Goal: Communication & Community: Answer question/provide support

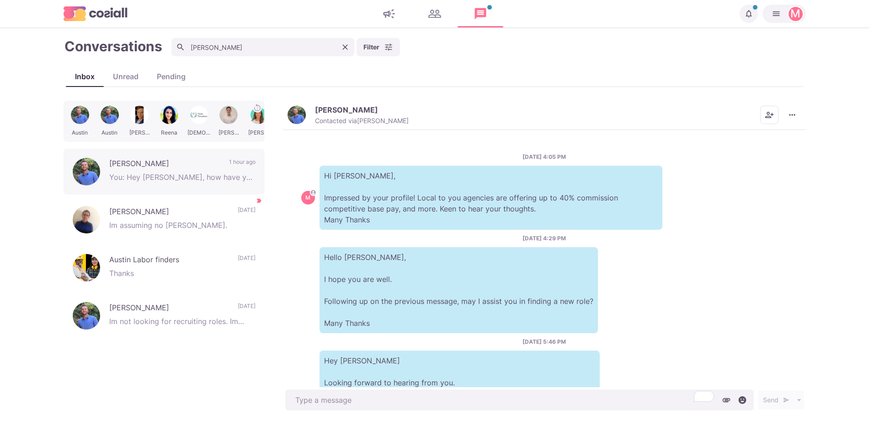
click at [342, 47] on icon "Clear" at bounding box center [345, 47] width 9 height 9
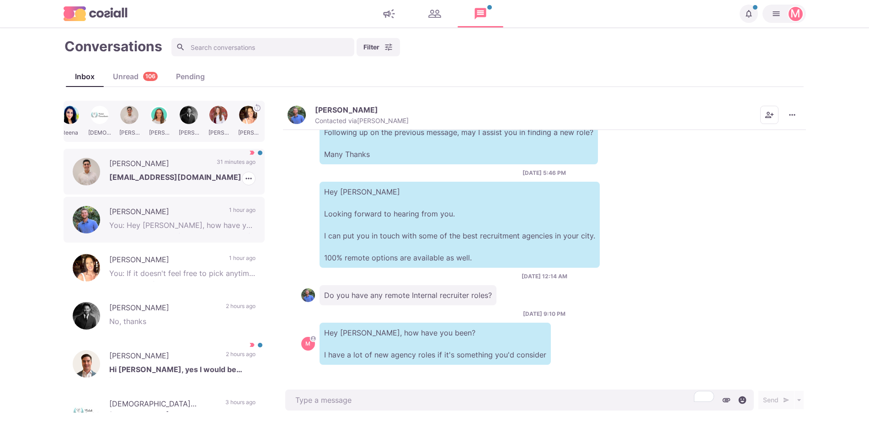
click at [173, 179] on p "[EMAIL_ADDRESS][DOMAIN_NAME]" at bounding box center [182, 178] width 146 height 14
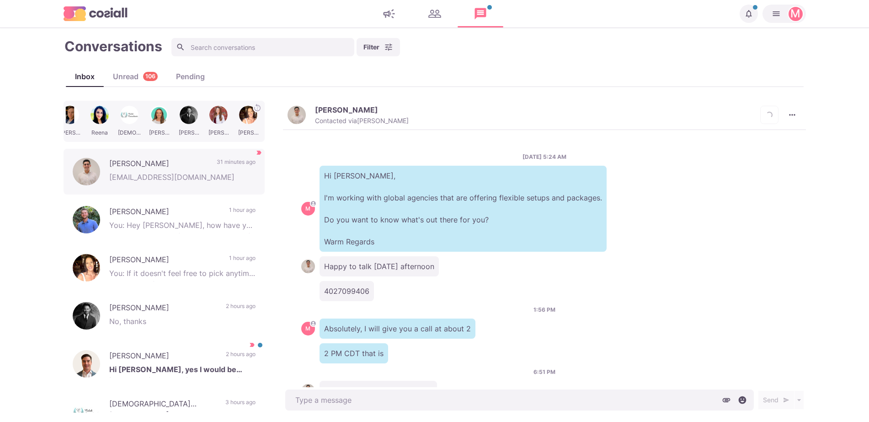
scroll to position [137, 0]
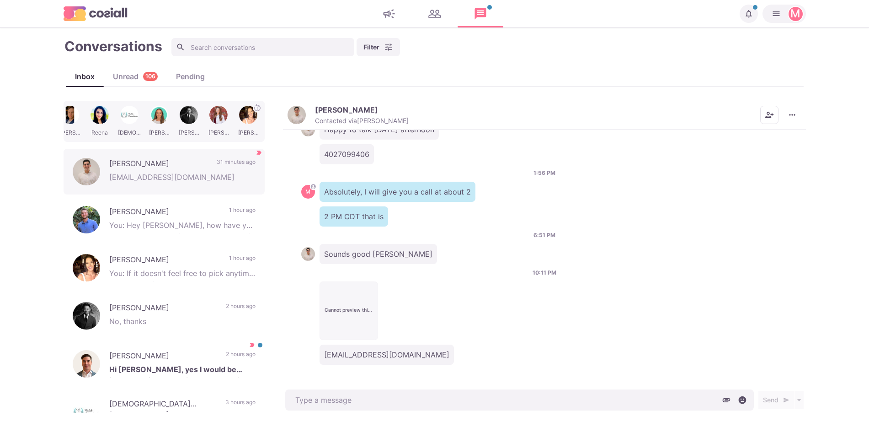
click at [440, 397] on textarea at bounding box center [519, 399] width 469 height 21
paste textarea "IPS Group - [URL][DOMAIN_NAME] - [GEOGRAPHIC_DATA] [GEOGRAPHIC_DATA] – up to 30…"
type textarea "x"
type textarea "IPS Group - [URL][DOMAIN_NAME] - [GEOGRAPHIC_DATA] [GEOGRAPHIC_DATA] – up to 30…"
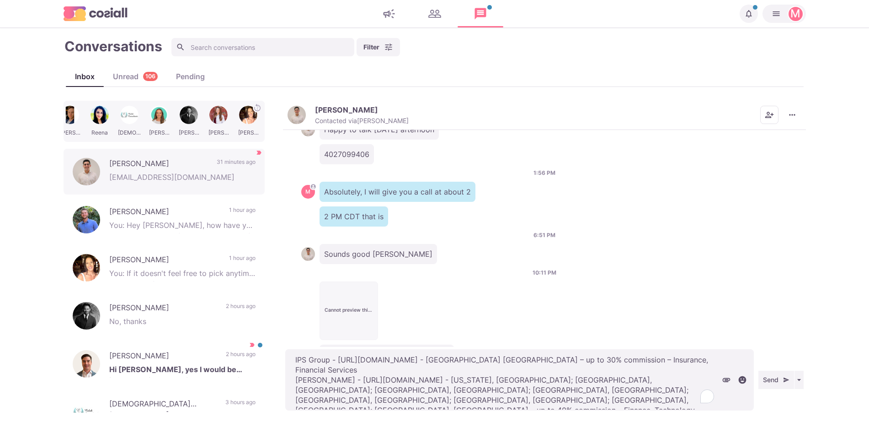
type textarea "x"
type textarea "IPS Group - [URL][DOMAIN_NAME] - [GEOGRAPHIC_DATA] [GEOGRAPHIC_DATA] – up to 30…"
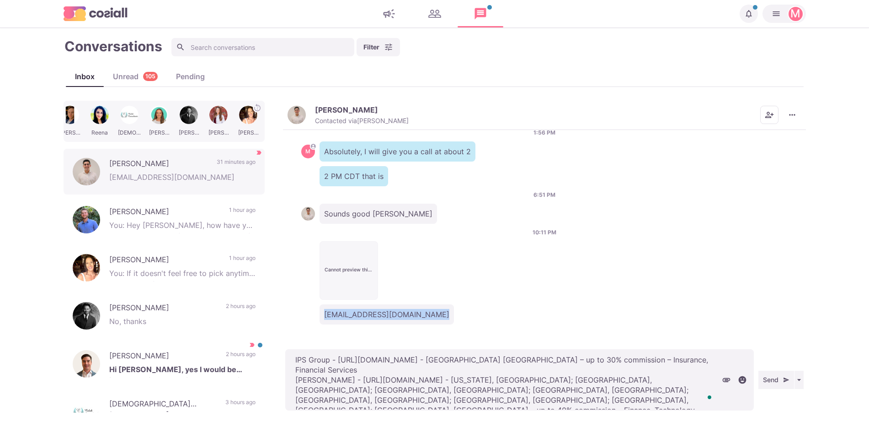
drag, startPoint x: 448, startPoint y: 292, endPoint x: 370, endPoint y: 325, distance: 84.7
click at [584, 421] on html "Notifications Your campaign IT & Sales Leads has ended. [DATE] Your campaign IT…" at bounding box center [434, 211] width 869 height 422
click at [352, 310] on p "[EMAIL_ADDRESS][DOMAIN_NAME]" at bounding box center [387, 314] width 134 height 20
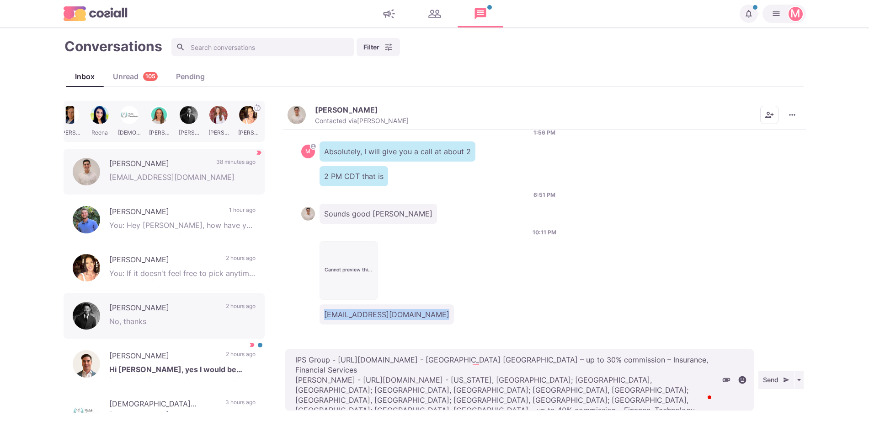
type textarea "x"
drag, startPoint x: 538, startPoint y: 407, endPoint x: 208, endPoint y: 304, distance: 345.4
click at [208, 304] on div "[PERSON_NAME] [PERSON_NAME] [PERSON_NAME] [PERSON_NAME] Sophie [PERSON_NAME] [P…" at bounding box center [435, 257] width 743 height 312
type textarea "E"
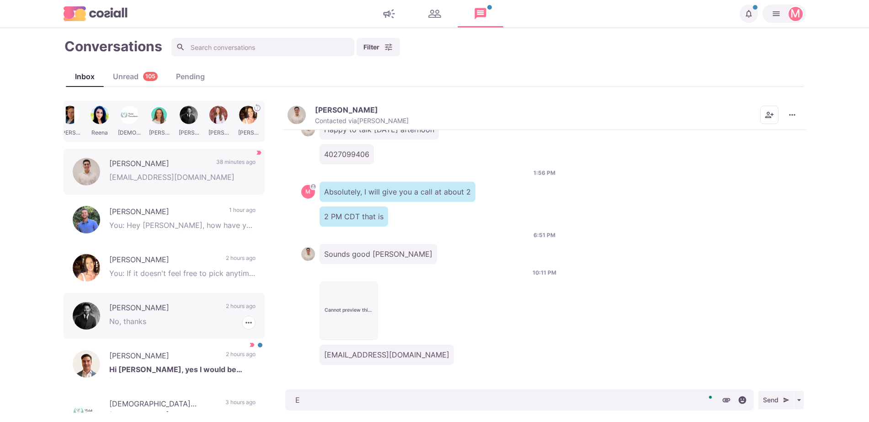
scroll to position [137, 0]
type textarea "x"
type textarea "E-"
type textarea "x"
type textarea "E-ma"
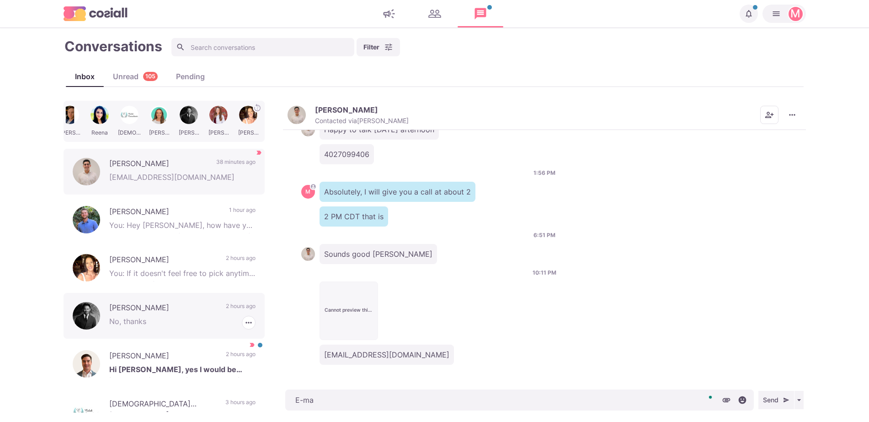
type textarea "x"
type textarea "E-mai"
type textarea "x"
type textarea "E-mail"
type textarea "x"
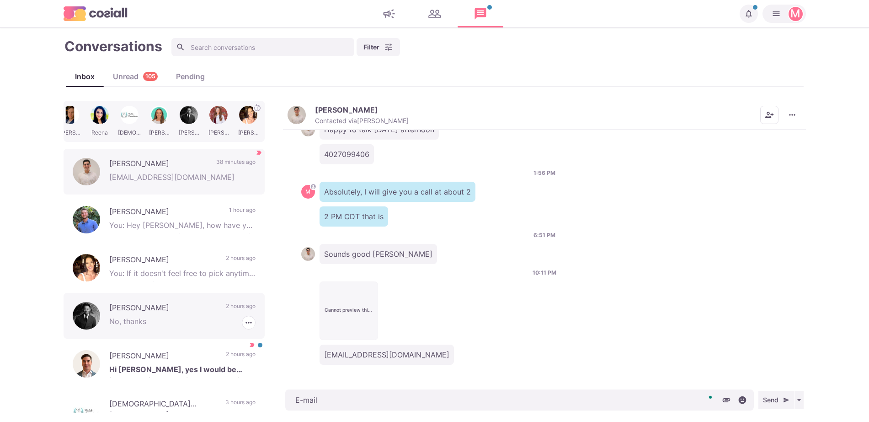
type textarea "E-mail s"
type textarea "x"
type textarea "E-mail se"
type textarea "x"
type textarea "E-mail sent"
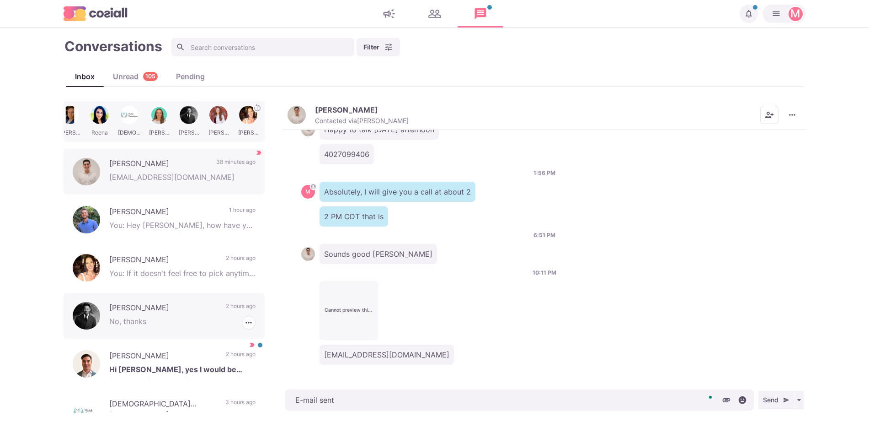
type textarea "x"
type textarea "E-mail sent!"
type textarea "x"
type textarea "E-mail sent!"
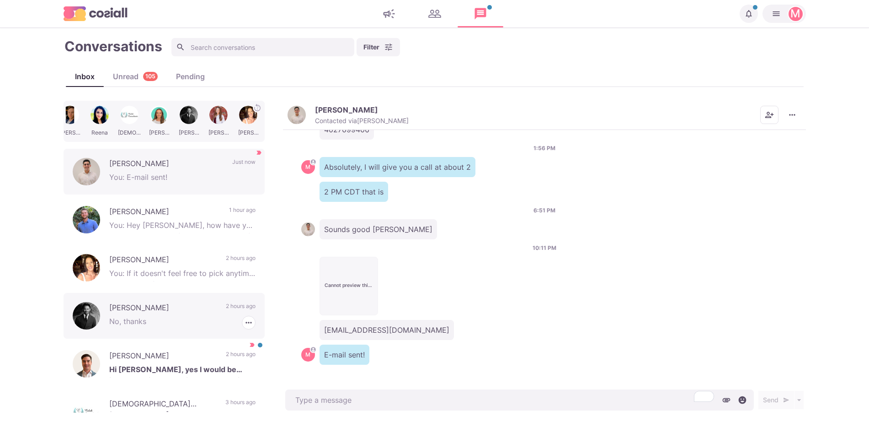
type textarea "x"
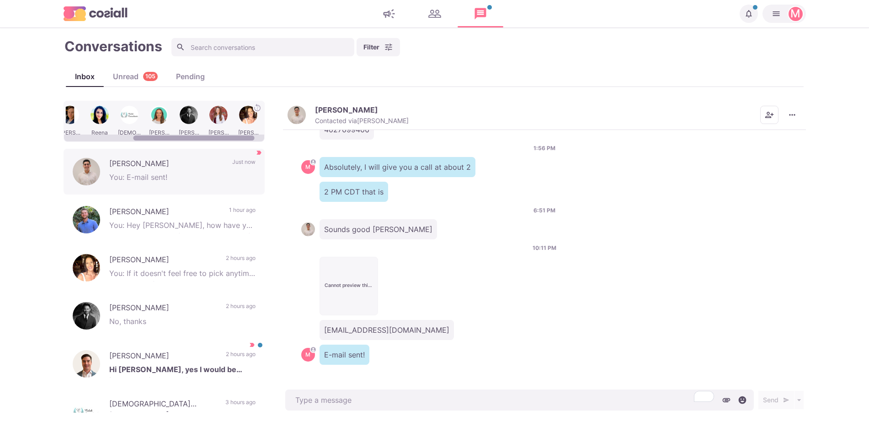
click at [127, 81] on div "Unread 105" at bounding box center [135, 76] width 63 height 11
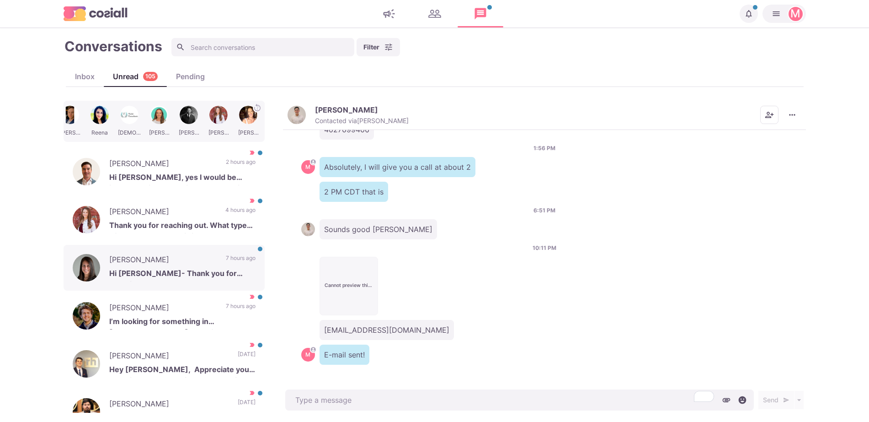
click at [242, 261] on p "7 hours ago" at bounding box center [241, 261] width 30 height 14
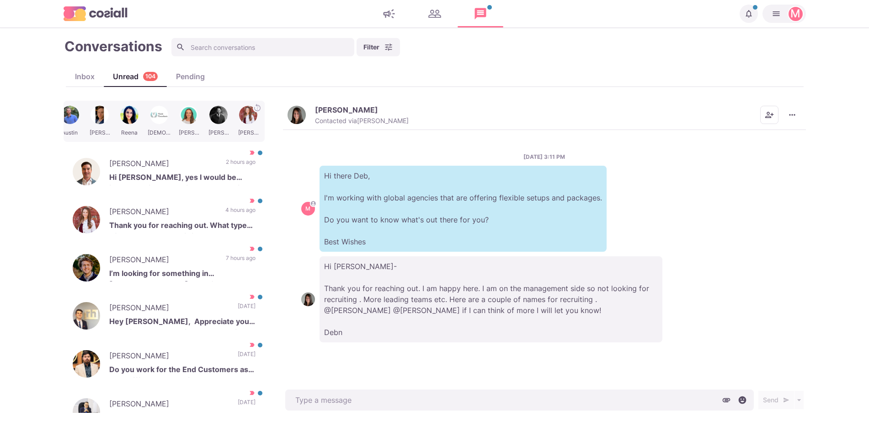
click at [485, 327] on p "Hi [PERSON_NAME]- Thank you for reaching out. I am happy here. I am on the mana…" at bounding box center [491, 299] width 343 height 86
click at [531, 313] on p "Hi [PERSON_NAME]- Thank you for reaching out. I am happy here. I am on the mana…" at bounding box center [491, 299] width 343 height 86
click at [304, 121] on div "[PERSON_NAME] Contacted via [PERSON_NAME] Mark as Unread Mark as Important Sche…" at bounding box center [544, 115] width 523 height 29
click at [288, 114] on img "button" at bounding box center [297, 115] width 18 height 18
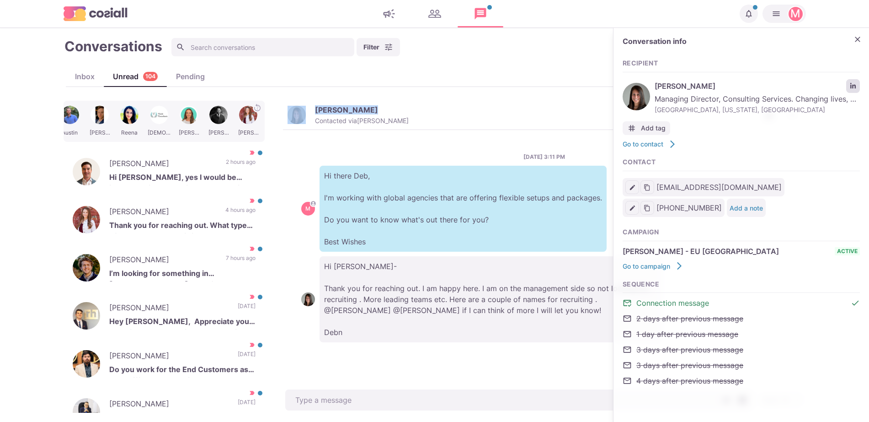
click at [857, 82] on link "LinkedIn profile link" at bounding box center [853, 86] width 14 height 14
click at [408, 319] on p "Hi [PERSON_NAME]- Thank you for reaching out. I am happy here. I am on the mana…" at bounding box center [491, 299] width 343 height 86
click at [396, 309] on p "Hi [PERSON_NAME]- Thank you for reaching out. I am happy here. I am on the mana…" at bounding box center [491, 299] width 343 height 86
drag, startPoint x: 396, startPoint y: 308, endPoint x: 353, endPoint y: 306, distance: 43.5
click at [353, 306] on p "Hi [PERSON_NAME]- Thank you for reaching out. I am happy here. I am on the mana…" at bounding box center [491, 299] width 343 height 86
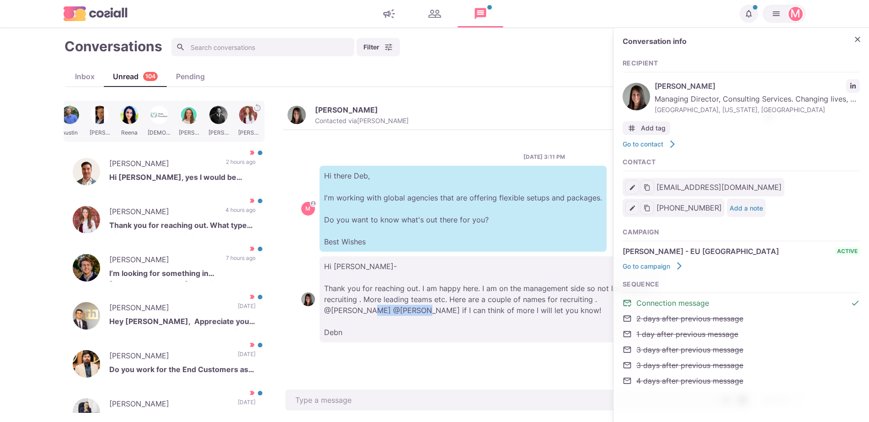
copy p "@[PERSON_NAME]"
click at [374, 338] on p "Hi [PERSON_NAME]- Thank you for reaching out. I am happy here. I am on the mana…" at bounding box center [491, 299] width 343 height 86
click at [860, 45] on button "Close" at bounding box center [858, 39] width 14 height 14
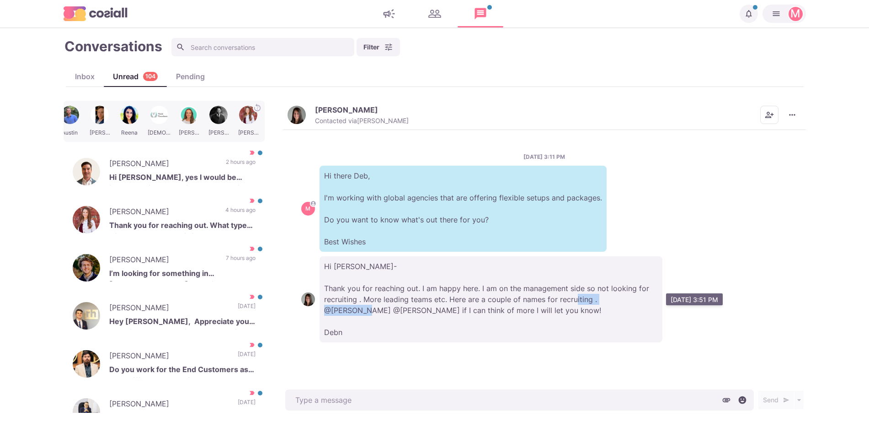
drag, startPoint x: 596, startPoint y: 298, endPoint x: 340, endPoint y: 309, distance: 256.3
click at [347, 310] on p "Hi [PERSON_NAME]- Thank you for reaching out. I am happy here. I am on the mana…" at bounding box center [491, 299] width 343 height 86
copy p "@[PERSON_NAME]"
click at [375, 271] on p "Hi [PERSON_NAME]- Thank you for reaching out. I am happy here. I am on the mana…" at bounding box center [491, 299] width 343 height 86
click at [182, 268] on p "I’m looking for something in [GEOGRAPHIC_DATA], hopefully the next step in my c…" at bounding box center [182, 274] width 146 height 14
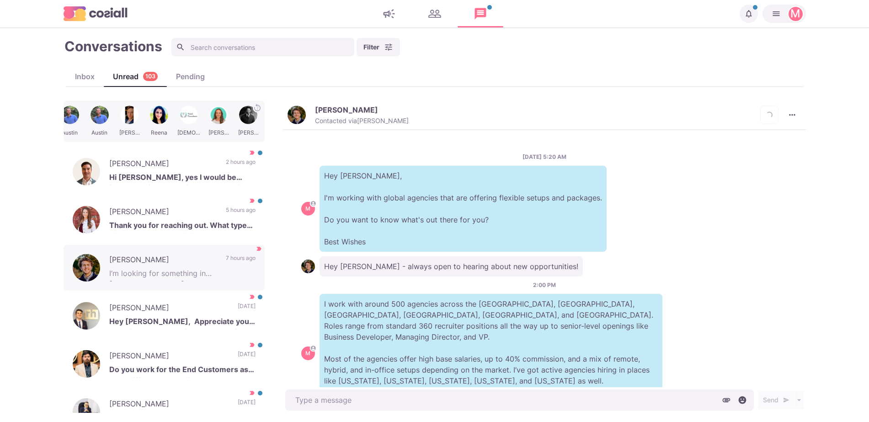
scroll to position [86, 0]
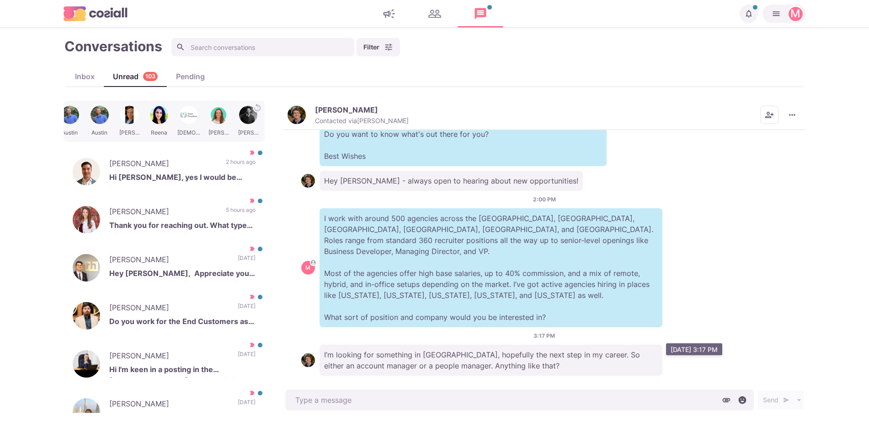
click at [402, 369] on div "[DATE] 5:20 AM M Hey [PERSON_NAME], I'm working with global agencies that are o…" at bounding box center [544, 258] width 523 height 257
click at [288, 92] on div "Conversations Filter Status Campaign Contact Mark conversations as important wh…" at bounding box center [435, 224] width 743 height 375
click at [289, 114] on img "button" at bounding box center [297, 115] width 18 height 18
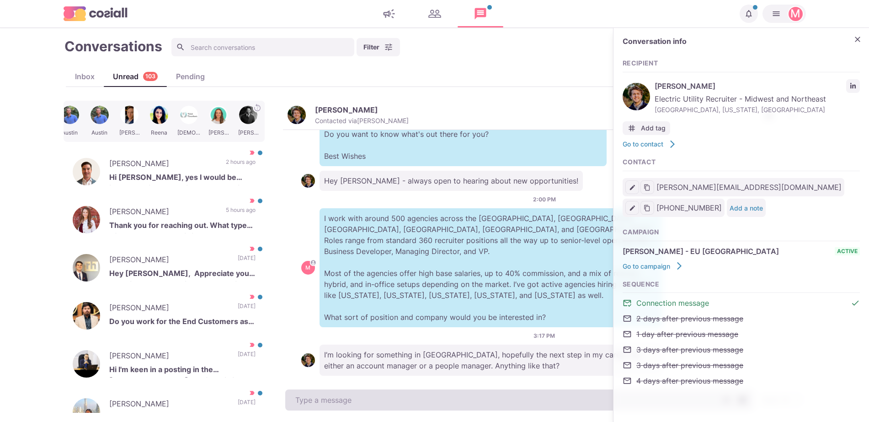
click at [379, 396] on textarea at bounding box center [519, 399] width 469 height 21
click at [379, 396] on textarea "To enrich screen reader interactions, please activate Accessibility in Grammarl…" at bounding box center [519, 399] width 469 height 21
type textarea "x"
type textarea "I"
type textarea "x"
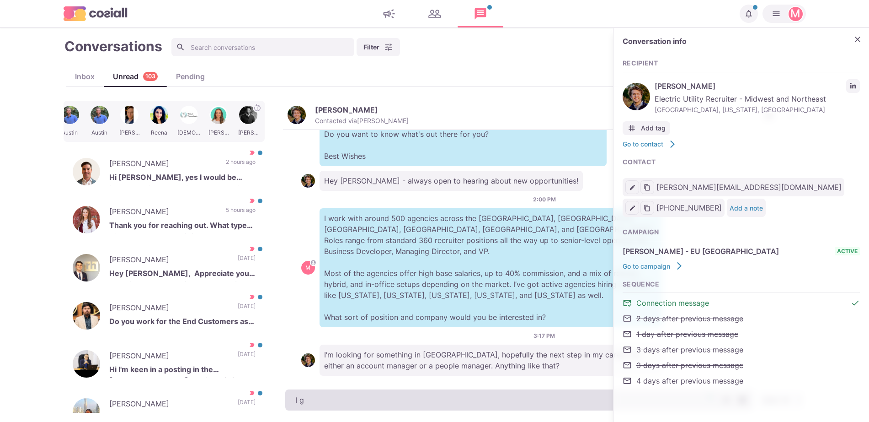
type textarea "I go"
type textarea "x"
type textarea "I got"
type textarea "x"
type textarea "I got ha"
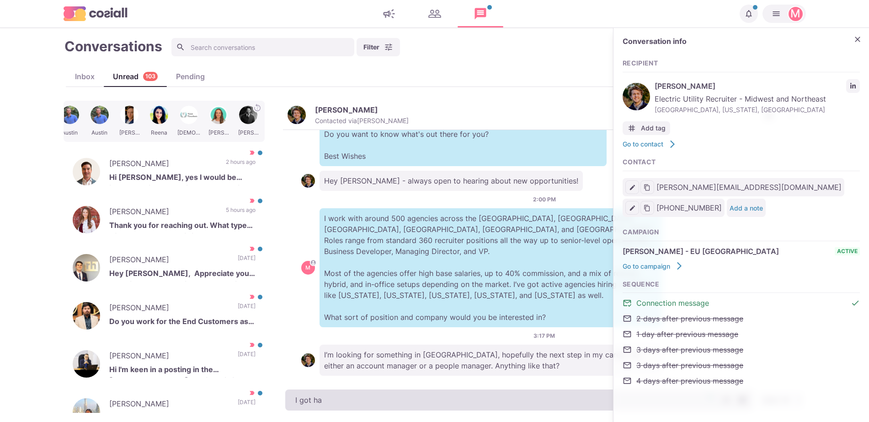
type textarea "x"
type textarea "I got hands"
type textarea "x"
type textarea "I got hands-"
type textarea "x"
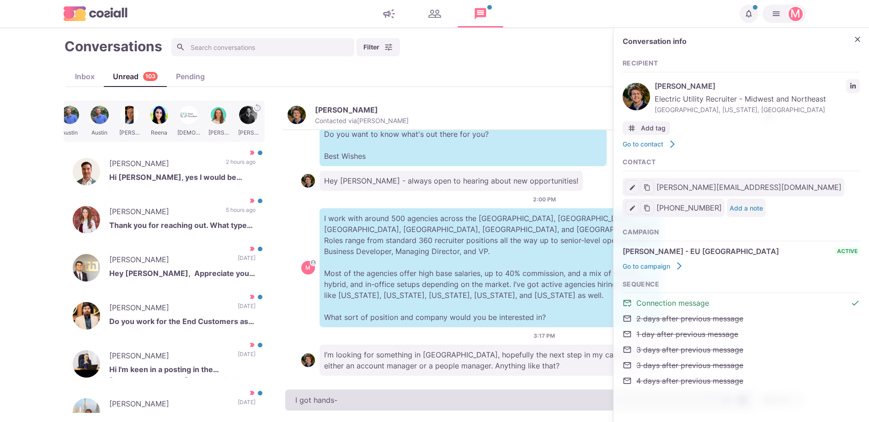
type textarea "I got hands-o"
type textarea "x"
type textarea "I got hands-on"
type textarea "x"
type textarea "I got hands-on le"
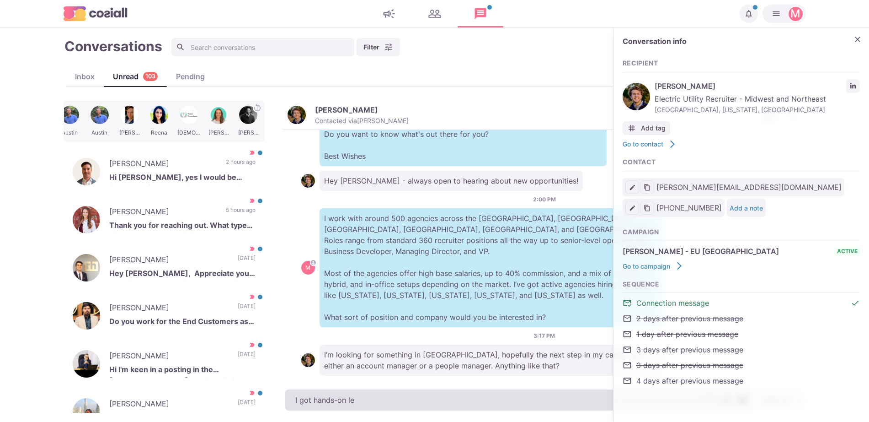
type textarea "x"
type textarea "I got hands-on lea"
type textarea "x"
type textarea "I got hands-on lead"
type textarea "x"
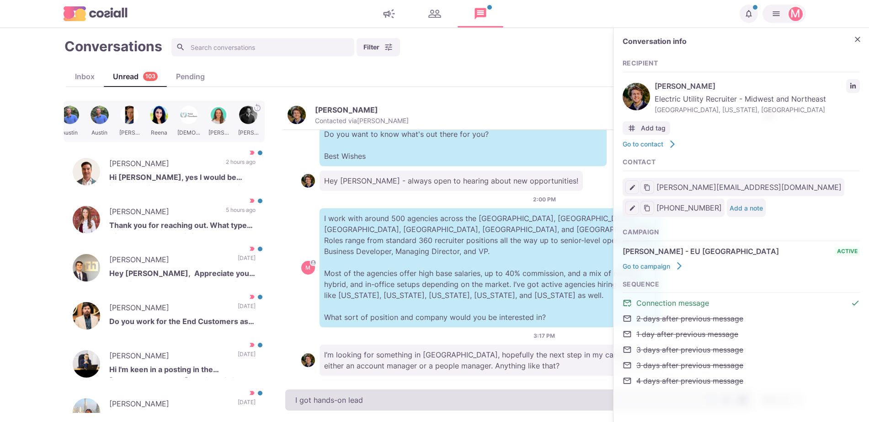
type textarea "I got hands-on leade"
type textarea "x"
type textarea "I got hands-on leaders"
type textarea "x"
type textarea "I got hands-on leadership ro"
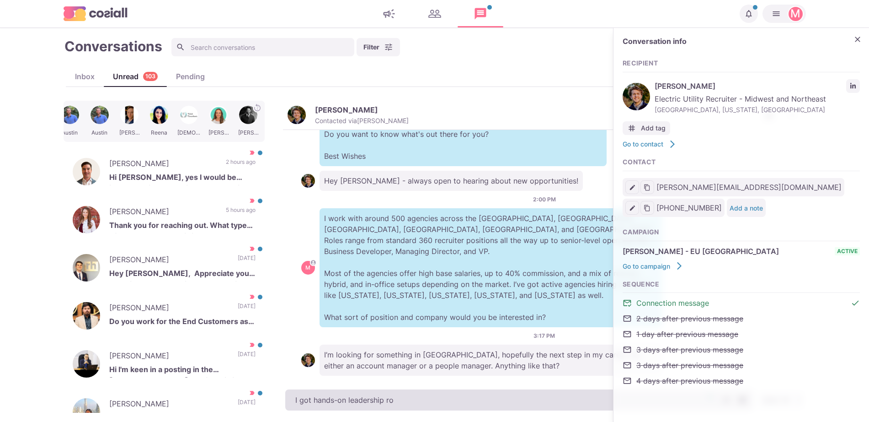
type textarea "x"
type textarea "I got hands-on leadership roles"
type textarea "x"
type textarea "I got hands-on leadership roles w"
type textarea "x"
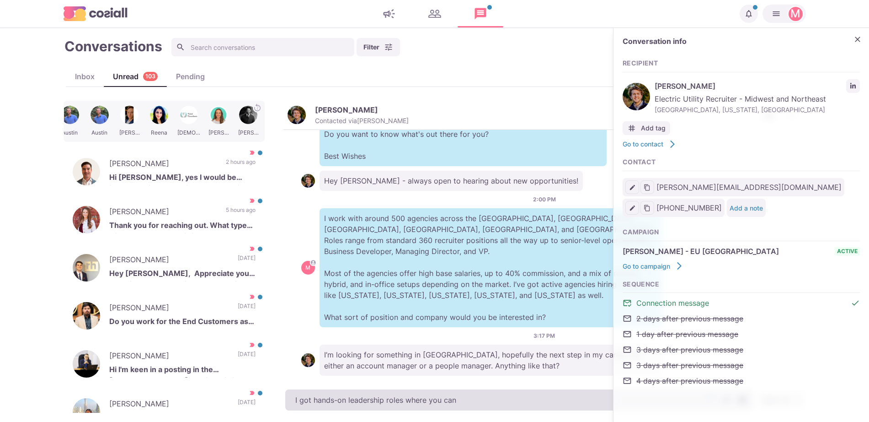
type textarea "I got hands-on leadership roles where you can"
type textarea "x"
type textarea "I got hands-on leadership roles where you can manage"
type textarea "x"
type textarea "I got hands-on leadership roles where you can manage a"
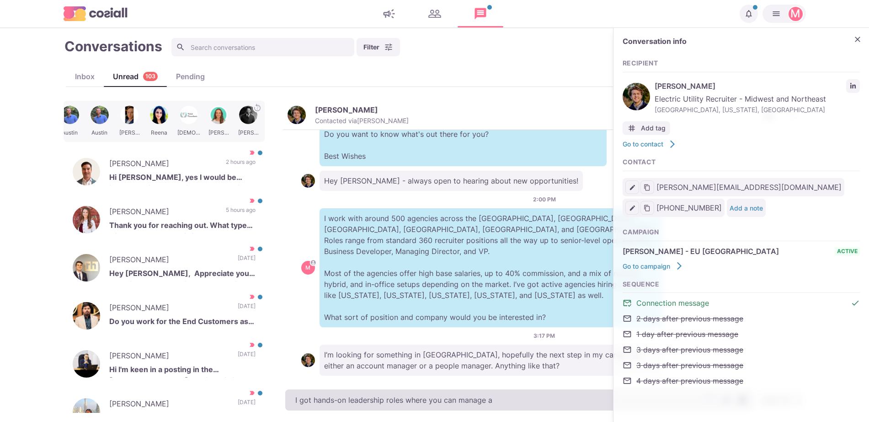
type textarea "x"
type textarea "I got hands-on leadership roles where you can manage a team"
type textarea "x"
type textarea "I got hands-on leadership roles where you can manage a team"
type textarea "x"
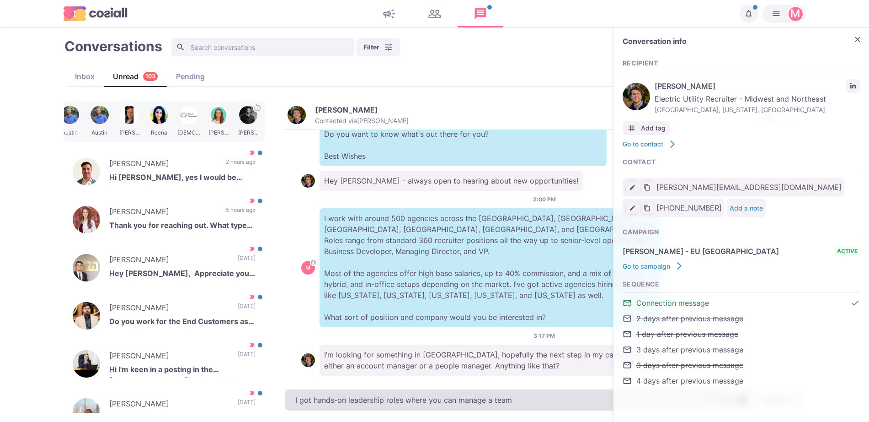
type textarea "I got hands-on leadership roles where you can manage a team"
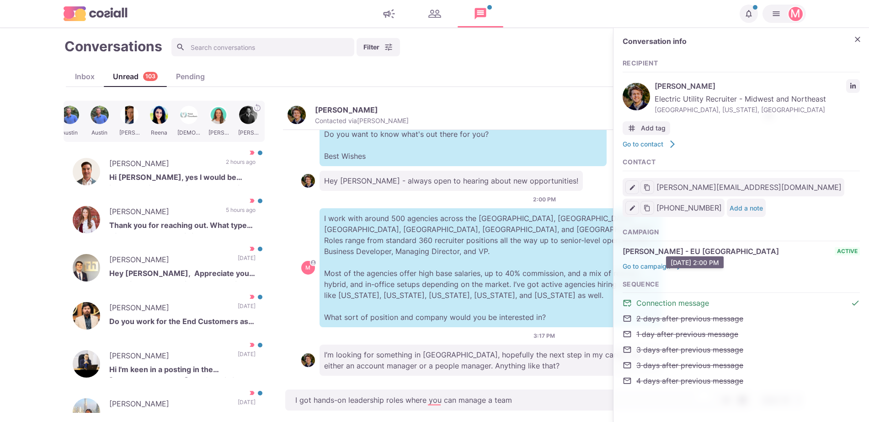
type textarea "x"
type textarea "I got hands-on leadership roles where you can manage a team,"
type textarea "x"
type textarea "I got hands-on leadership roles where you can manage a team,"
type textarea "x"
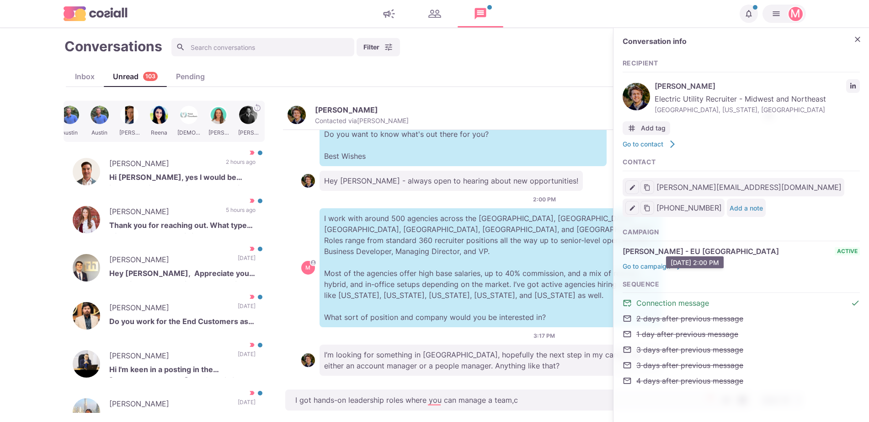
type textarea "I got hands-on leadership roles where you can manage a team,co"
type textarea "x"
type textarea "I got hands-on leadership roles where you can manage a team,c"
type textarea "x"
type textarea "I got hands-on leadership roles where you can manage a team, conting"
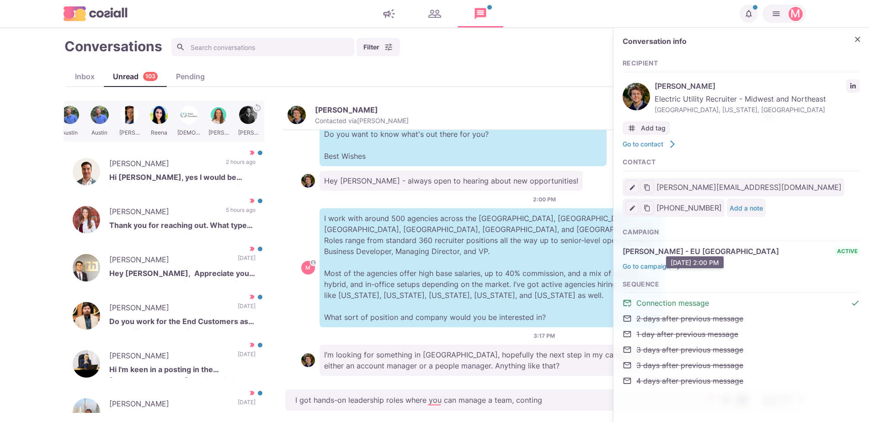
type textarea "x"
type textarea "I got hands-on leadership roles where you can manage a team, conting"
type textarea "x"
type textarea "I got hands-on leadership roles where you can manage a team, continu"
type textarea "x"
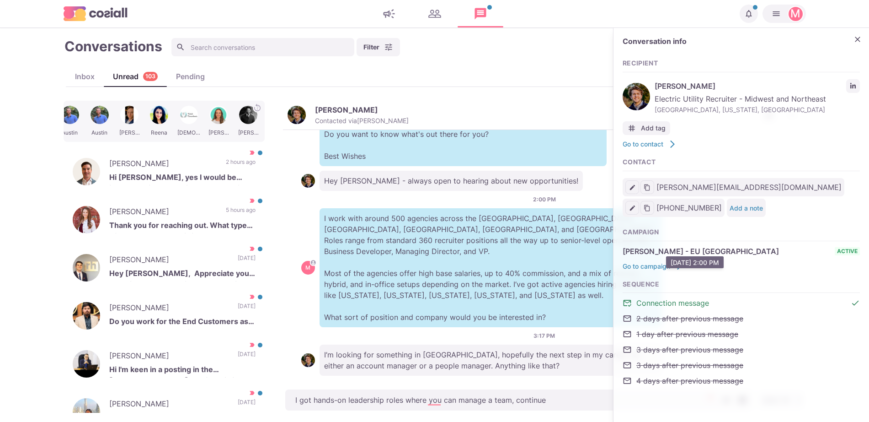
type textarea "I got hands-on leadership roles where you can manage a team, continue"
type textarea "x"
type textarea "I got hands-on leadership roles where you can manage a team, continue br"
type textarea "x"
type textarea "I got hands-on leadership roles where you can manage a team, continue bring"
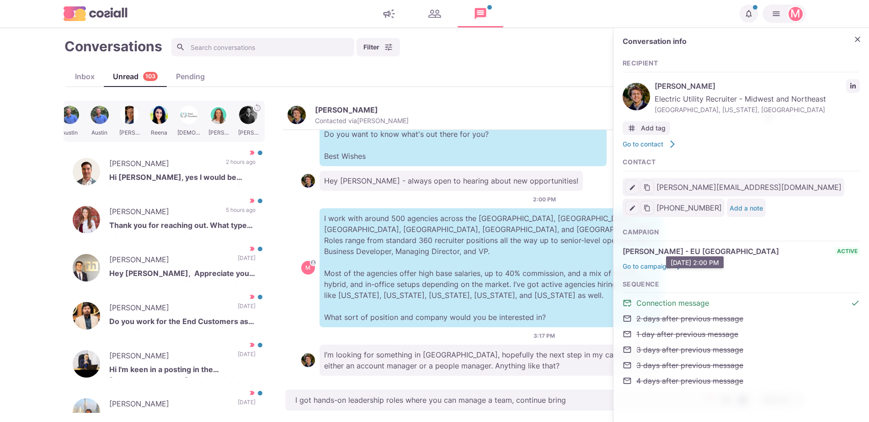
type textarea "x"
type textarea "I got hands-on leadership roles where you can manage a team, continue bringing …"
type textarea "x"
type textarea "I got hands-on leadership roles where you can manage a team, continue bringing …"
type textarea "x"
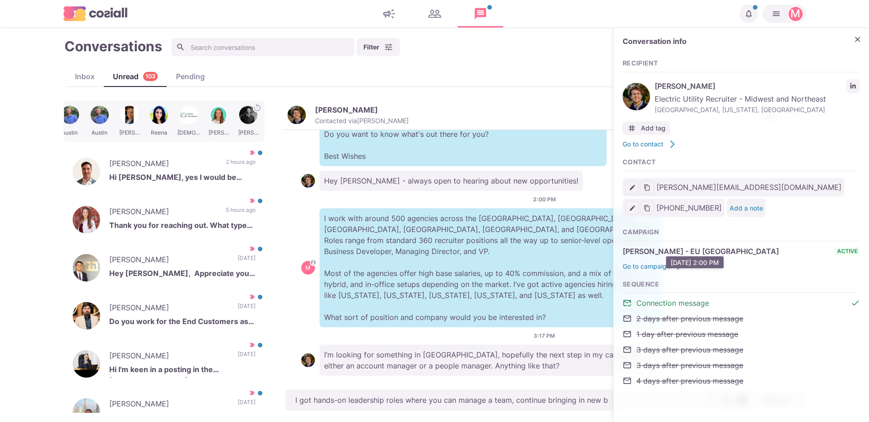
type textarea "I got hands-on leadership roles where you can manage a team, continue bringing …"
type textarea "x"
type textarea "I got hands-on leadership roles where you can manage a team, continue bringing …"
type textarea "x"
type textarea "I got hands-on leadership roles where you can manage a team, continue bringing …"
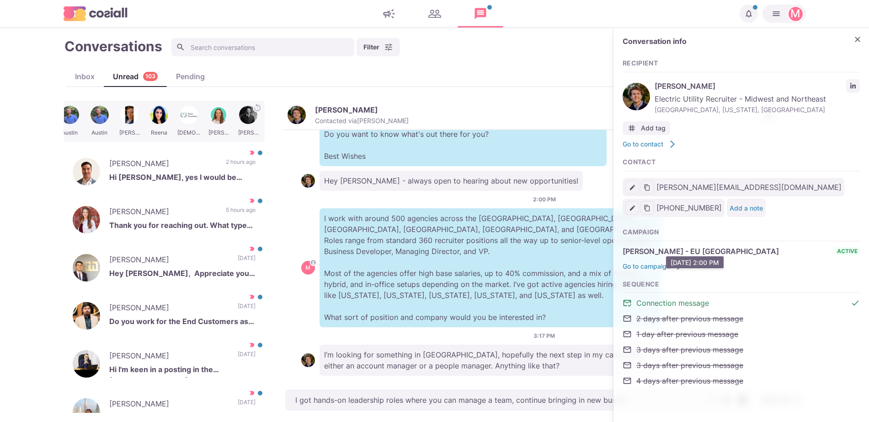
type textarea "x"
type textarea "I got hands-on leadership roles where you can manage a team, continue bringing …"
type textarea "x"
type textarea "I got hands-on leadership roles where you can manage a team, continue bringing …"
type textarea "x"
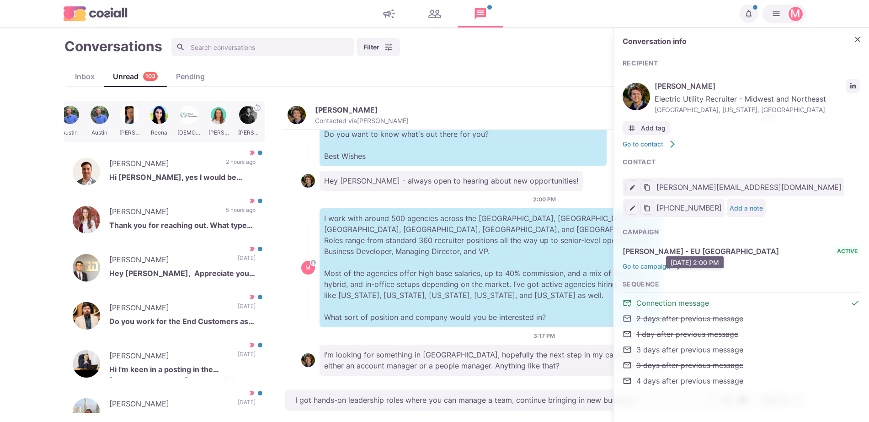
type textarea "I got hands-on leadership roles where you can manage a team, continue bringing …"
type textarea "x"
type textarea "I got hands-on leadership roles where you can manage a team, continue bringing …"
type textarea "x"
type textarea "I got hands-on leadership roles where you can manage a team, continue bringing …"
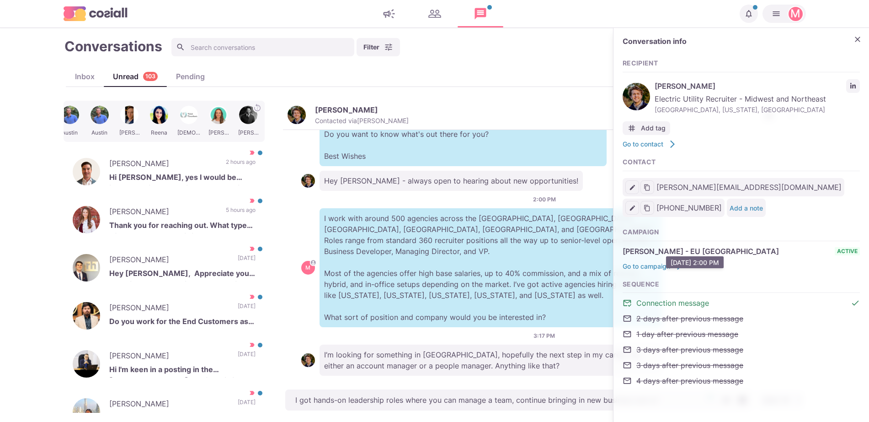
type textarea "x"
type textarea "I got hands-on leadership roles where you can manage a team, continue bringing …"
type textarea "x"
type textarea "I got hands-on leadership roles where you can manage a team, continue bringing …"
type textarea "x"
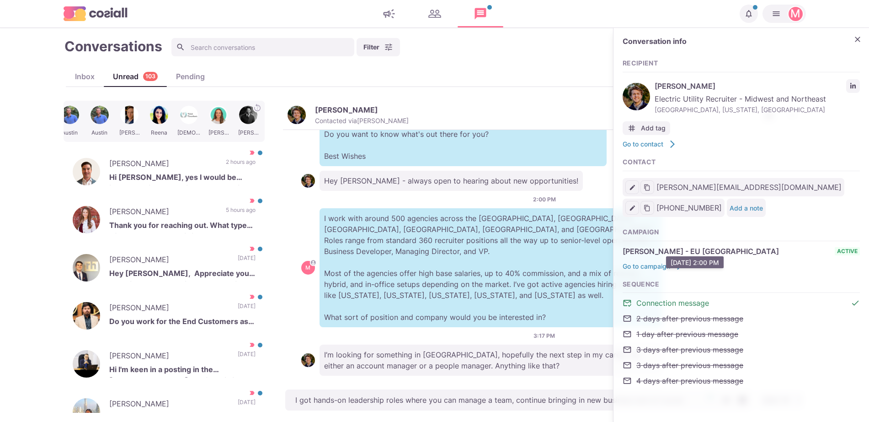
type textarea "I got hands-on leadership roles where you can manage a team, continue bringing …"
type textarea "x"
type textarea "I got hands-on leadership roles where you can manage a team, continue bringing …"
type textarea "x"
type textarea "I got hands-on leadership roles where you can manage a team, continue bringing …"
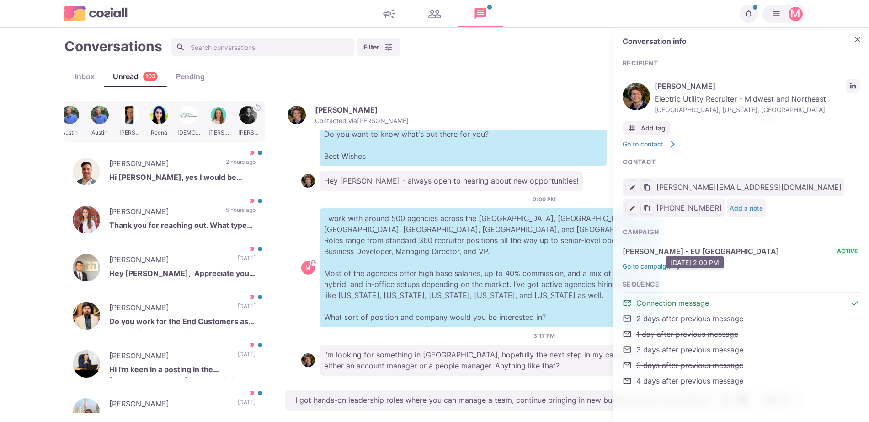
type textarea "x"
type textarea "I got hands-on leadership roles where you can manage a team, continue bringing …"
type textarea "x"
type textarea "I got hands-on leadership roles where you can manage a team, continue bringing …"
type textarea "x"
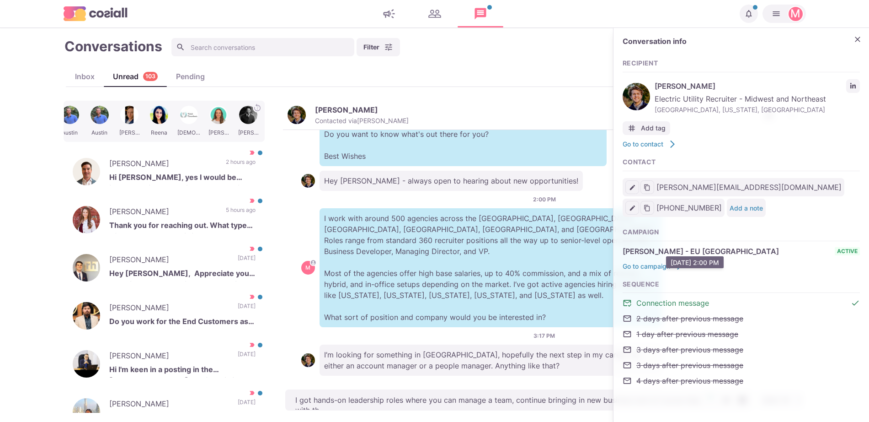
type textarea "I got hands-on leadership roles where you can manage a team, continue bringing …"
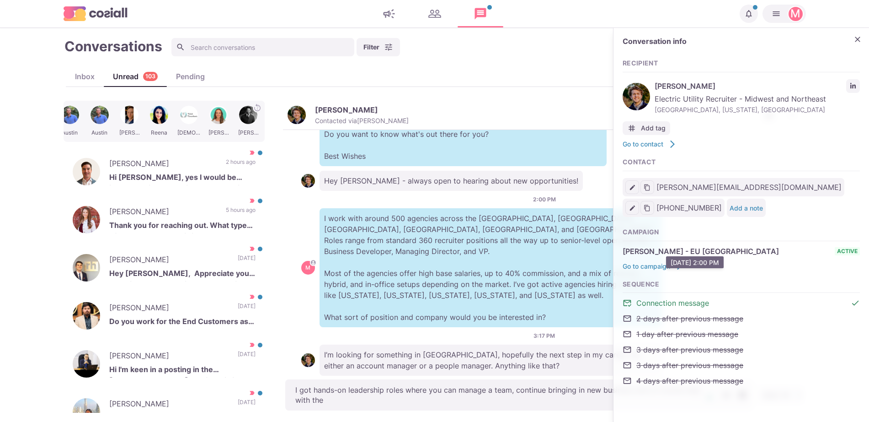
type textarea "x"
type textarea "I got hands-on leadership roles where you can manage a team, continue bringing …"
type textarea "x"
type textarea "I got hands-on leadership roles where you can manage a team, continue bringing …"
type textarea "x"
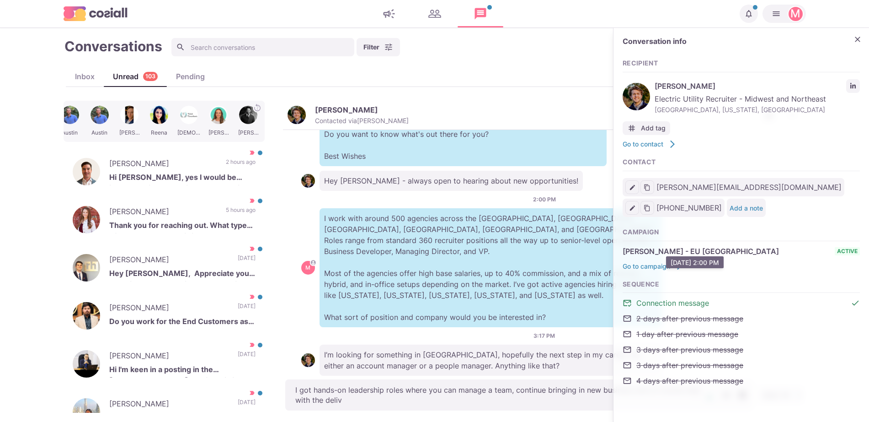
type textarea "I got hands-on leadership roles where you can manage a team, continue bringing …"
type textarea "x"
type textarea "I got hands-on leadership roles where you can manage a team, continue bringing …"
type textarea "x"
type textarea "I got hands-on leadership roles where you can manage a team, continue bringing …"
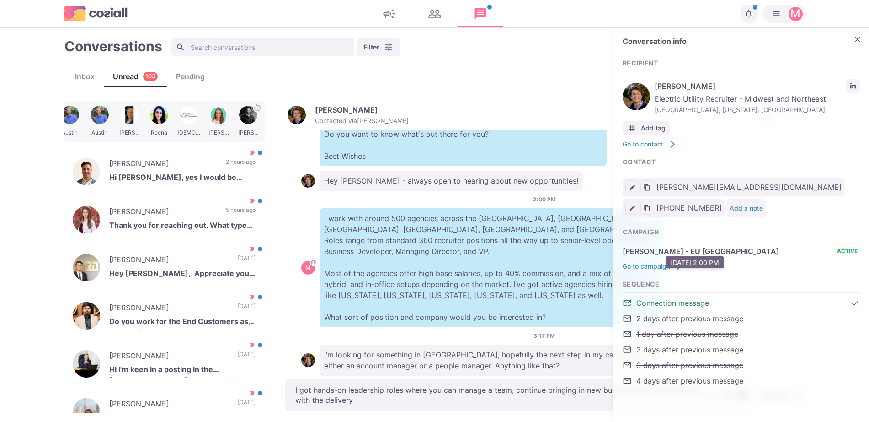
type textarea "x"
type textarea "I got hands-on leadership roles where you can manage a team, continue bringing …"
type textarea "x"
type textarea "I got hands-on leadership roles where you can manage a team, continue bringing …"
type textarea "x"
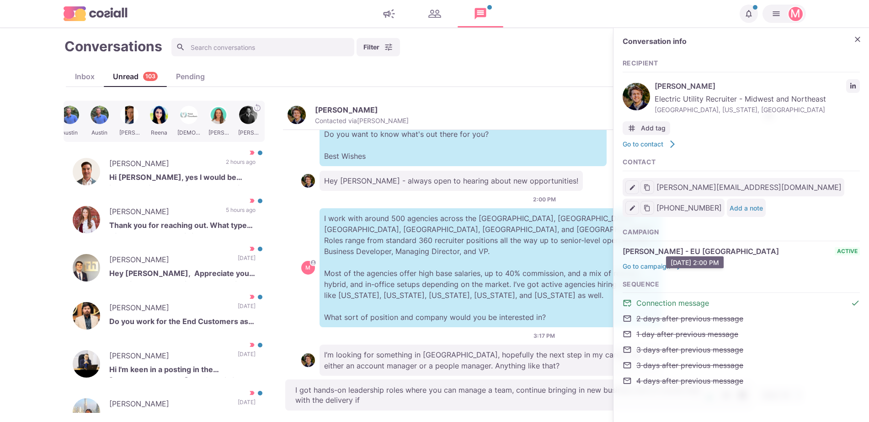
type textarea "I got hands-on leadership roles where you can manage a team, continue bringing …"
type textarea "x"
type textarea "I got hands-on leadership roles where you can manage a team, continue bringing …"
type textarea "x"
type textarea "I got hands-on leadership roles where you can manage a team, continue bringing …"
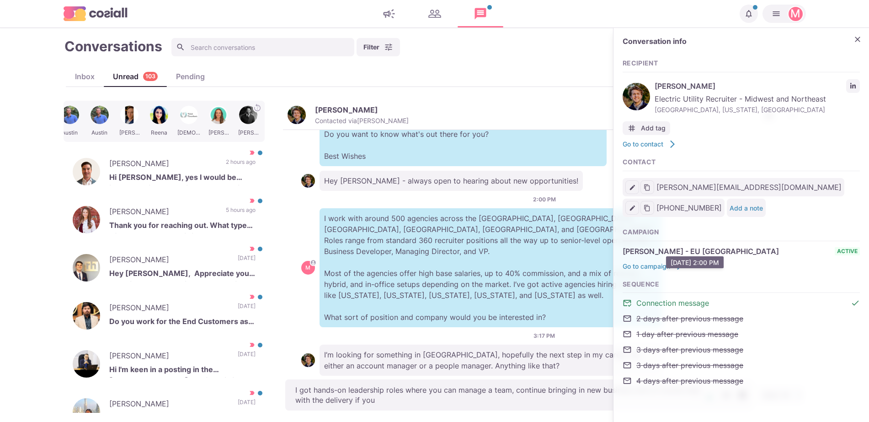
type textarea "x"
type textarea "I got hands-on leadership roles where you can manage a team, continue bringing …"
type textarea "x"
type textarea "I got hands-on leadership roles where you can manage a team, continue bringing …"
type textarea "x"
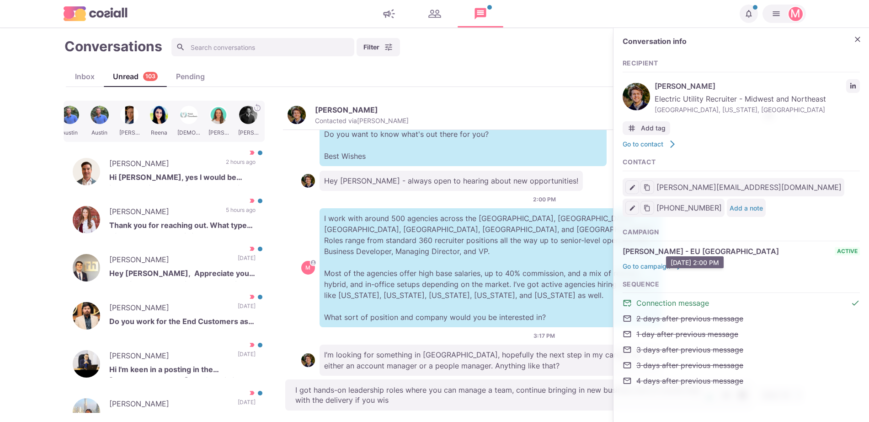
type textarea "I got hands-on leadership roles where you can manage a team, continue bringing …"
type textarea "x"
type textarea "I got hands-on leadership roles where you can manage a team, continue bringing …"
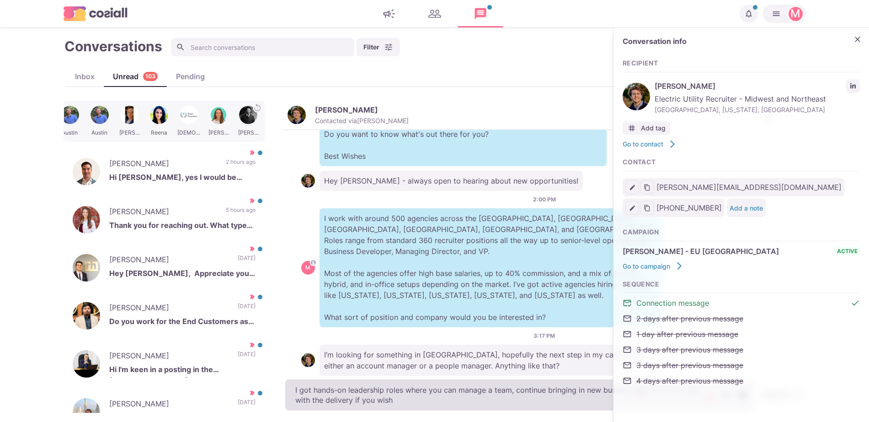
type textarea "x"
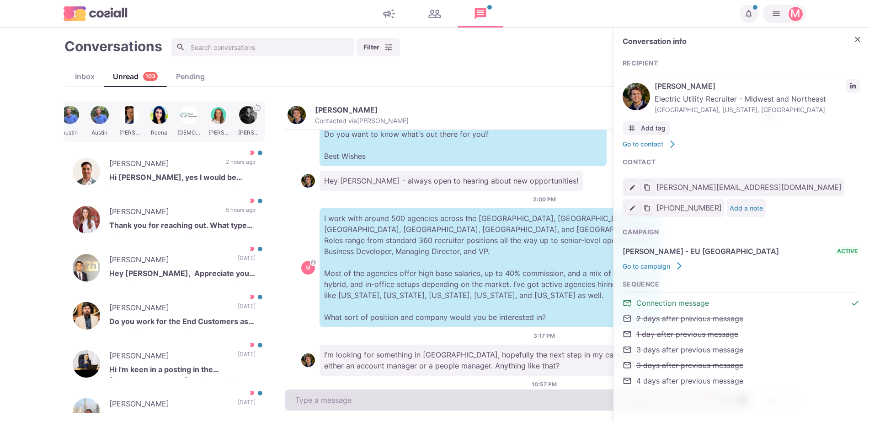
scroll to position [134, 0]
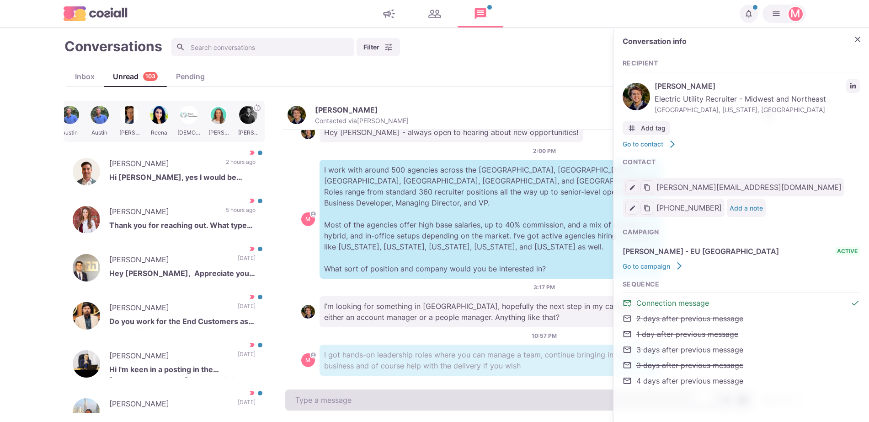
type textarea "x"
type textarea "W"
type textarea "x"
type textarea "H"
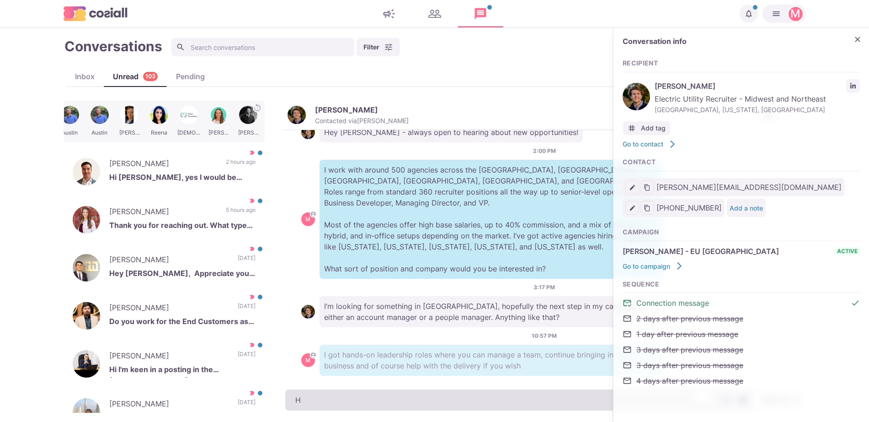
type textarea "x"
type textarea "Hap"
type textarea "x"
type textarea "Happ"
type textarea "x"
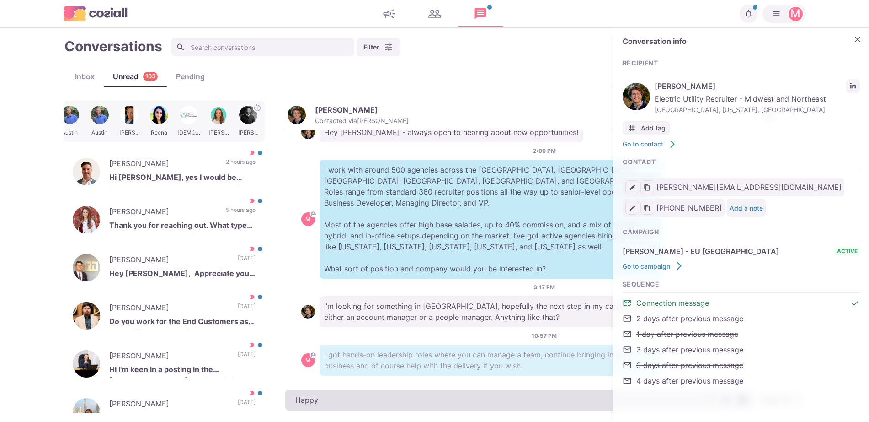
type textarea "Happy t"
type textarea "x"
type textarea "Happy to j"
type textarea "x"
type textarea "Happy to ju"
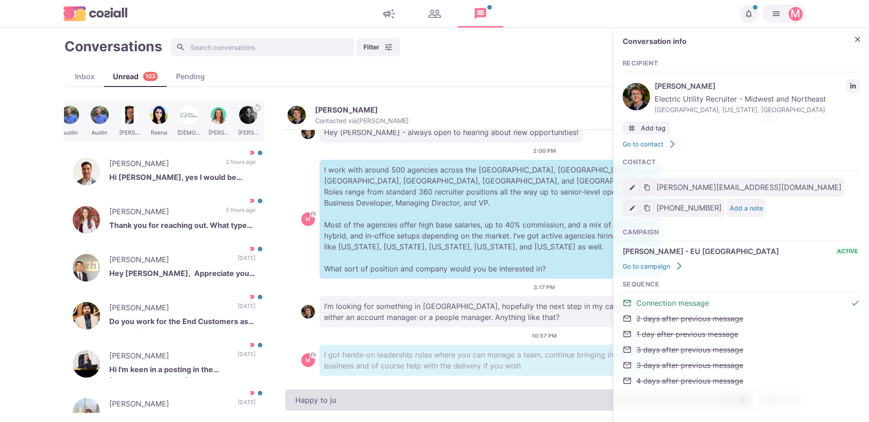
type textarea "x"
type textarea "Happy to jump"
type textarea "x"
type textarea "Happy to jump"
type textarea "x"
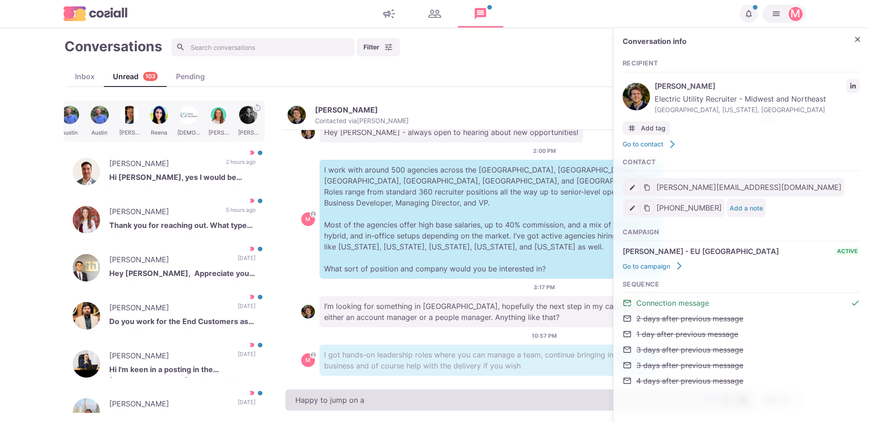
type textarea "Happy to jump on a"
type textarea "x"
type textarea "Happy to jump on a ca"
type textarea "x"
type textarea "Happy to jump on a cal"
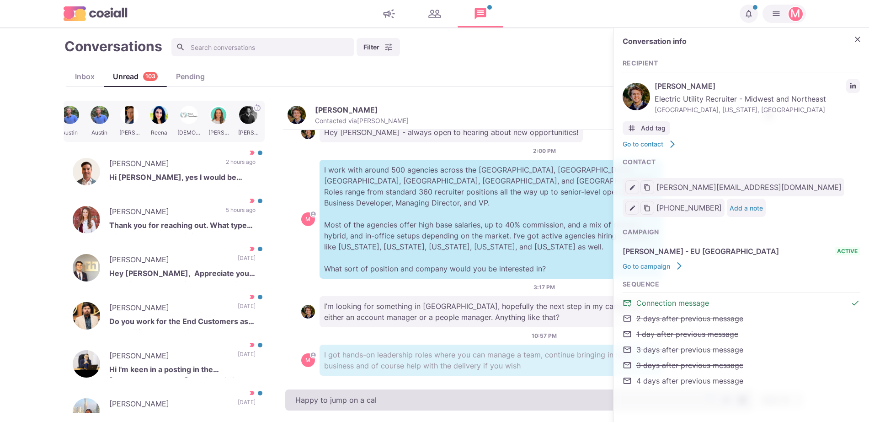
type textarea "x"
type textarea "Happy to jump on a call t"
type textarea "x"
type textarea "Happy to jump on a call ne"
type textarea "x"
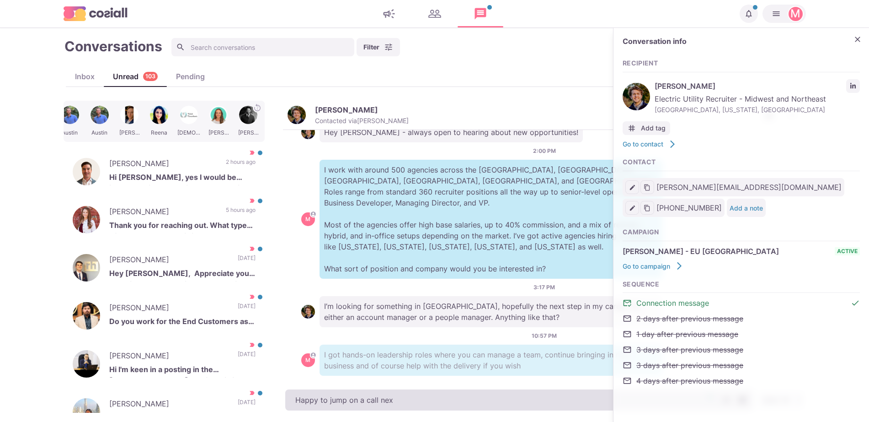
type textarea "Happy to jump on a call next"
type textarea "x"
type textarea "Happy to jump on a call next"
type textarea "x"
type textarea "Happy to jump on a call next w"
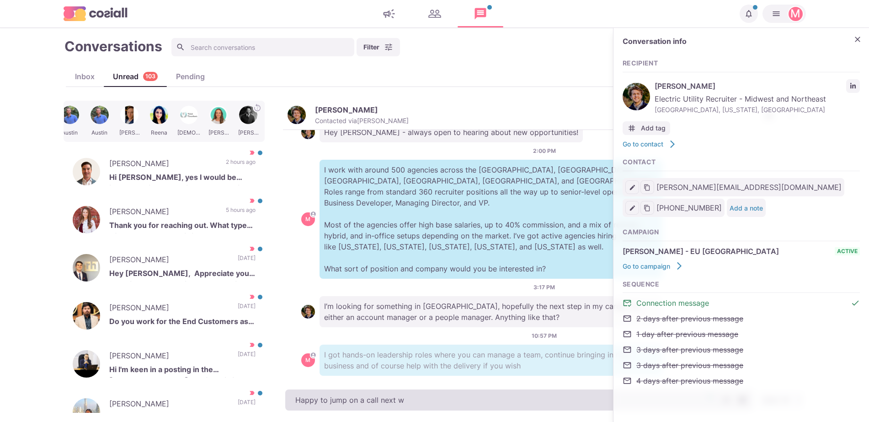
type textarea "x"
type textarea "Happy to jump on a call next we"
type textarea "x"
type textarea "Happy to jump on a call next week"
type textarea "x"
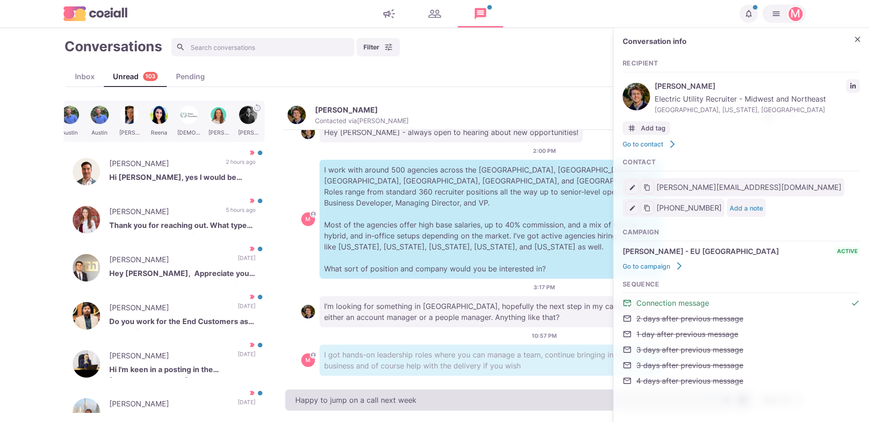
type textarea "Happy to jump on a call next week"
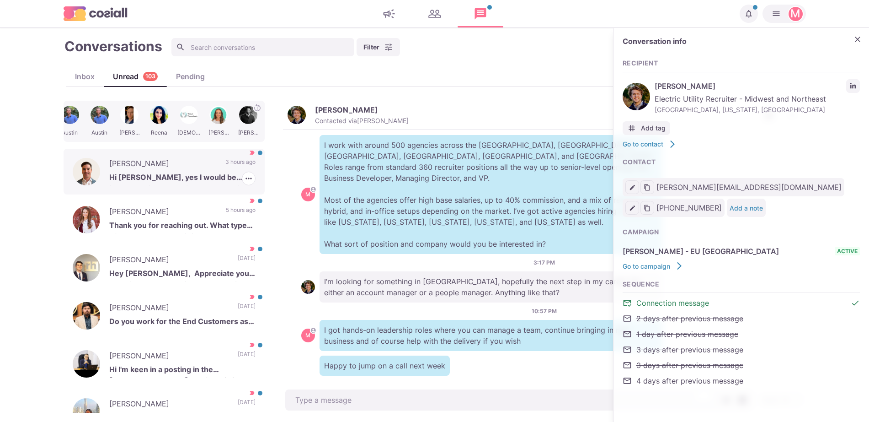
click at [167, 182] on p "Hi [PERSON_NAME], yes I would be interested in connecting. I am traveling [DATE…" at bounding box center [182, 178] width 146 height 14
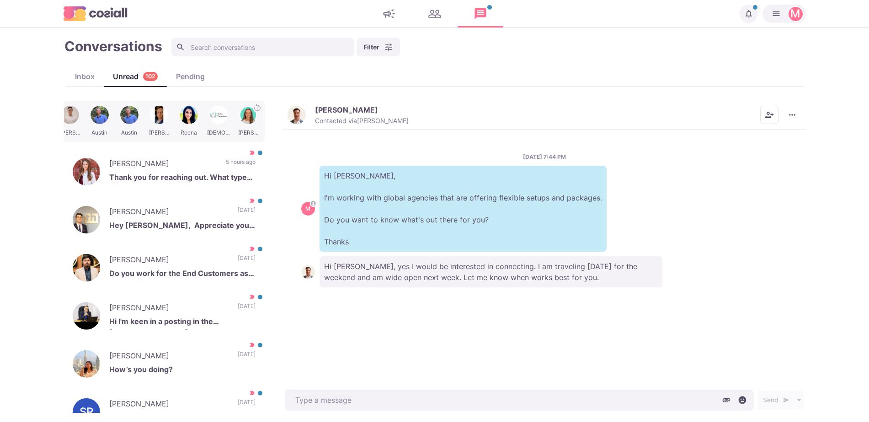
click at [589, 288] on div "[DATE] 7:44 PM M Hi [PERSON_NAME], I'm working with global agencies that are of…" at bounding box center [544, 258] width 523 height 257
click at [299, 101] on div "[PERSON_NAME] Contacted via [PERSON_NAME] [PERSON_NAME] as Unread Mark as Not I…" at bounding box center [544, 115] width 523 height 29
click at [294, 123] on img "button" at bounding box center [297, 115] width 18 height 18
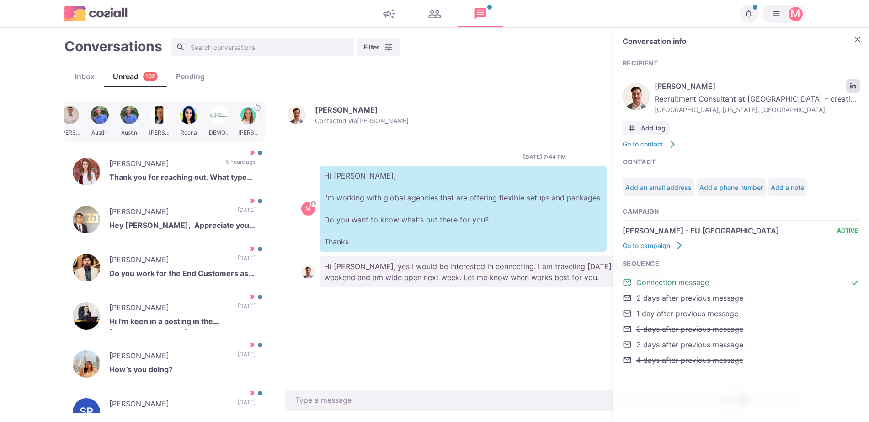
click at [851, 89] on icon "LinkedIn profile link" at bounding box center [853, 86] width 6 height 6
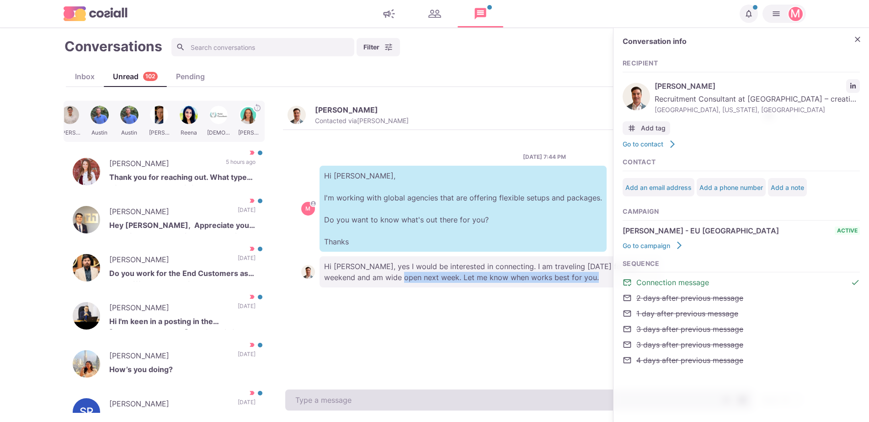
click at [381, 394] on div "[PERSON_NAME] Contacted via [PERSON_NAME] [PERSON_NAME] as Unread Mark as Not I…" at bounding box center [544, 257] width 523 height 312
click at [381, 394] on textarea at bounding box center [519, 399] width 469 height 21
click at [381, 394] on textarea "To enrich screen reader interactions, please activate Accessibility in Grammarl…" at bounding box center [519, 399] width 469 height 21
click at [382, 401] on textarea "To enrich screen reader interactions, please activate Accessibility in Grammarl…" at bounding box center [519, 399] width 469 height 21
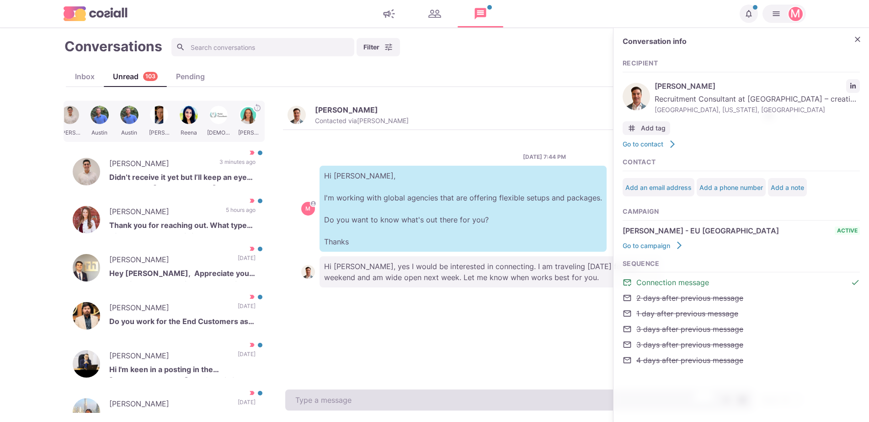
click at [405, 403] on textarea "To enrich screen reader interactions, please activate Accessibility in Grammarl…" at bounding box center [519, 399] width 469 height 21
drag, startPoint x: 425, startPoint y: 401, endPoint x: 427, endPoint y: 397, distance: 4.7
click at [427, 397] on textarea "I'm free anytime next week!" at bounding box center [519, 399] width 469 height 21
paste textarea "I work with around 500 agencies across the [GEOGRAPHIC_DATA], [GEOGRAPHIC_DATA]…"
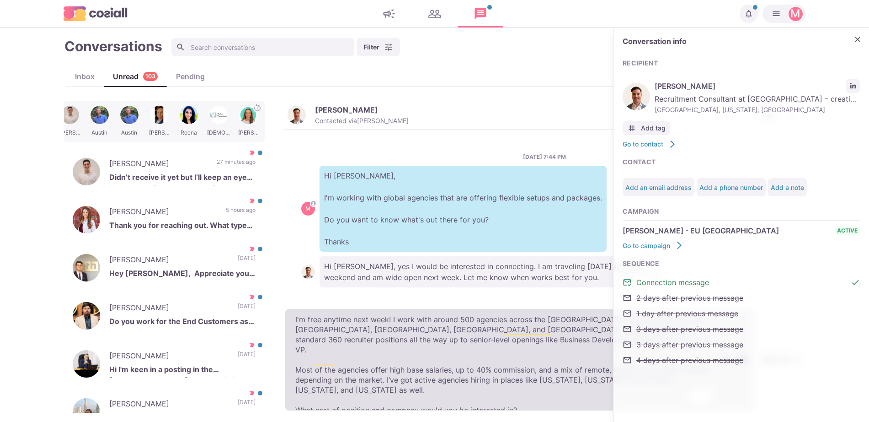
click at [427, 397] on textarea "I'm free anytime next week! I work with around 500 agencies across the [GEOGRAP…" at bounding box center [519, 360] width 469 height 102
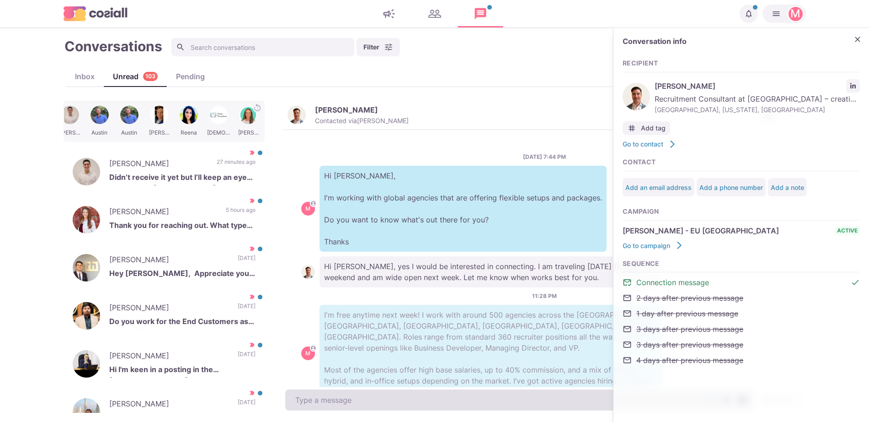
scroll to position [37, 0]
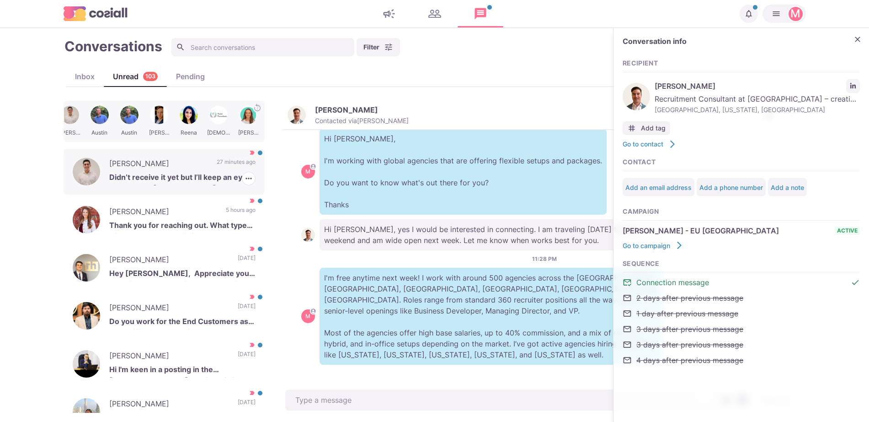
click at [164, 164] on p "[PERSON_NAME]" at bounding box center [158, 165] width 98 height 14
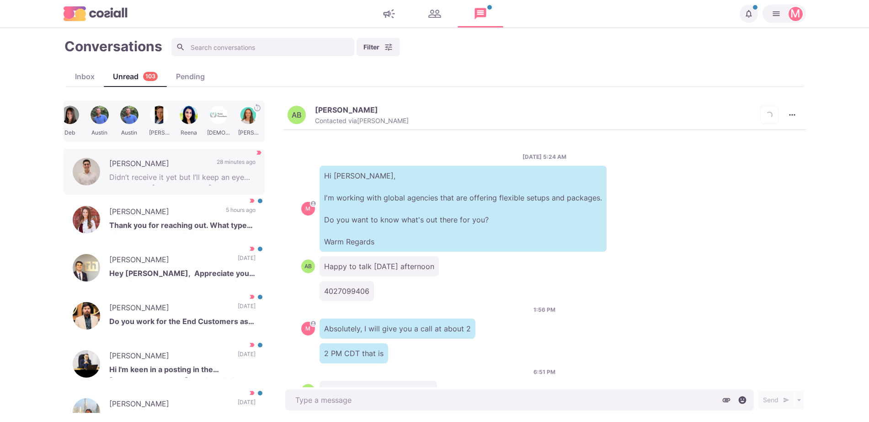
scroll to position [199, 0]
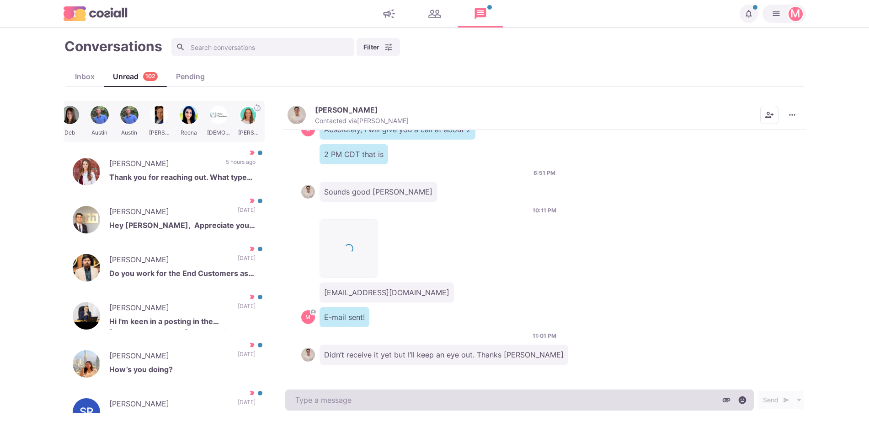
click at [363, 400] on textarea at bounding box center [519, 399] width 469 height 21
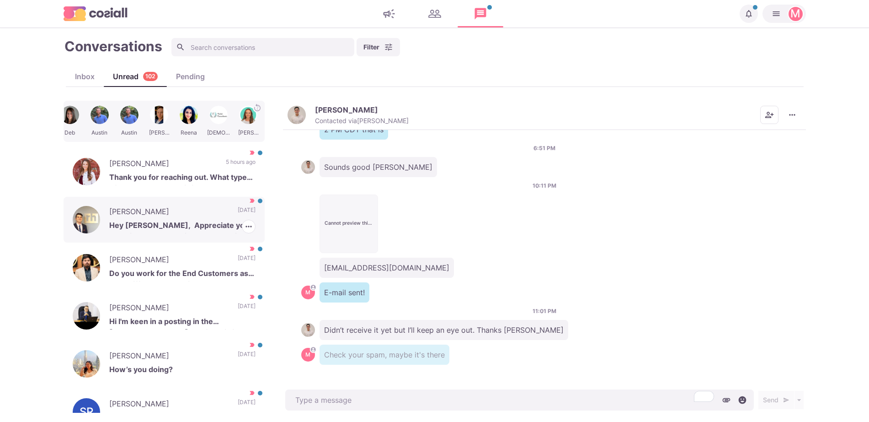
click at [214, 226] on p "Hey [PERSON_NAME], Appreciate you reaching out and seeing the potential. I want…" at bounding box center [182, 226] width 146 height 14
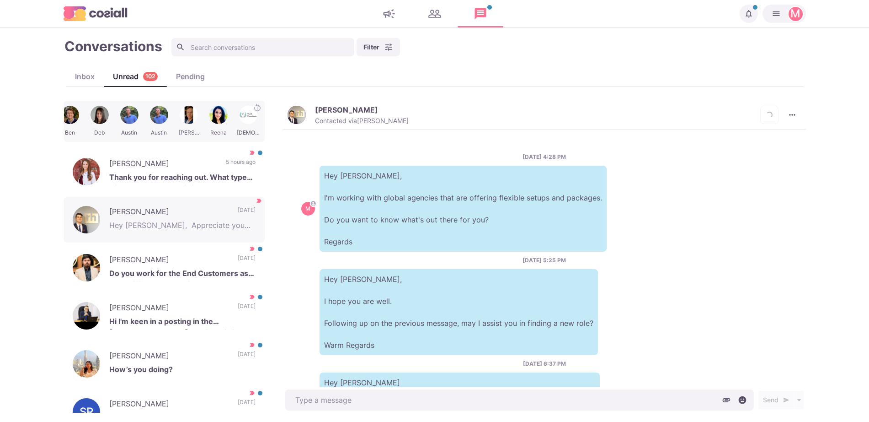
scroll to position [239, 0]
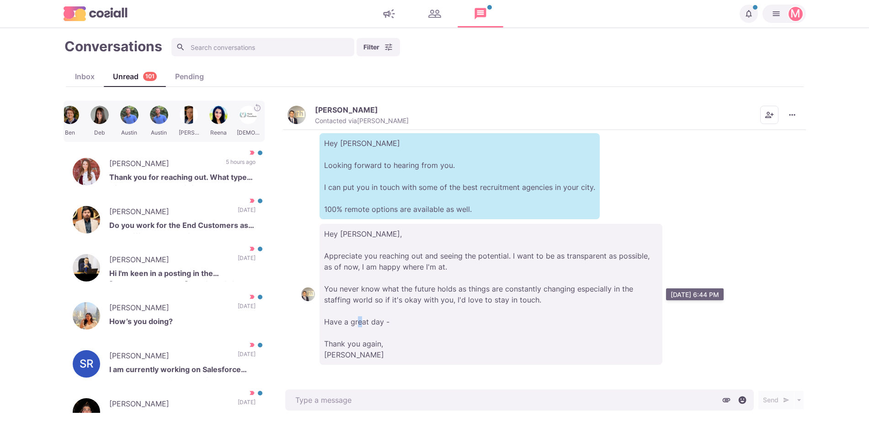
drag, startPoint x: 415, startPoint y: 332, endPoint x: 438, endPoint y: 325, distance: 24.0
click at [438, 325] on p "Hey [PERSON_NAME], Appreciate you reaching out and seeing the potential. I want…" at bounding box center [491, 294] width 343 height 141
click at [481, 318] on p "Hey [PERSON_NAME], Appreciate you reaching out and seeing the potential. I want…" at bounding box center [491, 294] width 343 height 141
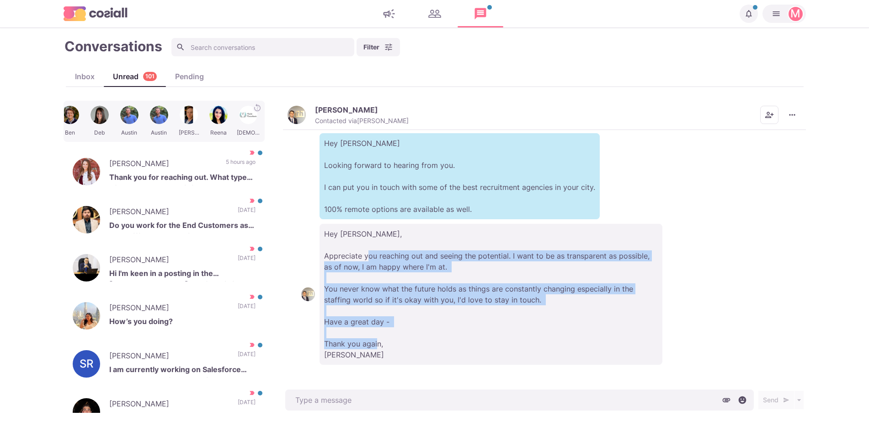
drag, startPoint x: 405, startPoint y: 257, endPoint x: 505, endPoint y: 357, distance: 141.3
click at [505, 357] on p "Hey [PERSON_NAME], Appreciate you reaching out and seeing the potential. I want…" at bounding box center [491, 294] width 343 height 141
drag, startPoint x: 505, startPoint y: 357, endPoint x: 320, endPoint y: 251, distance: 213.4
click at [320, 251] on p "Hey [PERSON_NAME], Appreciate you reaching out and seeing the potential. I want…" at bounding box center [491, 294] width 343 height 141
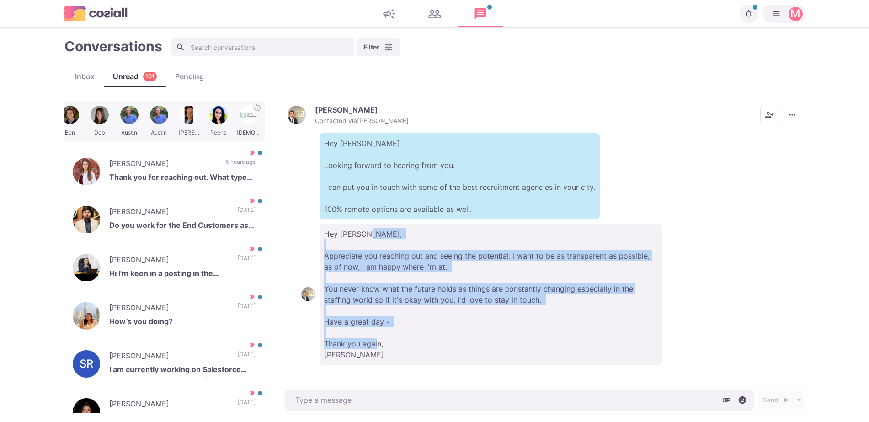
click at [320, 251] on p "Hey [PERSON_NAME], Appreciate you reaching out and seeing the potential. I want…" at bounding box center [491, 294] width 343 height 141
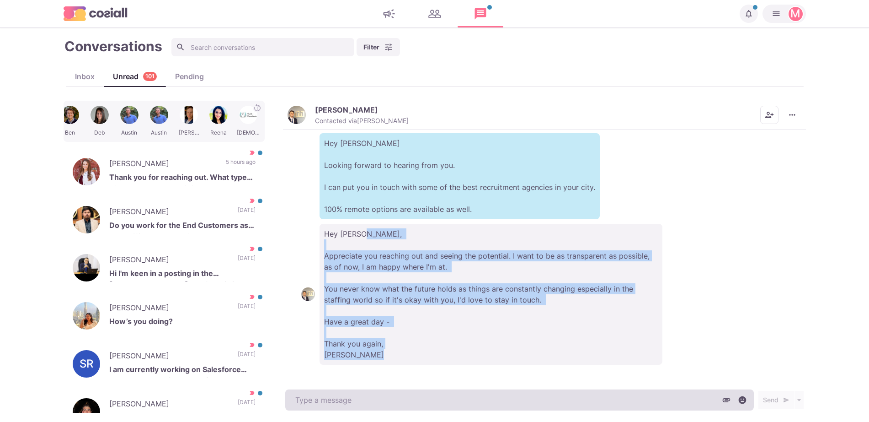
drag, startPoint x: 338, startPoint y: 244, endPoint x: 512, endPoint y: 407, distance: 238.7
click at [512, 407] on div "[PERSON_NAME] Contacted via [PERSON_NAME] [PERSON_NAME] as Unread Mark as Not I…" at bounding box center [544, 257] width 523 height 312
click at [512, 407] on textarea at bounding box center [519, 399] width 469 height 21
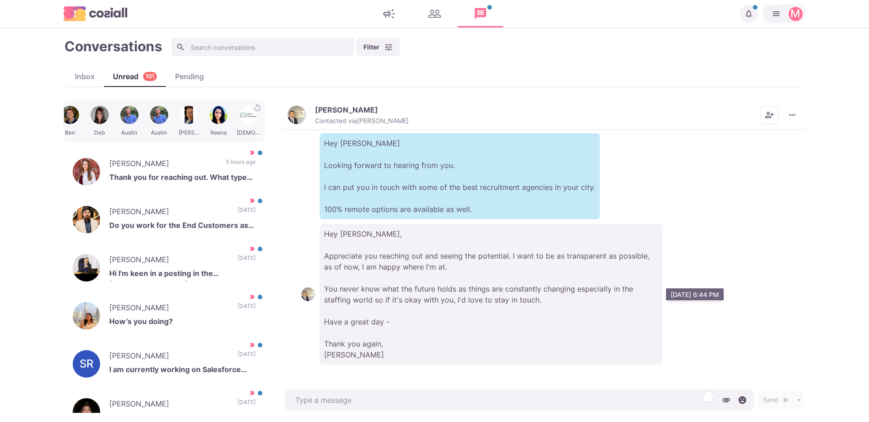
click at [512, 321] on p "Hey [PERSON_NAME], Appreciate you reaching out and seeing the potential. I want…" at bounding box center [491, 294] width 343 height 141
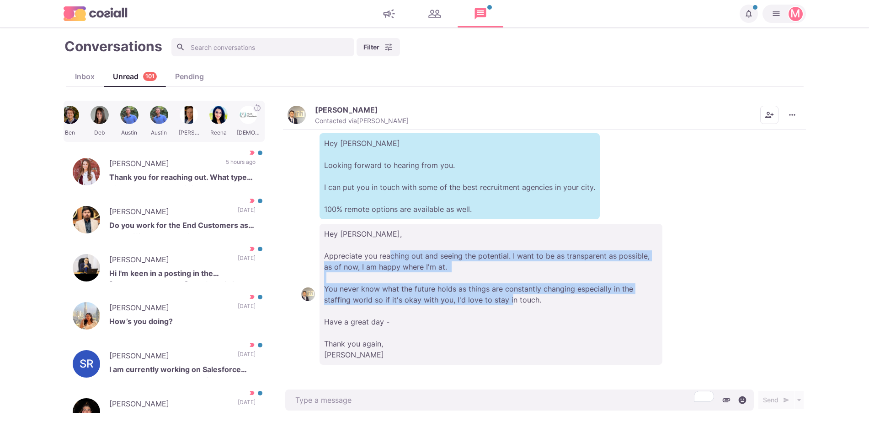
drag, startPoint x: 448, startPoint y: 315, endPoint x: 424, endPoint y: 253, distance: 65.9
click at [424, 253] on p "Hey [PERSON_NAME], Appreciate you reaching out and seeing the potential. I want…" at bounding box center [491, 294] width 343 height 141
click at [427, 252] on p "Hey [PERSON_NAME], Appreciate you reaching out and seeing the potential. I want…" at bounding box center [491, 294] width 343 height 141
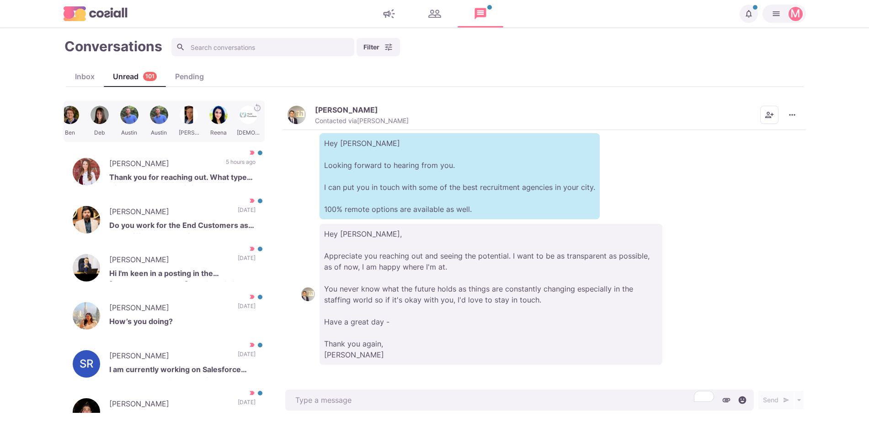
click at [428, 252] on p "Hey [PERSON_NAME], Appreciate you reaching out and seeing the potential. I want…" at bounding box center [491, 294] width 343 height 141
click at [568, 267] on p "Hey [PERSON_NAME], Appreciate you reaching out and seeing the potential. I want…" at bounding box center [491, 294] width 343 height 141
click at [299, 111] on img "button" at bounding box center [297, 115] width 18 height 18
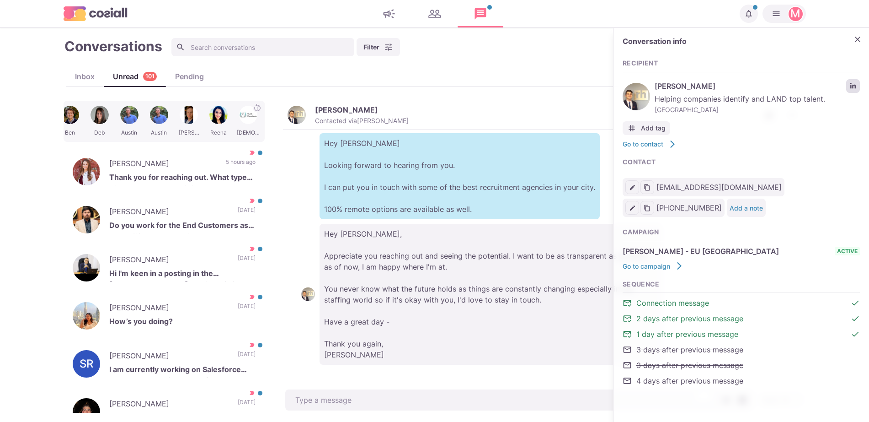
click at [855, 81] on link "LinkedIn profile link" at bounding box center [853, 86] width 14 height 14
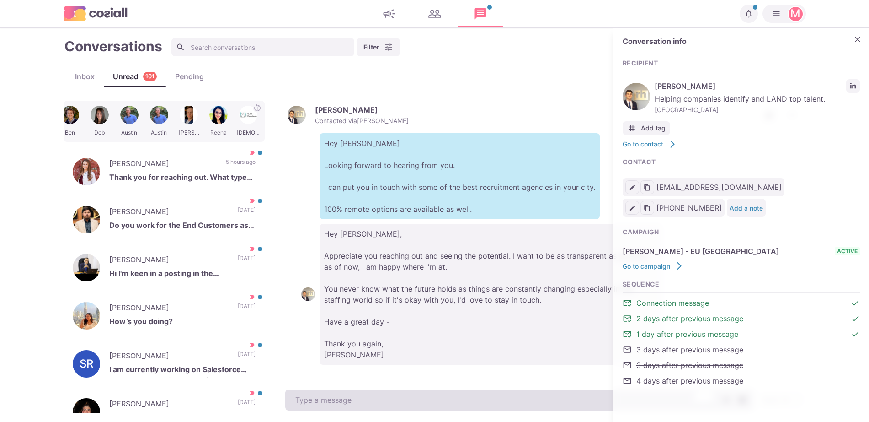
click at [438, 404] on textarea "To enrich screen reader interactions, please activate Accessibility in Grammarl…" at bounding box center [519, 399] width 469 height 21
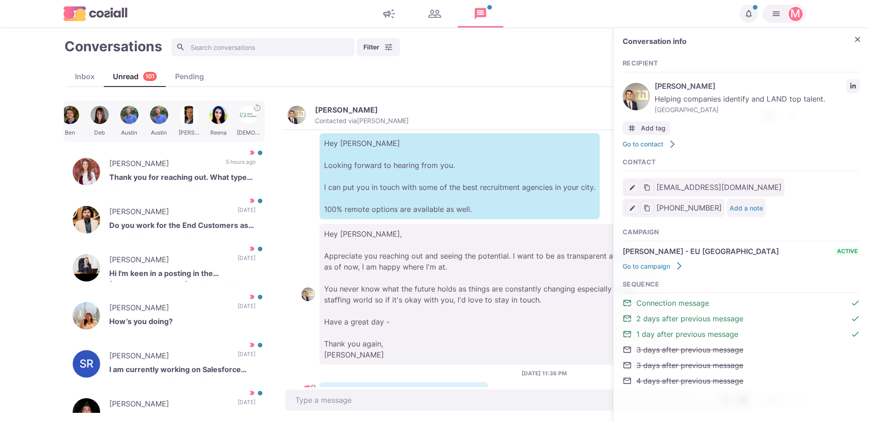
scroll to position [277, 0]
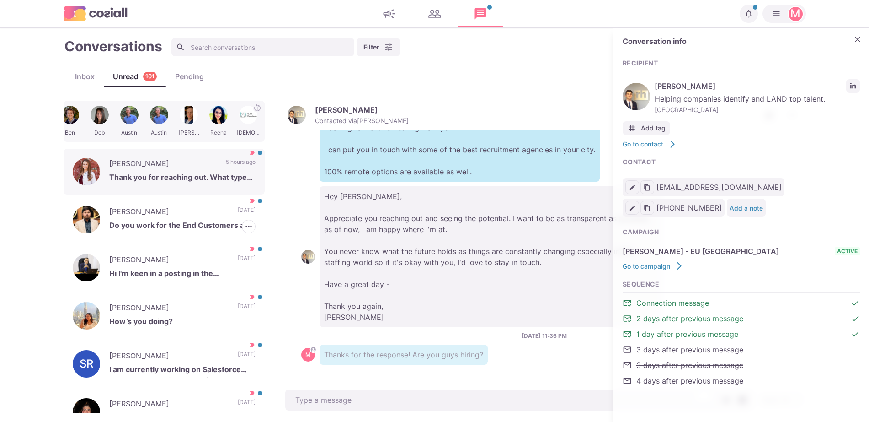
click at [181, 165] on p "[PERSON_NAME]" at bounding box center [162, 165] width 107 height 14
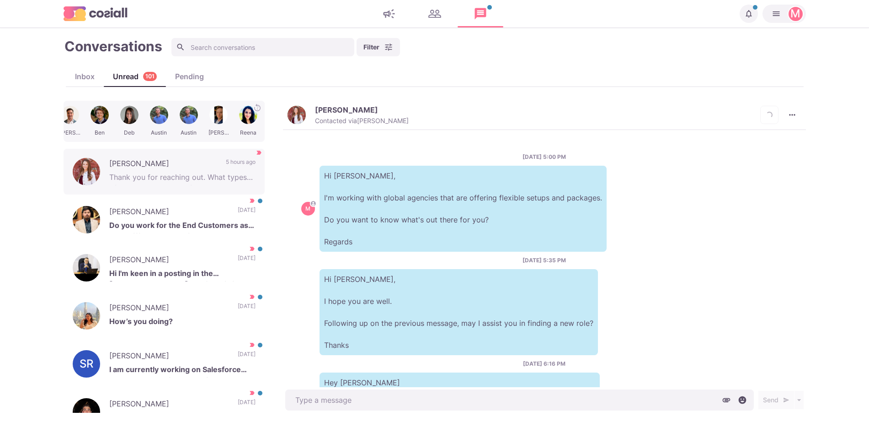
scroll to position [397, 0]
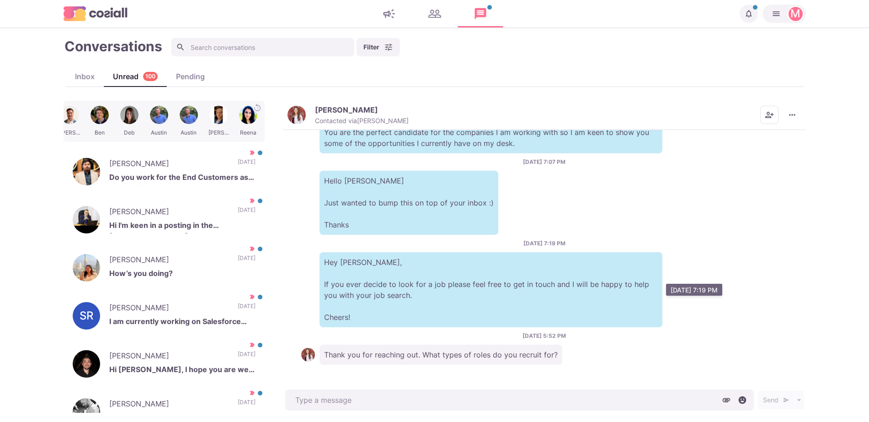
click at [612, 280] on p "Hey [PERSON_NAME], If you ever decide to look for a job please feel free to get…" at bounding box center [491, 289] width 343 height 75
click at [292, 112] on img "button" at bounding box center [297, 115] width 18 height 18
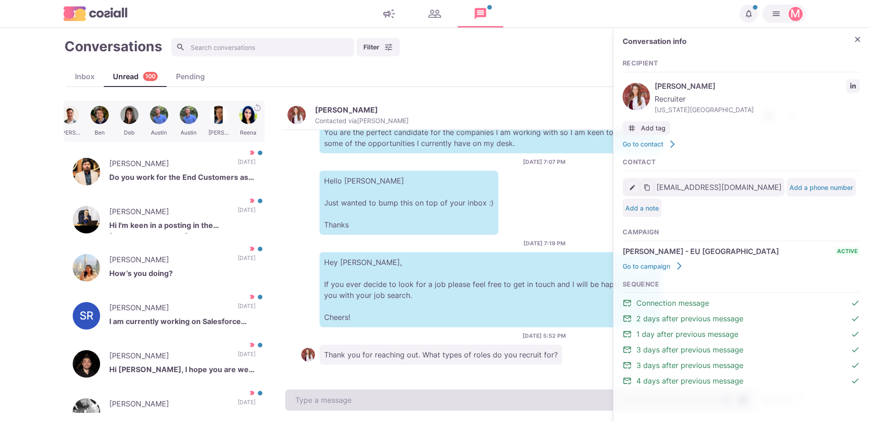
click at [355, 389] on textarea at bounding box center [519, 399] width 469 height 21
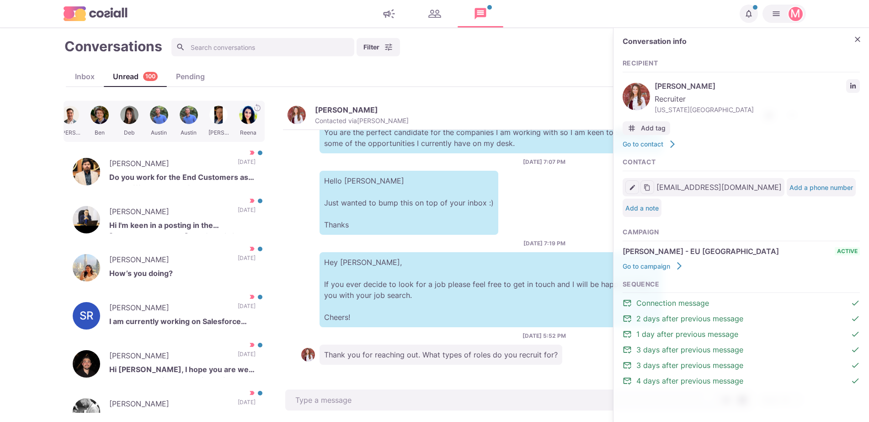
paste textarea "I work with around 500 agencies across the [GEOGRAPHIC_DATA], [GEOGRAPHIC_DATA]…"
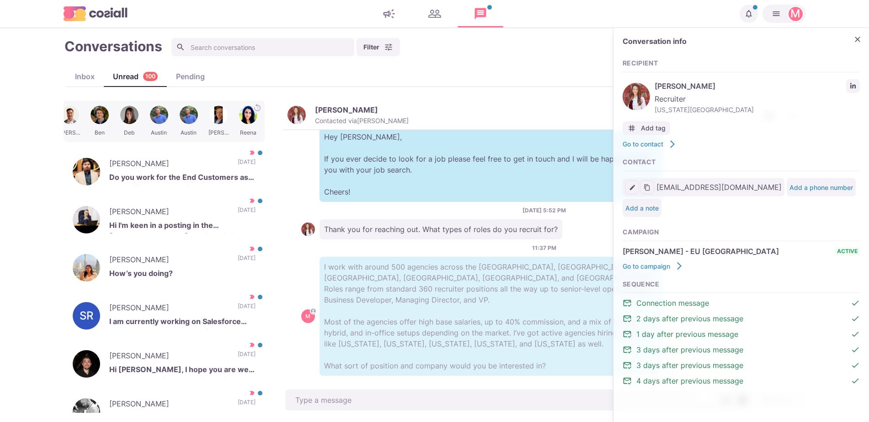
click at [142, 173] on p "Do you work for the End Customers as I have different IT candidates on my bench…" at bounding box center [182, 178] width 146 height 14
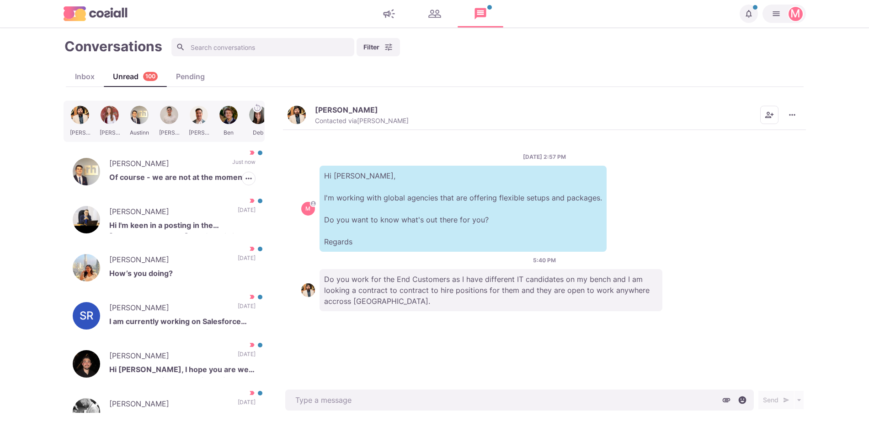
scroll to position [0, 108]
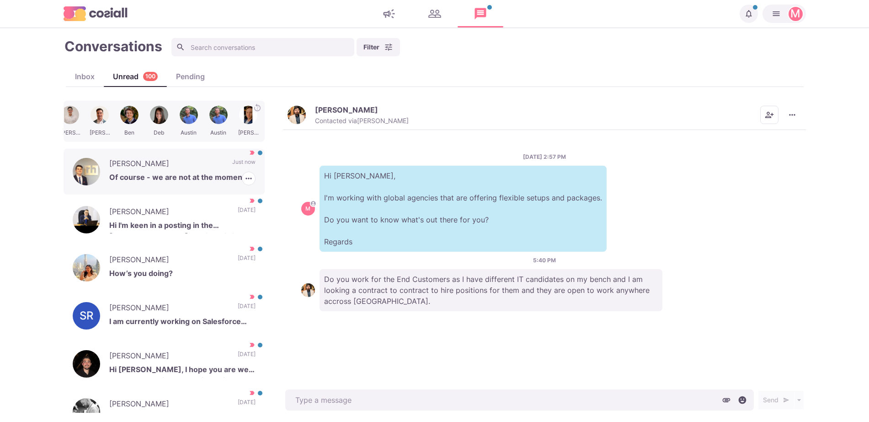
click at [183, 169] on p "[PERSON_NAME]" at bounding box center [166, 165] width 114 height 14
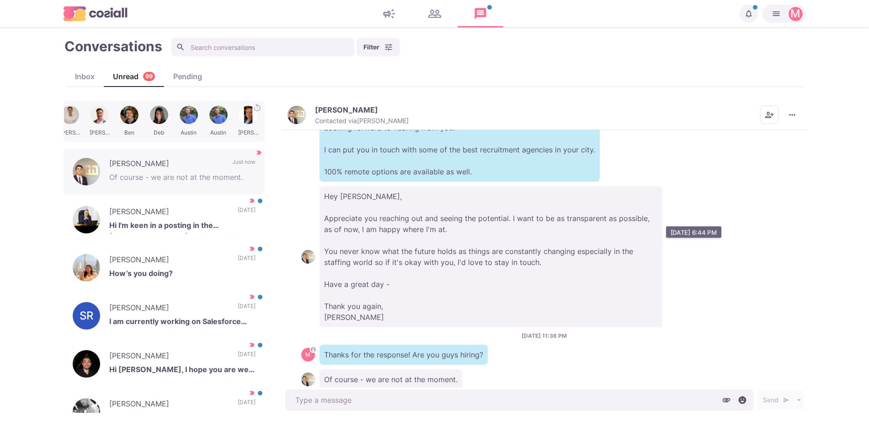
scroll to position [301, 0]
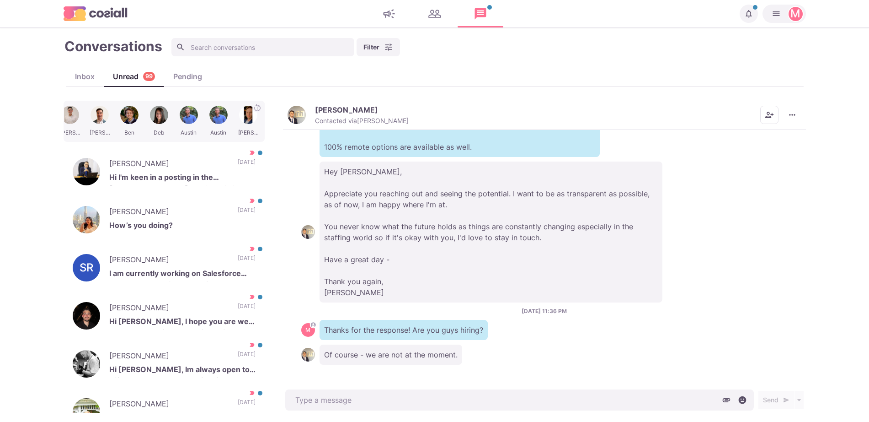
type textarea "x"
click at [97, 139] on div at bounding box center [164, 137] width 200 height 7
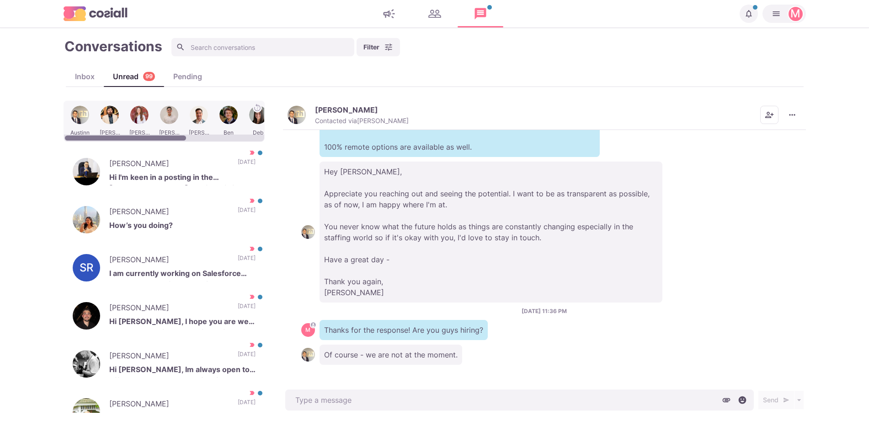
click at [97, 139] on div at bounding box center [125, 137] width 121 height 5
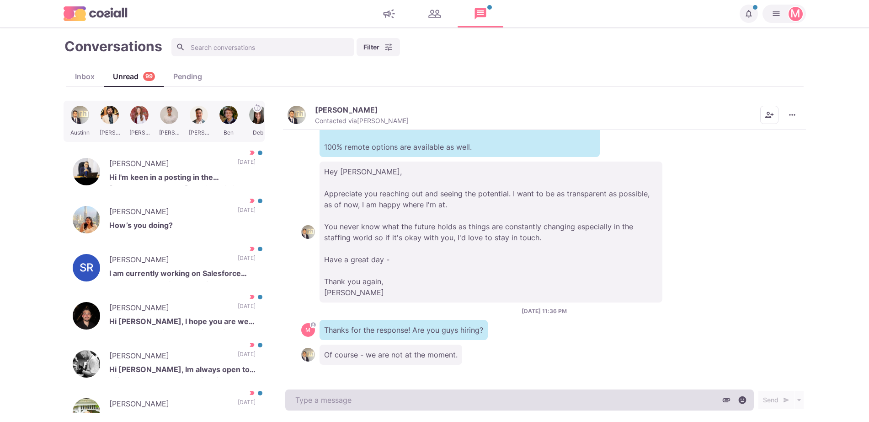
click at [368, 401] on textarea at bounding box center [519, 399] width 469 height 21
type textarea "A"
type textarea "x"
type textarea "Ah"
type textarea "x"
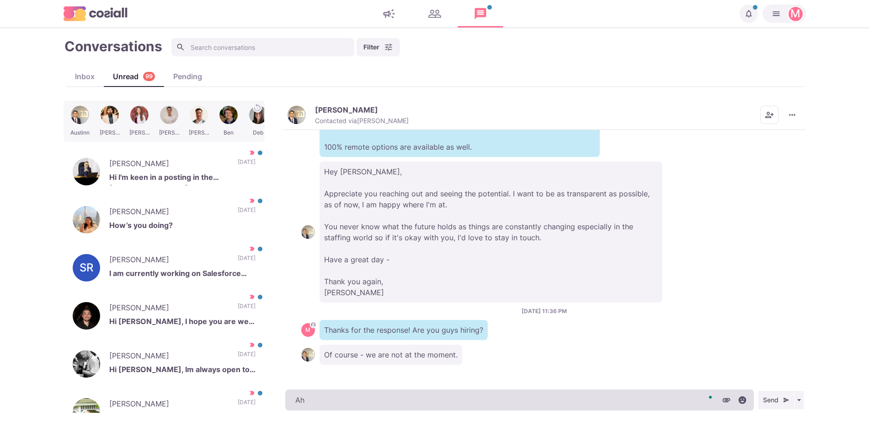
type textarea "Ah,"
type textarea "x"
type textarea "Ah,"
type textarea "x"
type textarea "Ah, I"
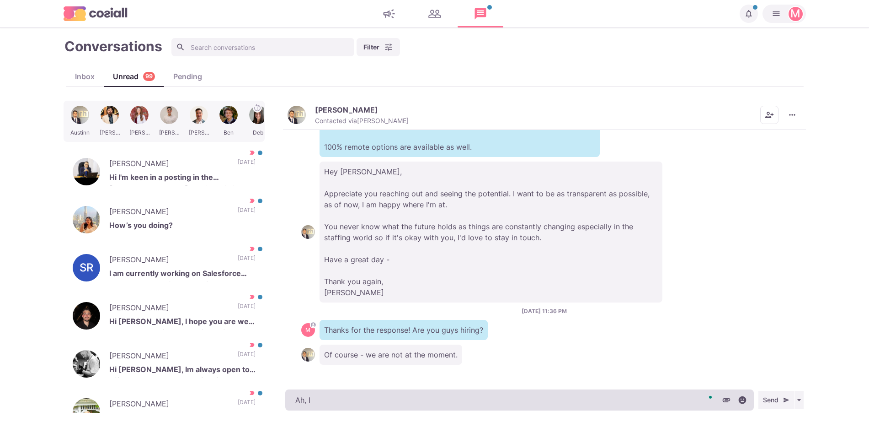
type textarea "x"
type textarea "Ah, I r"
type textarea "x"
type textarea "Ah, I recko"
type textarea "x"
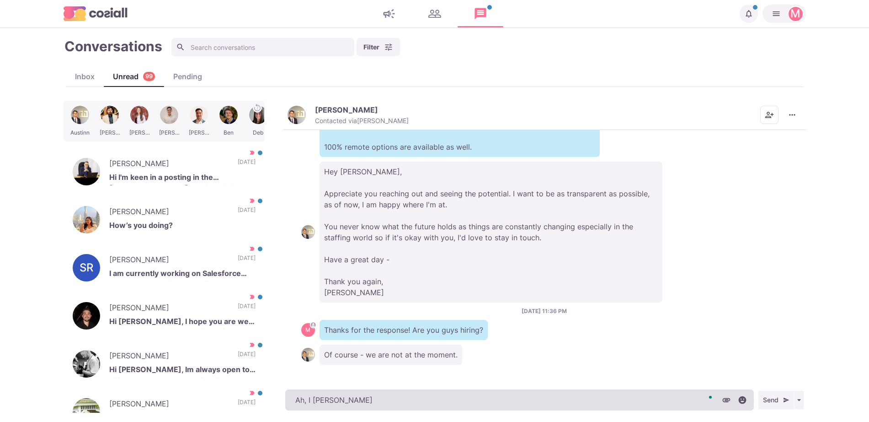
type textarea "Ah, I reckon"
type textarea "x"
type textarea "Ah, I reckon y"
type textarea "x"
type textarea "Ah, I reckon yo"
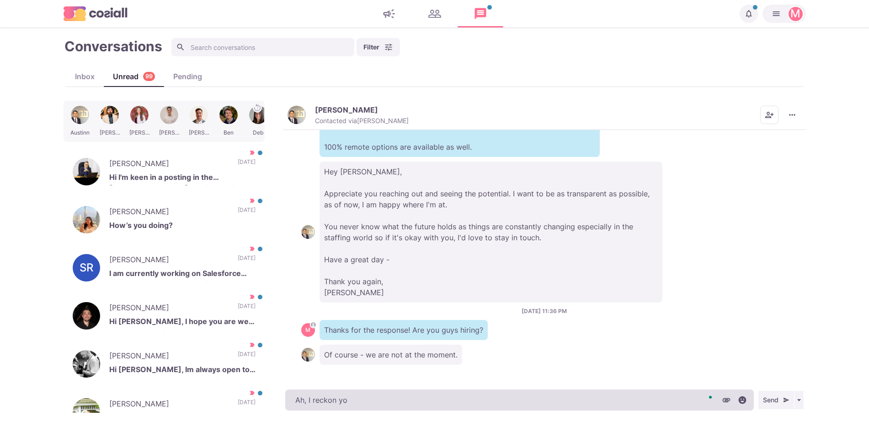
type textarea "x"
type textarea "Ah, I reckon you"
type textarea "x"
type textarea "Ah, I reckon you a"
type textarea "x"
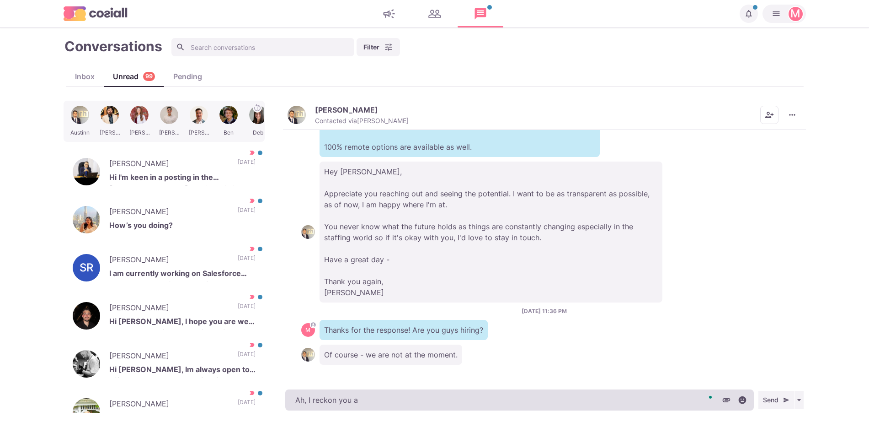
type textarea "Ah, I reckon you ar"
type textarea "x"
type textarea "Ah, I reckon you are do"
type textarea "x"
type textarea "Ah, I reckon you are done"
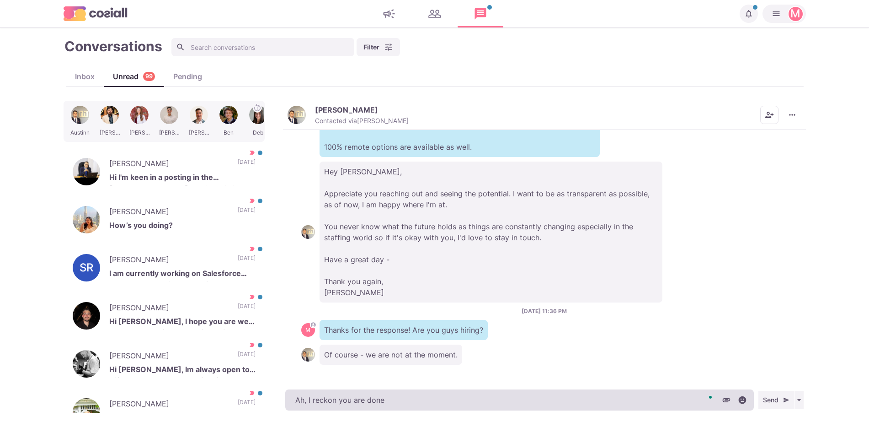
type textarea "x"
type textarea "Ah, I reckon you are done"
type textarea "x"
type textarea "Ah, I reckon you are done f"
type textarea "x"
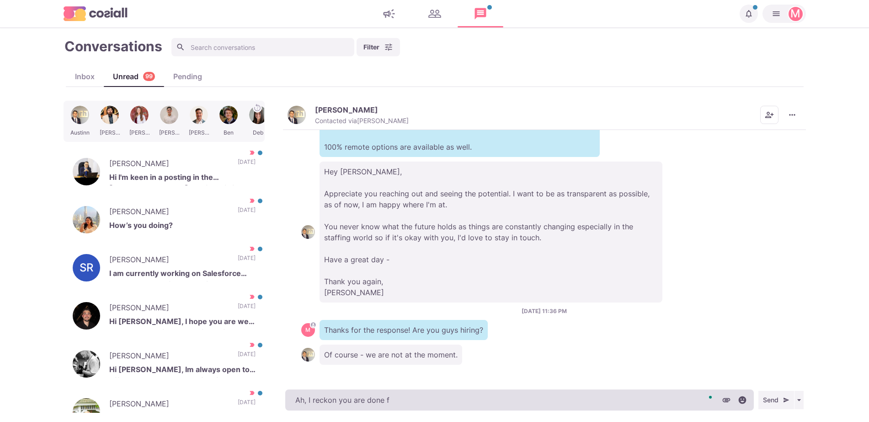
type textarea "Ah, I reckon you are done fo"
type textarea "x"
type textarea "Ah, I reckon you are done for"
type textarea "x"
type textarea "Ah, I reckon you are done for t"
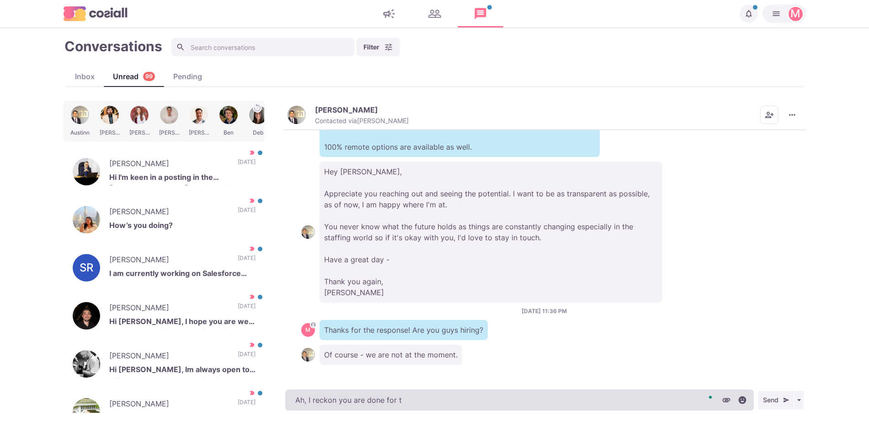
type textarea "x"
type textarea "Ah, I reckon you are done for the"
type textarea "x"
type textarea "Ah, I reckon you are done for the y"
type textarea "x"
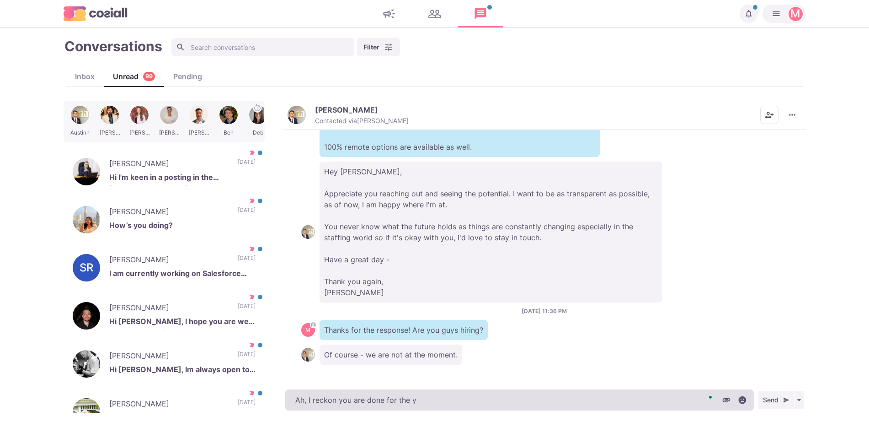
type textarea "Ah, I reckon you are done for the ye"
type textarea "x"
type textarea "Ah, I reckon you are done for the year"
type textarea "x"
type textarea "Ah, I reckon you are done for the year"
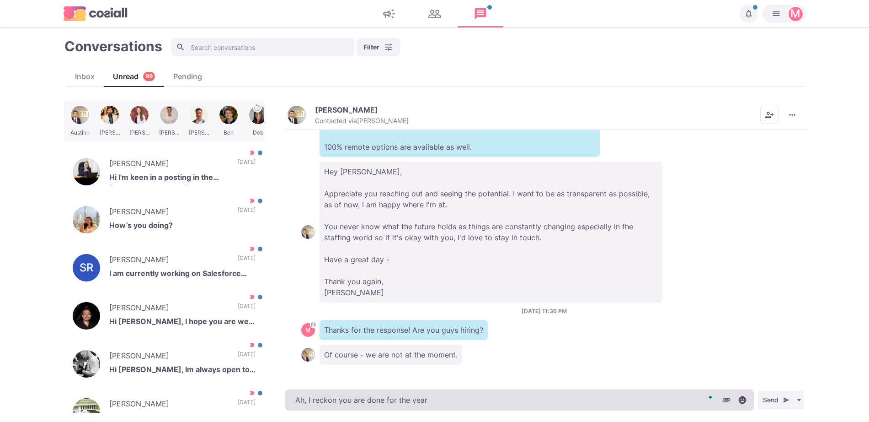
type textarea "x"
type textarea "Ah, I reckon you are done for the year t"
type textarea "x"
type textarea "Ah, I reckon you are done for the year the"
type textarea "x"
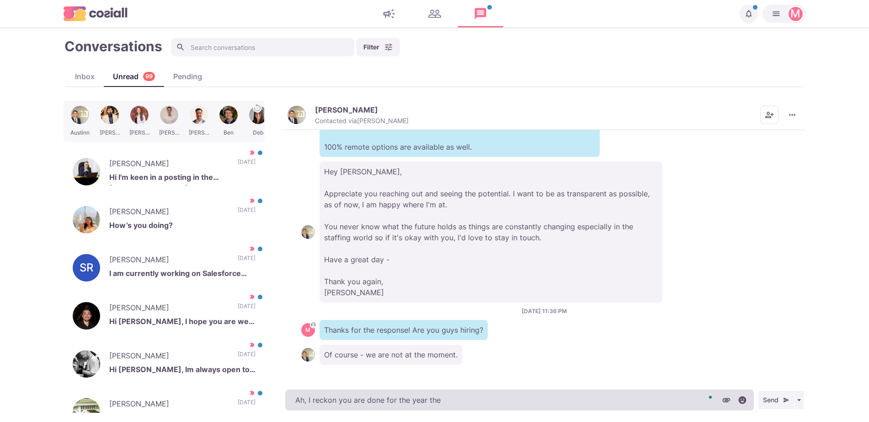
type textarea "Ah, I reckon you are done for the year then"
type textarea "x"
type textarea "Ah, I reckon you are done for the year then?"
type textarea "x"
type textarea "Ah, I reckon you are done for the year then? I s"
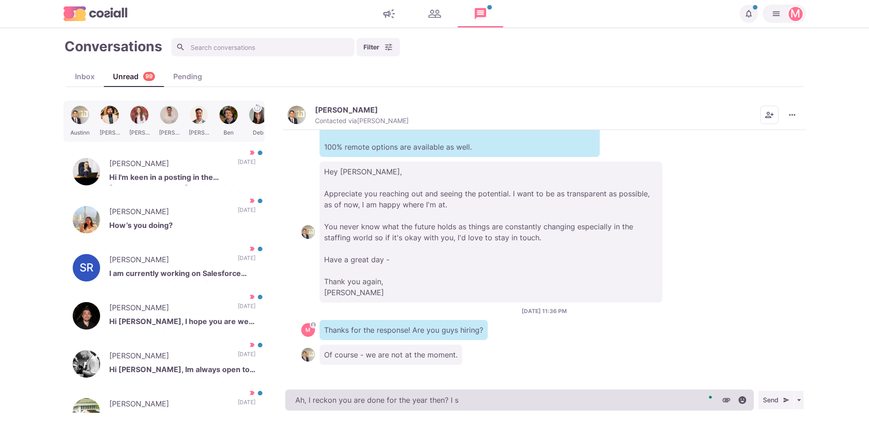
type textarea "x"
type textarea "Ah, I reckon you are done for the year then? I speak"
type textarea "x"
type textarea "Ah, I reckon you are done for the year then? I speak with"
type textarea "x"
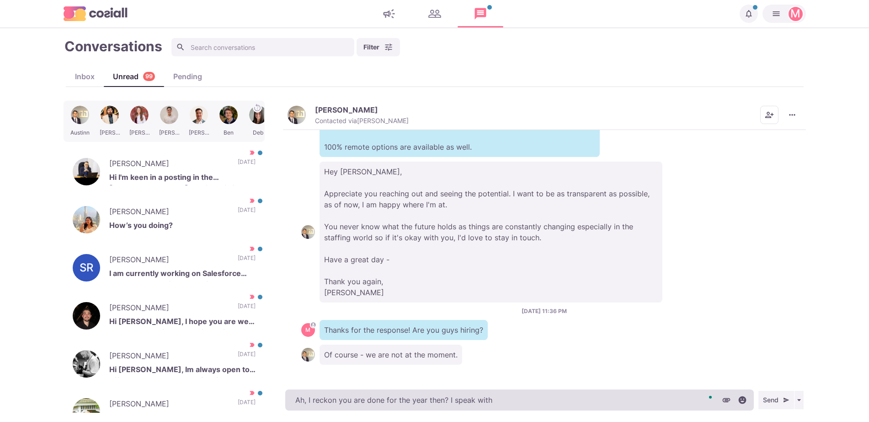
type textarea "Ah, I reckon you are done for the year then? I speak with a"
type textarea "x"
type textarea "Ah, I reckon you are done for the year then? I speak with a l"
type textarea "x"
type textarea "Ah, I reckon you are done for the year then? I speak with a lot"
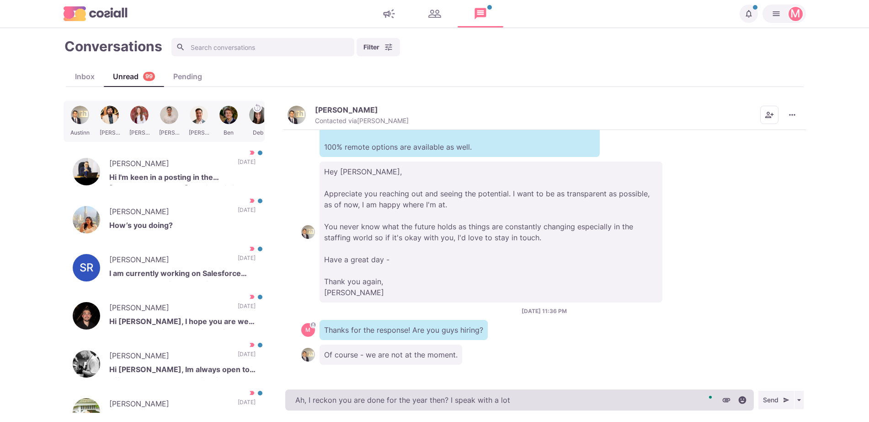
type textarea "x"
type textarea "Ah, I reckon you are done for the year then? I speak with a lot"
type textarea "x"
type textarea "Ah, I reckon you are done for the year then? I speak with a lot of candida"
type textarea "x"
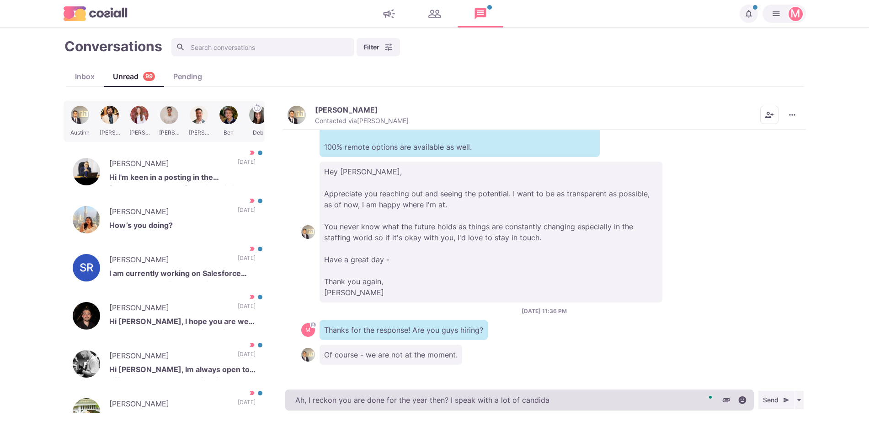
type textarea "Ah, I reckon you are done for the year then? I speak with a lot of candidat"
type textarea "x"
type textarea "Ah, I reckon you are done for the year then? I speak with a lot of candidate"
type textarea "x"
type textarea "Ah, I reckon you are done for the year then? I speak with a lot of candidates"
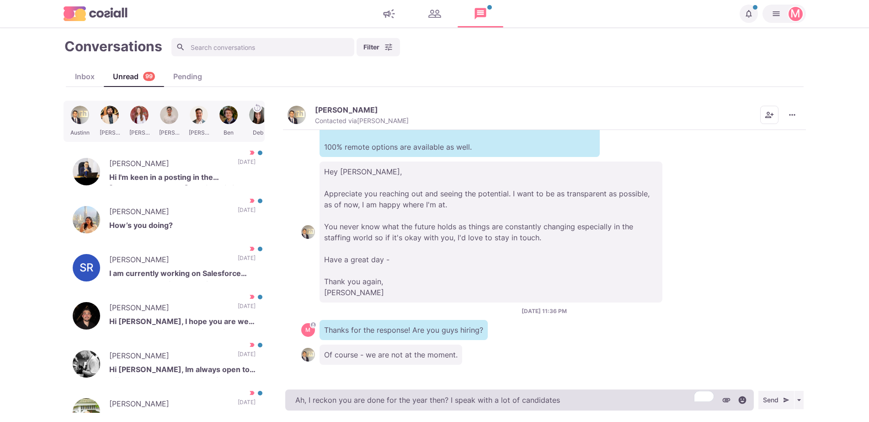
type textarea "x"
type textarea "Ah, I reckon you are done for the year then? I speak with a lot of candidates,"
type textarea "x"
type textarea "Ah, I reckon you are done for the year then? I speak with a lot of candidates, m"
type textarea "x"
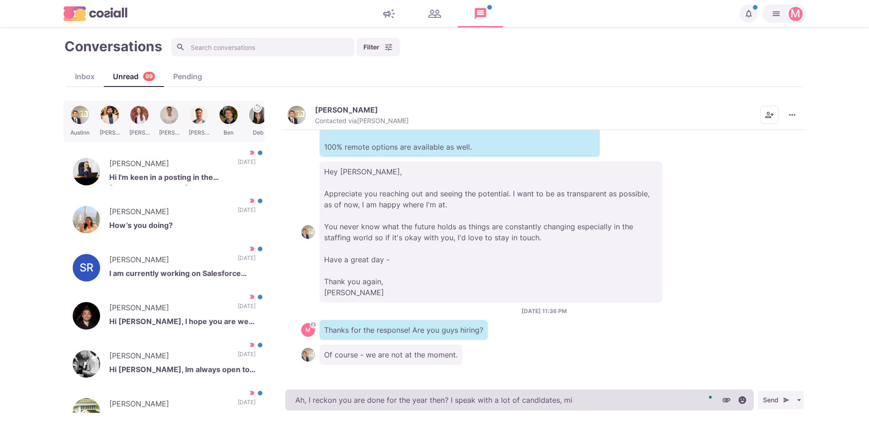
type textarea "Ah, I reckon you are done for the year then? I speak with a lot of candidates, …"
type textarea "x"
type textarea "Ah, I reckon you are done for the year then? I speak with a lot of candidates, …"
type textarea "x"
type textarea "Ah, I reckon you are done for the year then? I speak with a lot of candidates, …"
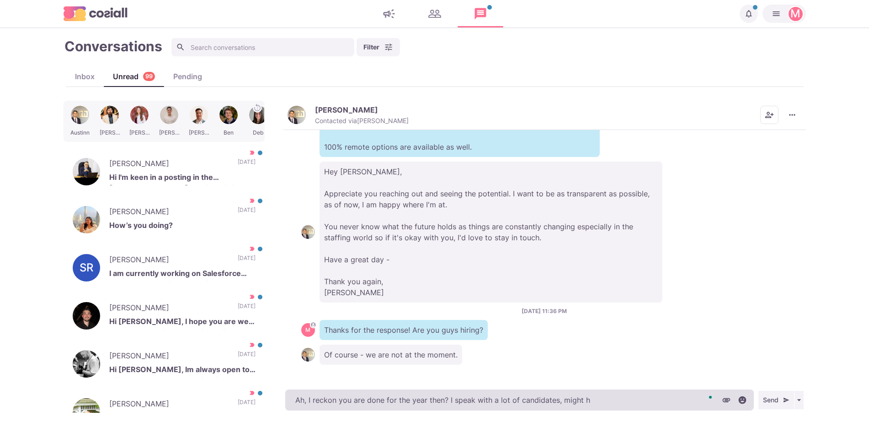
type textarea "x"
type textarea "Ah, I reckon you are done for the year then? I speak with a lot of candidates, …"
type textarea "x"
type textarea "Ah, I reckon you are done for the year then? I speak with a lot of candidates, …"
type textarea "x"
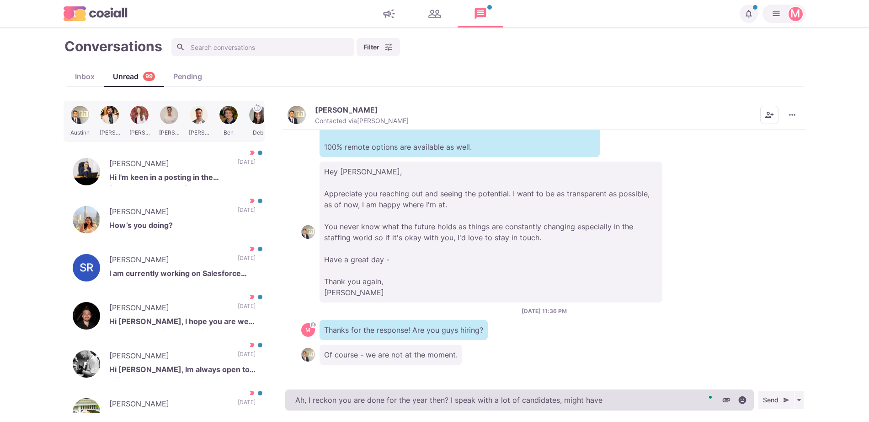
type textarea "Ah, I reckon you are done for the year then? I speak with a lot of candidates, …"
type textarea "x"
type textarea "Ah, I reckon you are done for the year then? I speak with a lot of candidates, …"
type textarea "x"
type textarea "Ah, I reckon you are done for the year then? I speak with a lot of candidates, …"
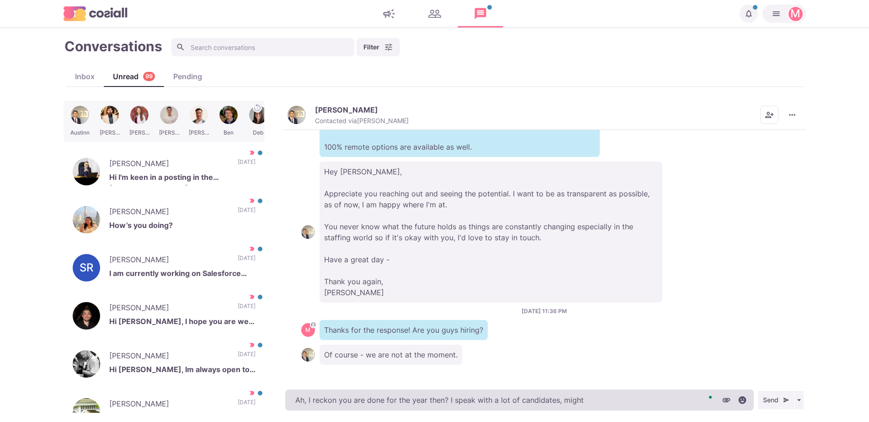
type textarea "x"
type textarea "Ah, I reckon you are done for the year then? I speak with a lot of candidates, …"
type textarea "x"
type textarea "Ah, I reckon you are done for the year then? I speak with a lot of candida"
type textarea "x"
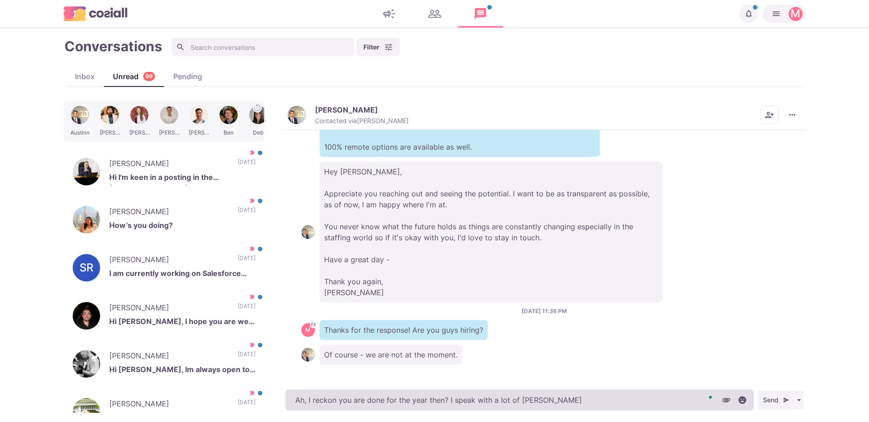
type textarea "Ah, I reckon you are done for the year then? I speak with a lot of cand"
type textarea "x"
type textarea "Ah, I reckon you are done for the year then? I speak with a lot of can"
type textarea "x"
type textarea "Ah, I reckon you are done for the year then? I speak with a lot of ca"
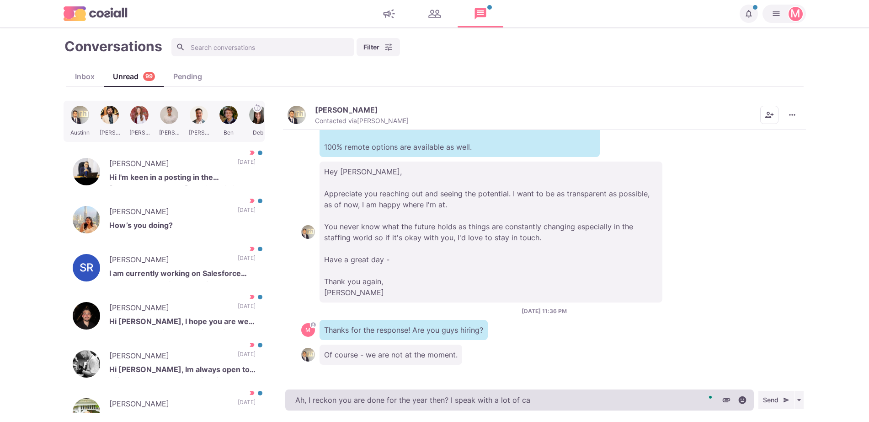
type textarea "x"
type textarea "Ah, I reckon you are done for the year then? I speak with a lot of c"
type textarea "x"
type textarea "Ah, I reckon you are done for the year then? I speak with a lot of"
type textarea "x"
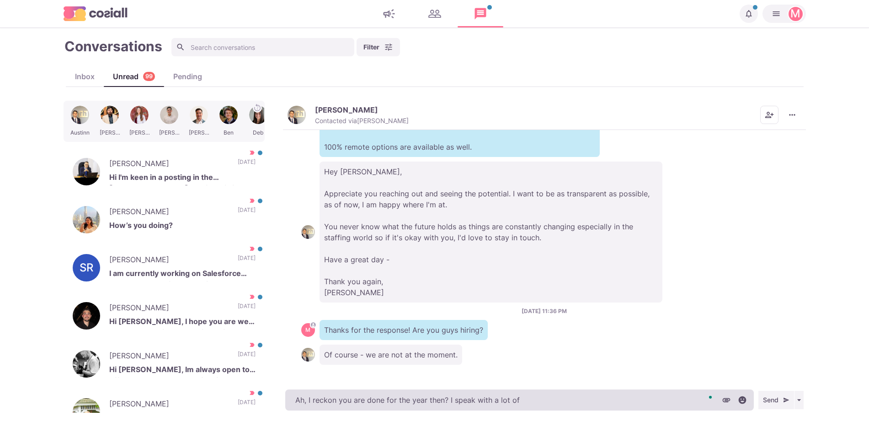
type textarea "Ah, I reckon you are done for the year then? I speak with a lot of"
type textarea "x"
type textarea "Ah, I reckon you are done for the year then? I speak with a lot o"
type textarea "x"
type textarea "Ah, I reckon you are done for the year then? I speak with a lot"
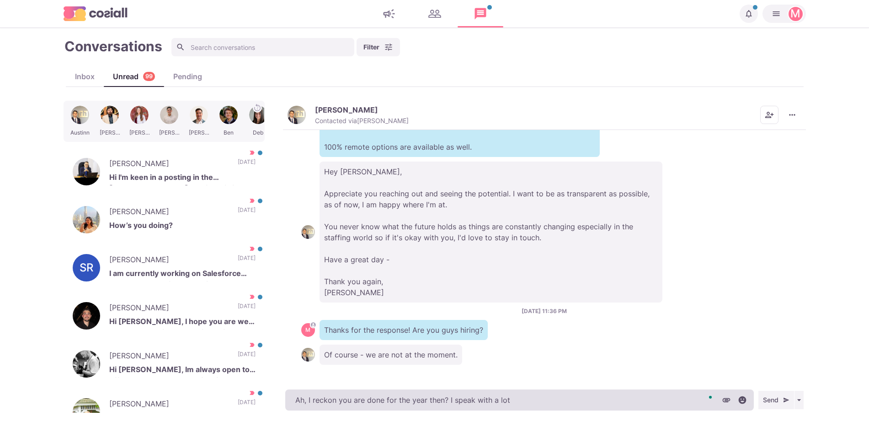
type textarea "x"
type textarea "Ah, I reckon you are done for the year then? I speak with a lot"
type textarea "x"
type textarea "Ah, I reckon you are done for the year then? I speak with a lo"
type textarea "x"
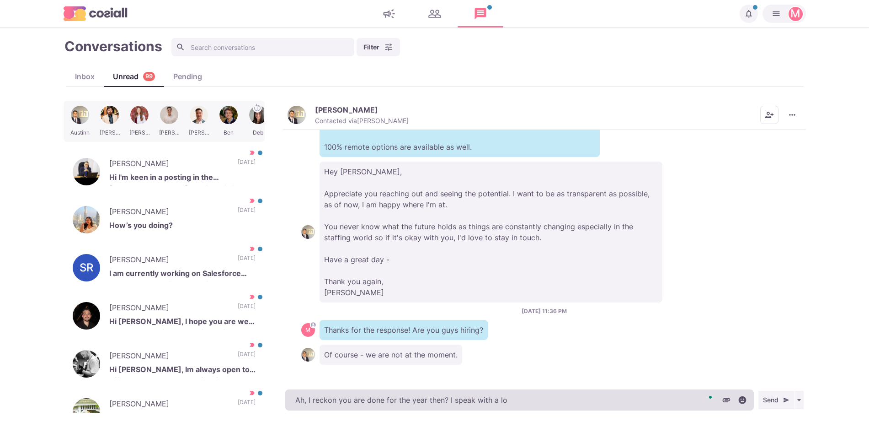
type textarea "Ah, I reckon you are done for the year then? I speak with a l"
type textarea "x"
type textarea "Ah, I reckon you are done for the year then? I speak with a"
type textarea "x"
type textarea "Ah, I reckon you are done for the year then? I speak with"
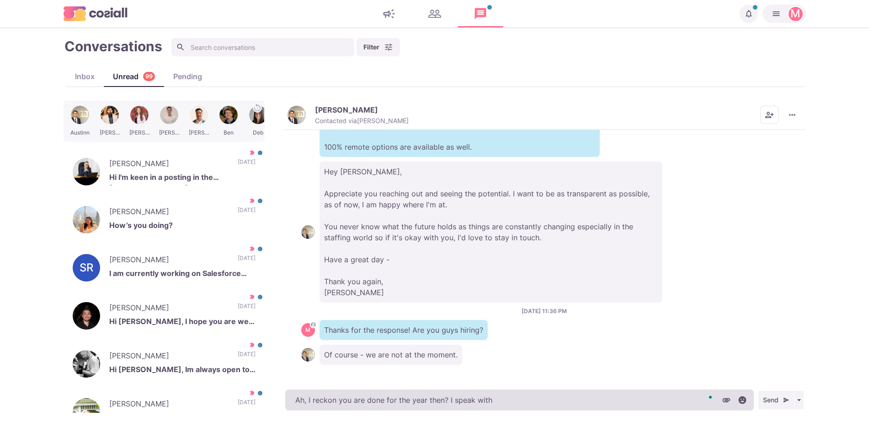
type textarea "x"
type textarea "Ah, I reckon you are done for the year then? I speak with"
type textarea "x"
type textarea "Ah, I reckon you are done for the year then? I speak wit"
type textarea "x"
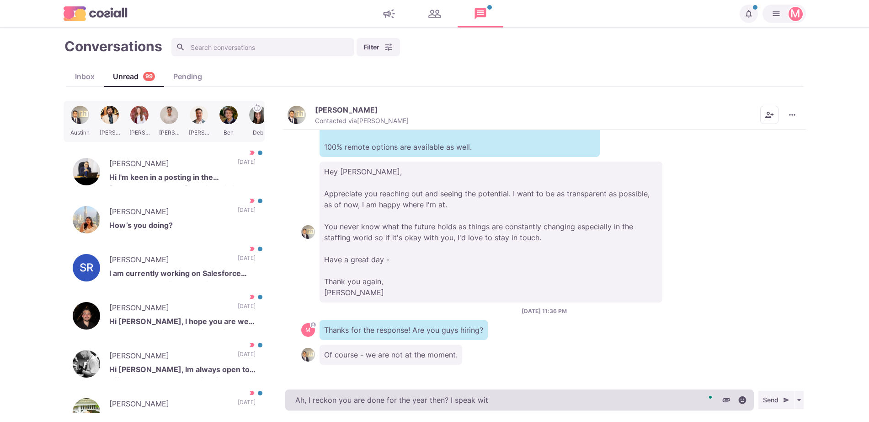
type textarea "Ah, I reckon you are done for the year then? I speak wi"
type textarea "x"
type textarea "Ah, I reckon you are done for the year then? I spea"
type textarea "x"
type textarea "Ah, I reckon you are done for the year then? I sp"
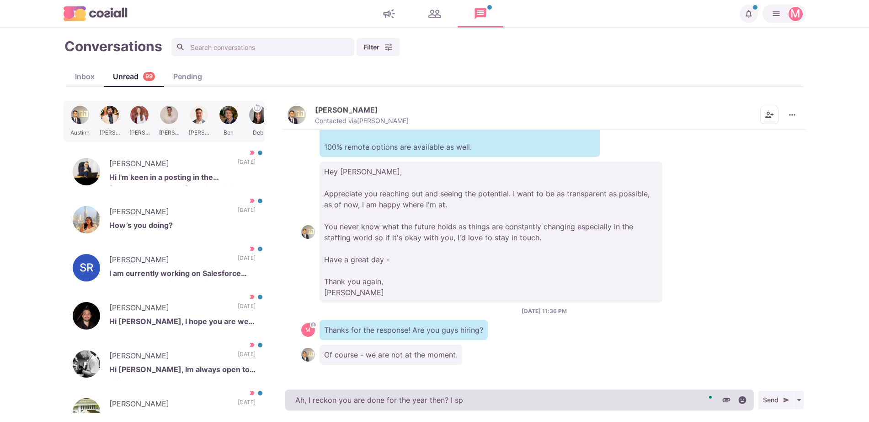
type textarea "x"
type textarea "Ah, I reckon you are done for the year then? I"
type textarea "x"
type textarea "Ah, I reckon you are done for the year then?"
type textarea "x"
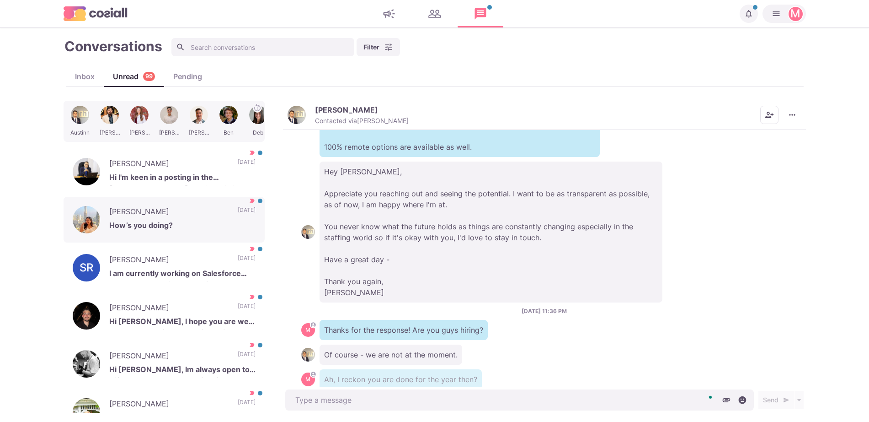
scroll to position [326, 0]
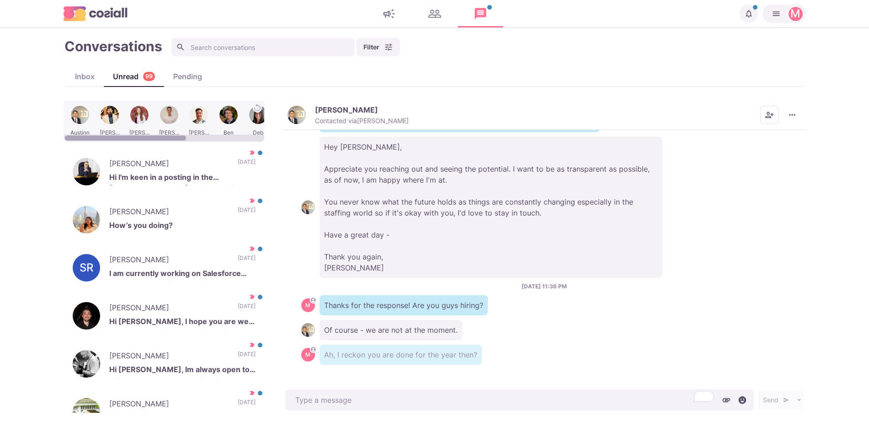
click at [109, 120] on div at bounding box center [109, 121] width 27 height 36
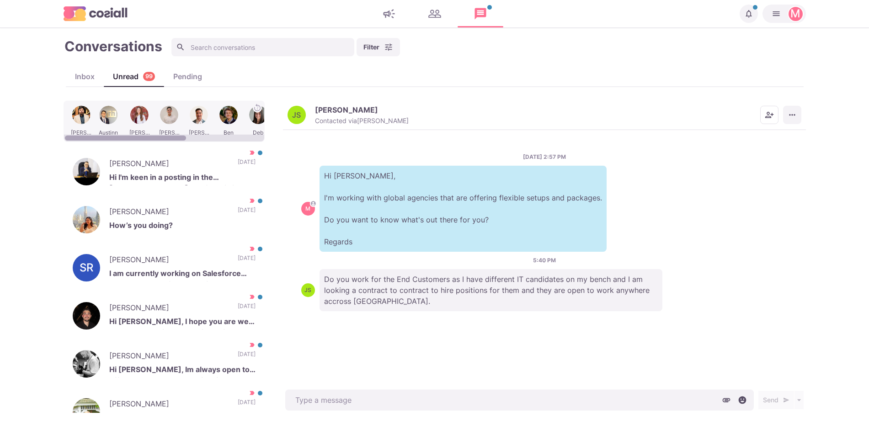
click at [800, 108] on div "JS Jeevesh Singh Contacted via Jacob Moss Mark as Unread Mark as Not Important …" at bounding box center [544, 115] width 523 height 29
click at [795, 114] on icon "More menu" at bounding box center [792, 114] width 9 height 9
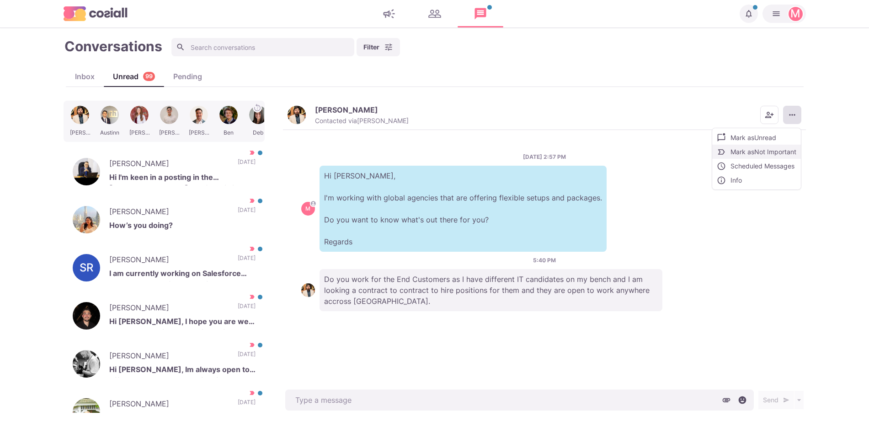
click at [763, 154] on button "Mark as Not Important" at bounding box center [756, 151] width 89 height 14
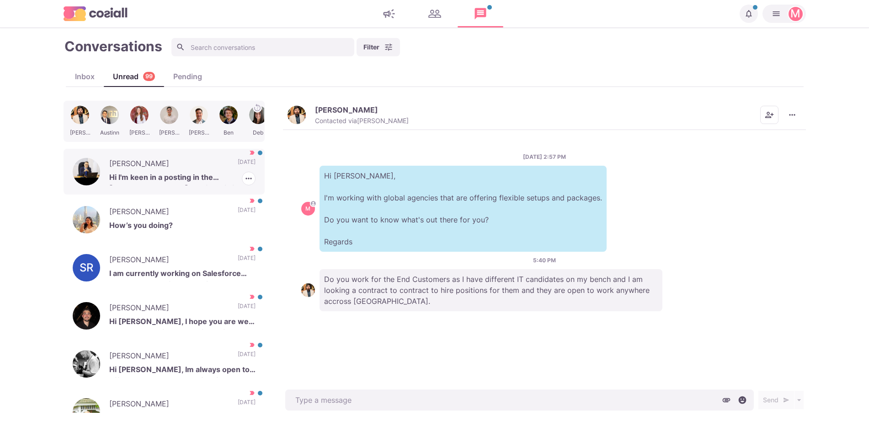
click at [158, 170] on p "[PERSON_NAME]" at bounding box center [168, 165] width 119 height 14
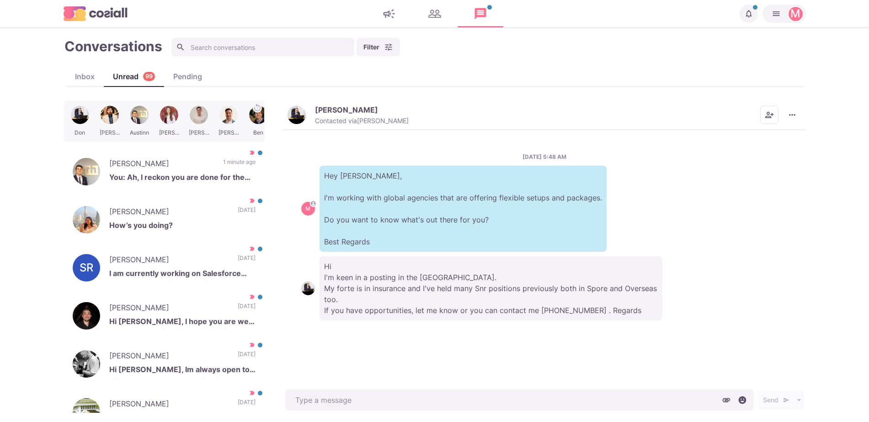
click at [441, 350] on div "9/17/2025, 5:48 AM M Hey Don, I'm working with global agencies that are offerin…" at bounding box center [544, 258] width 523 height 257
click at [444, 312] on p "Hi I'm keen in a posting in the [GEOGRAPHIC_DATA]. My forte is in insurance and…" at bounding box center [491, 288] width 343 height 64
click at [311, 109] on button "Don Desmond De Silva Contacted via Sam Richardson" at bounding box center [348, 115] width 121 height 20
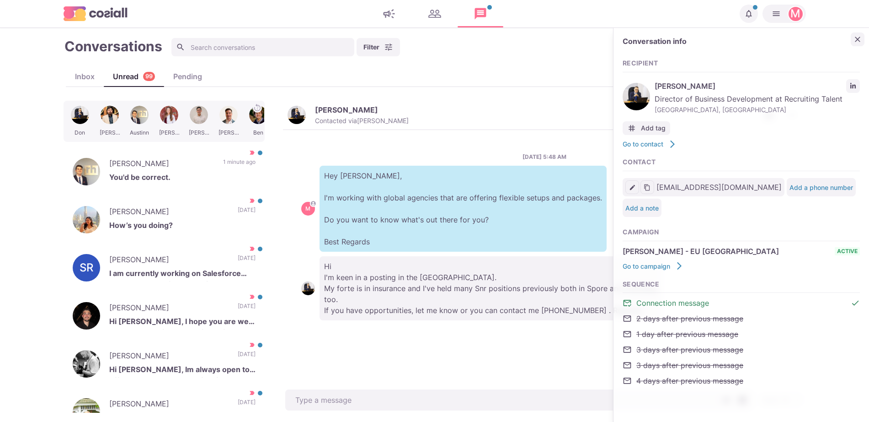
click at [857, 42] on icon "Close" at bounding box center [857, 39] width 9 height 9
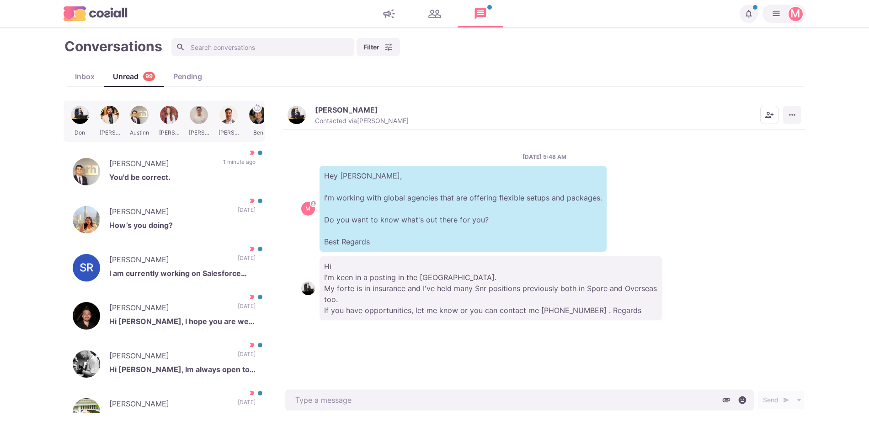
click at [796, 112] on icon "More menu" at bounding box center [792, 114] width 9 height 9
click at [771, 153] on button "Mark as Not Important" at bounding box center [756, 151] width 89 height 14
click at [167, 169] on p "[PERSON_NAME]" at bounding box center [161, 165] width 105 height 14
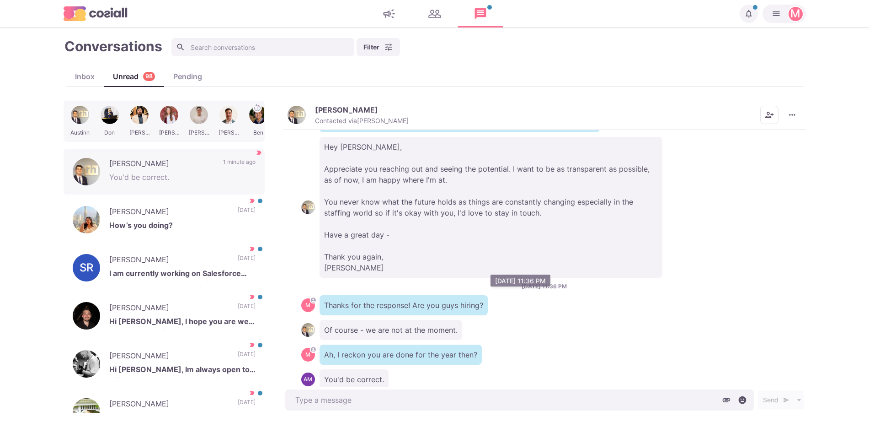
scroll to position [351, 0]
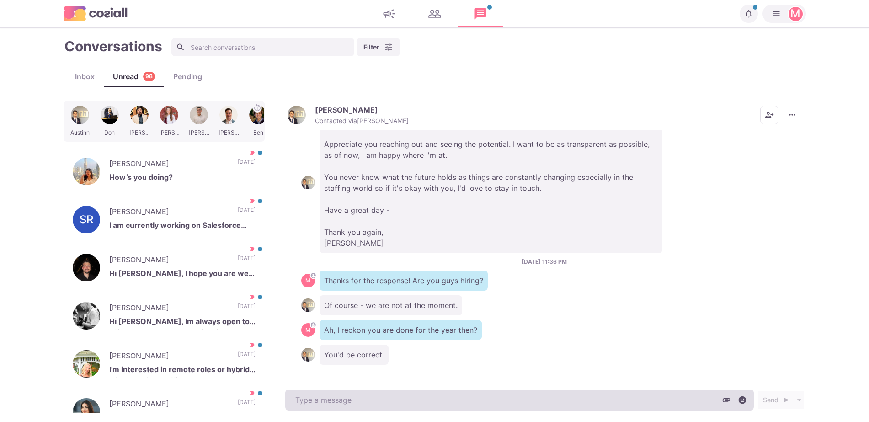
drag, startPoint x: 336, startPoint y: 395, endPoint x: 329, endPoint y: 409, distance: 15.7
click at [329, 409] on textarea at bounding box center [519, 399] width 469 height 21
type textarea "x"
type textarea "T"
type textarea "x"
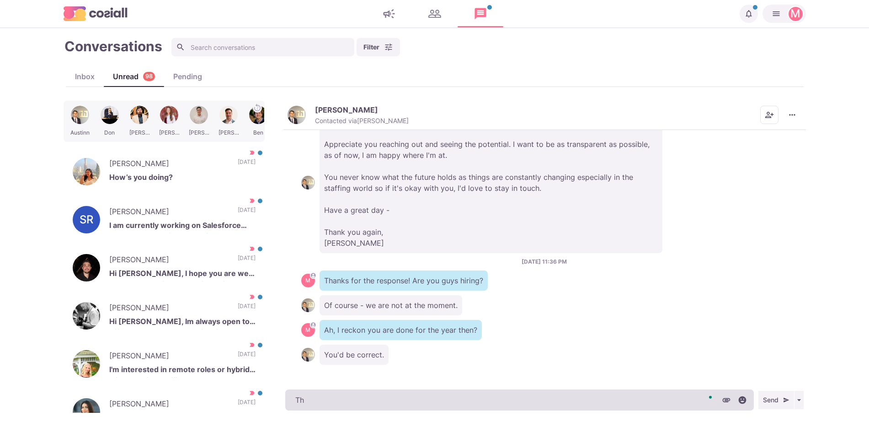
type textarea "Tha"
type textarea "x"
type textarea "Than"
type textarea "x"
type textarea "Thanks"
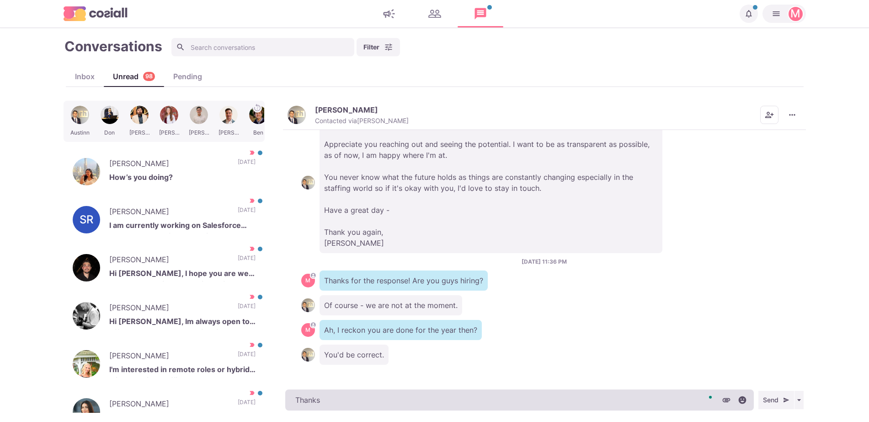
type textarea "x"
type textarea "Thanks"
type textarea "x"
type textarea "Thanks fo"
type textarea "x"
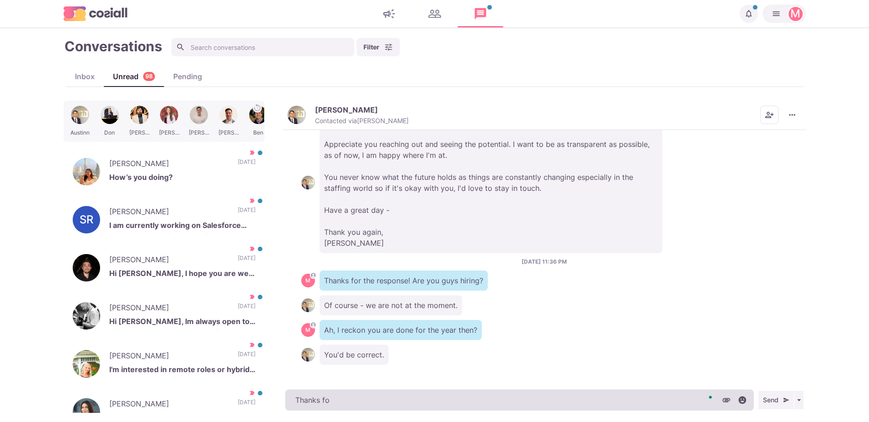
type textarea "Thanks for"
type textarea "x"
type textarea "Thanks for"
type textarea "x"
type textarea "Thanks for le"
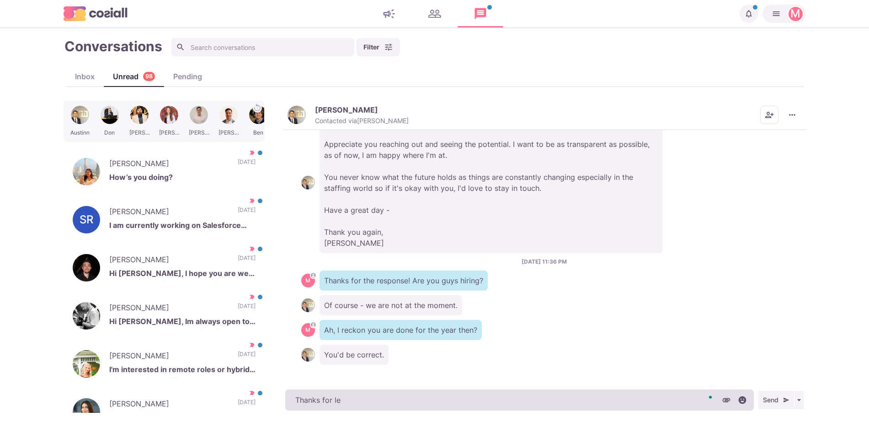
type textarea "x"
type textarea "Thanks for let"
type textarea "x"
type textarea "Thanks for lett"
type textarea "x"
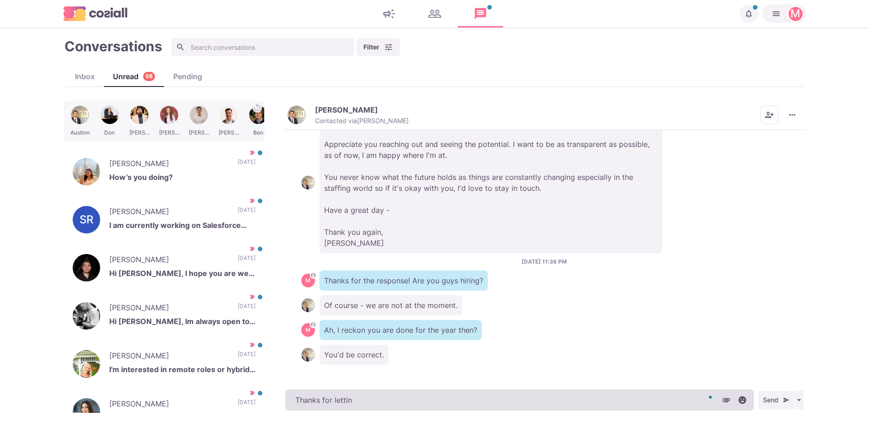
type textarea "Thanks for letting"
type textarea "x"
type textarea "Thanks for letting"
type textarea "x"
type textarea "Thanks for letting me"
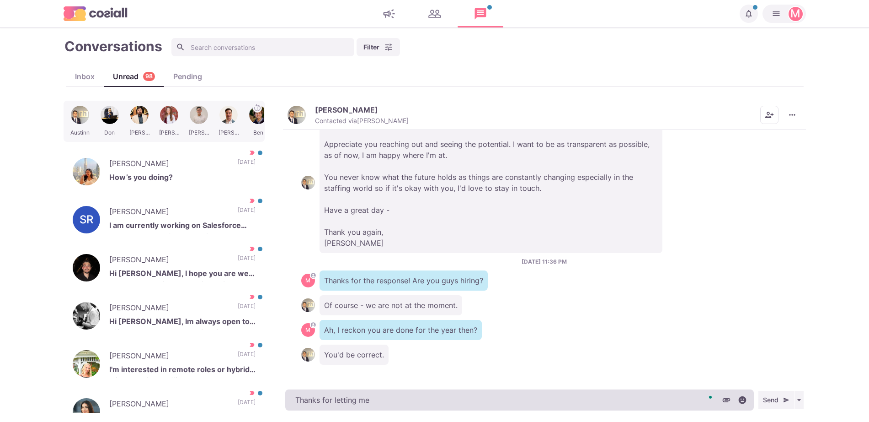
type textarea "x"
type textarea "Thanks for letting me"
type textarea "x"
type textarea "Thanks for letting me kno"
type textarea "x"
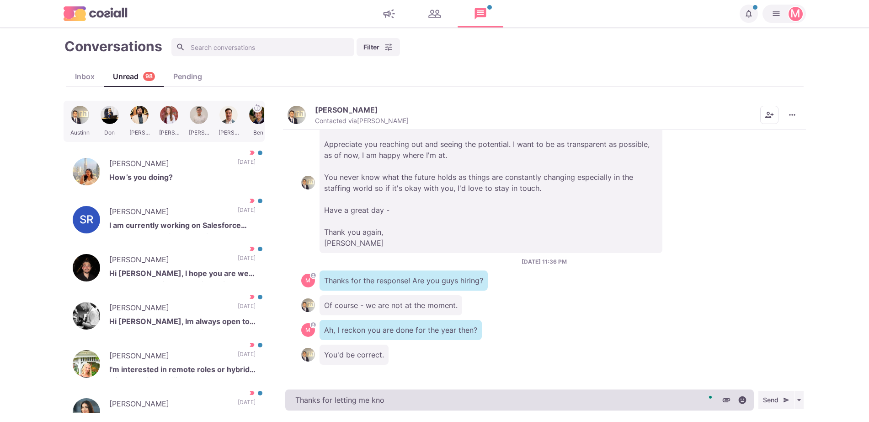
type textarea "Thanks for letting me know"
type textarea "x"
type textarea "Thanks for letting me know!"
type textarea "x"
type textarea "Thanks for letting me know!"
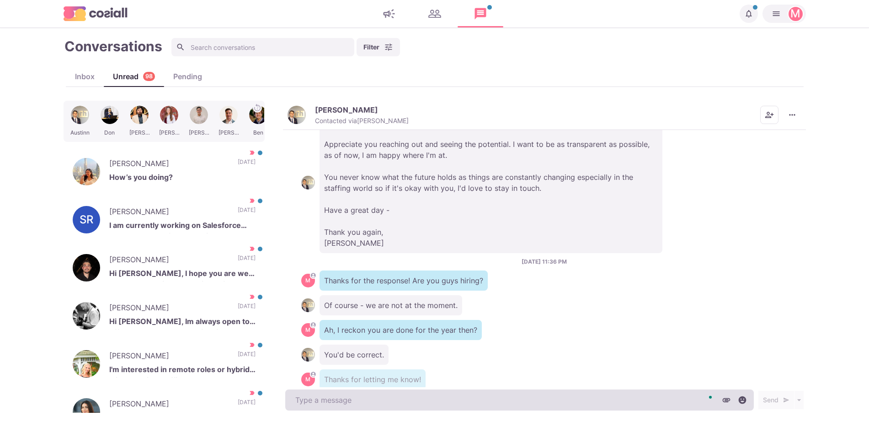
scroll to position [375, 0]
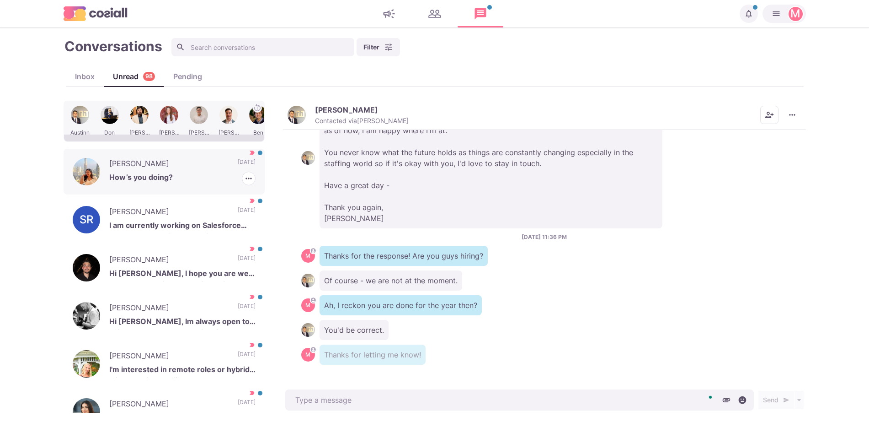
click at [172, 171] on p "[PERSON_NAME]" at bounding box center [168, 165] width 119 height 14
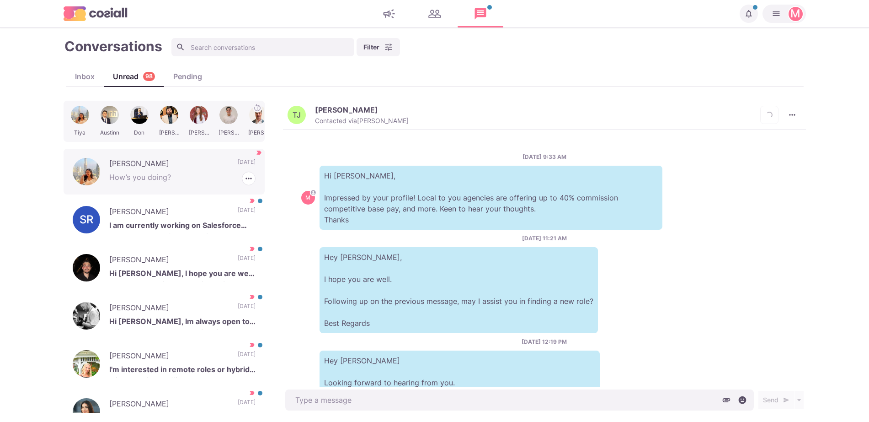
scroll to position [449, 0]
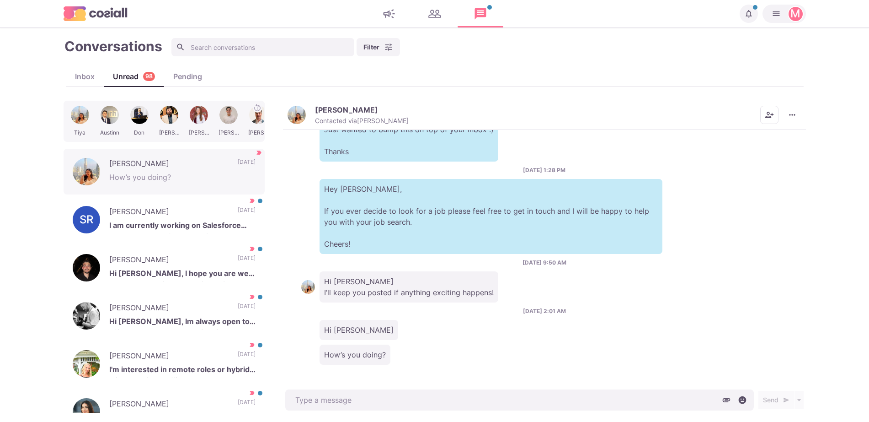
click at [308, 107] on button "Tiya J. Contacted via Sam Richardson" at bounding box center [348, 115] width 121 height 20
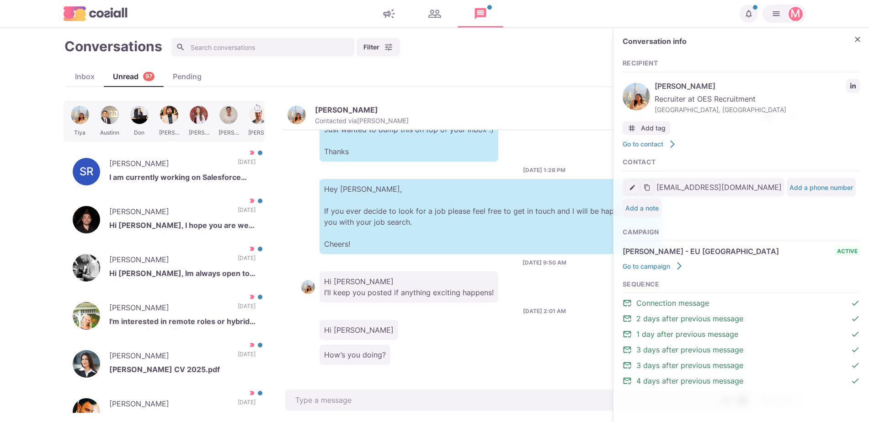
click at [848, 74] on div "Recipient Tiya J. Recruiter at OES Recruitment Dubai, United Arab Emirates Add …" at bounding box center [741, 104] width 237 height 90
click at [845, 79] on div "Tiya J. Recruiter at OES Recruitment Dubai, United Arab Emirates" at bounding box center [741, 97] width 237 height 40
click at [861, 92] on div "Conversation info Recipient Tiya J. Recruiter at OES Recruitment Dubai, United …" at bounding box center [742, 216] width 256 height 376
click at [851, 83] on icon "LinkedIn profile link" at bounding box center [852, 85] width 5 height 5
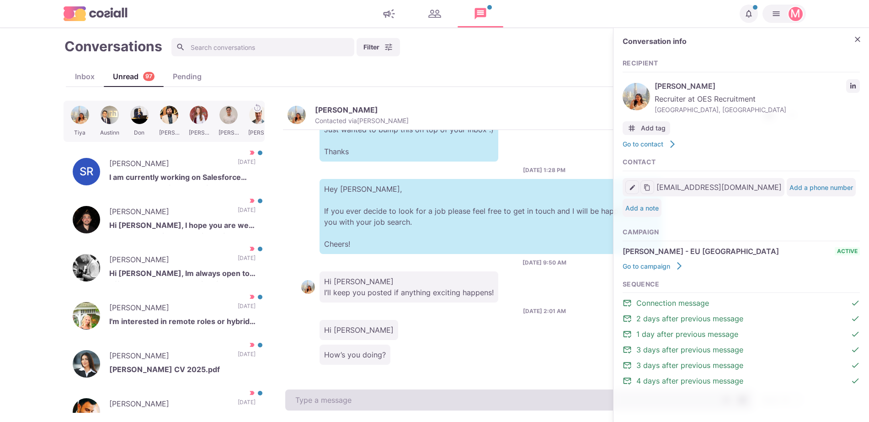
click at [377, 402] on textarea at bounding box center [519, 399] width 469 height 21
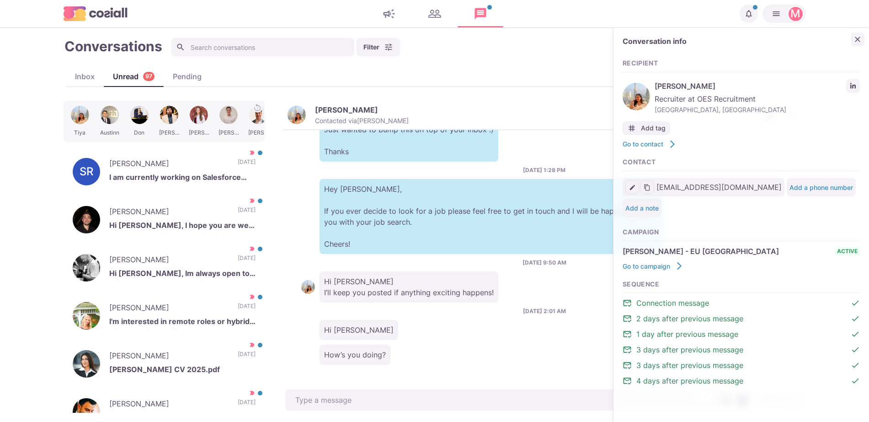
click at [861, 45] on button "Close" at bounding box center [858, 39] width 14 height 14
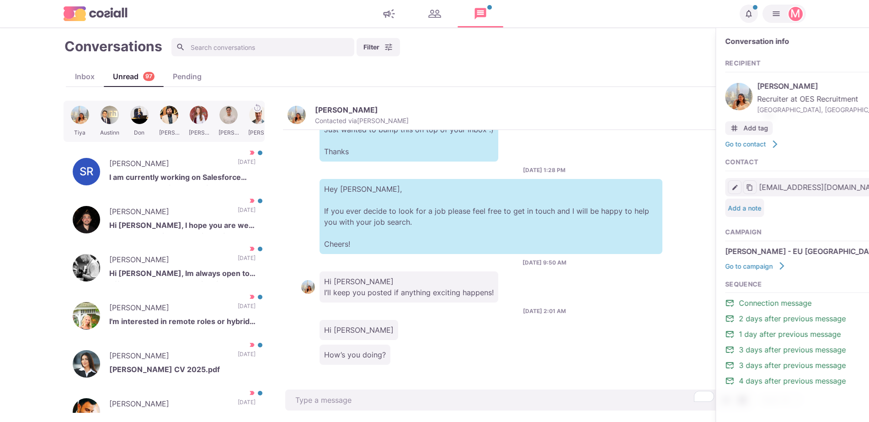
click at [860, 45] on body "Notifications Your campaign IT & Sales Leads has ended. 11 months ago Your camp…" at bounding box center [434, 211] width 869 height 422
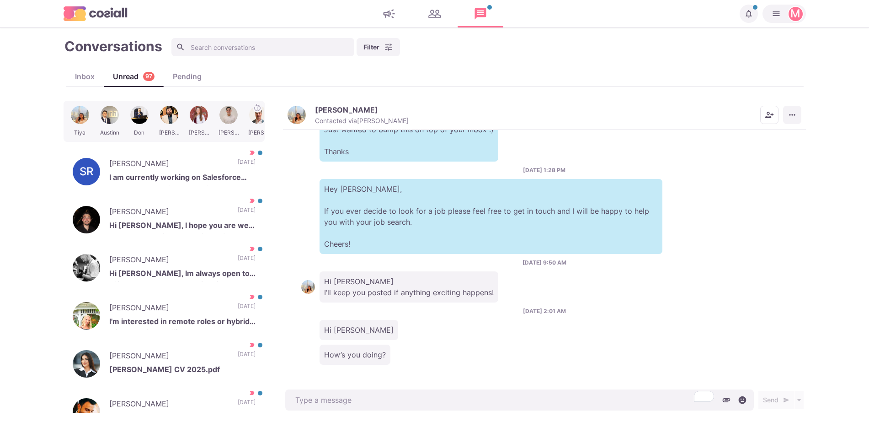
click at [796, 112] on icon "More menu" at bounding box center [792, 114] width 9 height 9
click at [767, 144] on button "Mark as Not Important" at bounding box center [756, 151] width 89 height 14
click at [209, 171] on p "I am currently working on Salesforce developer, salesforce Architect, Devops ,P…" at bounding box center [182, 178] width 146 height 14
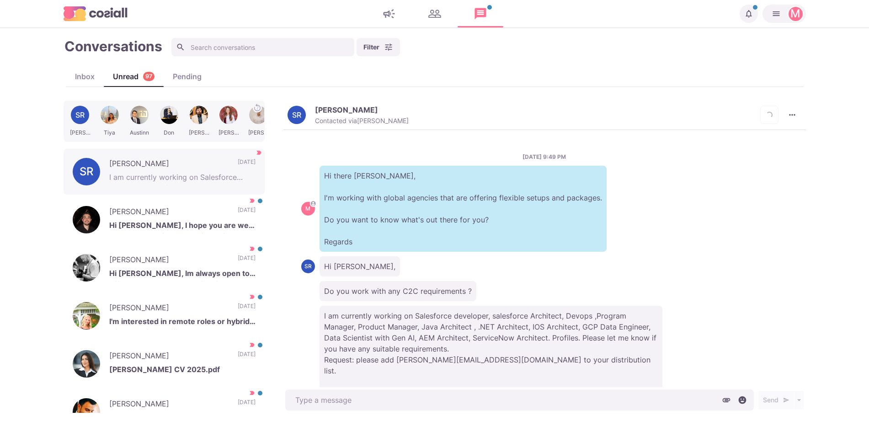
scroll to position [49, 0]
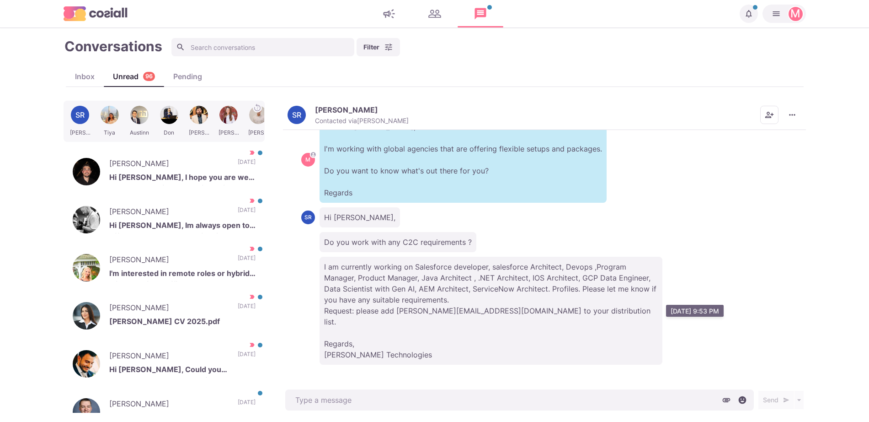
drag, startPoint x: 604, startPoint y: 262, endPoint x: 591, endPoint y: 306, distance: 46.2
click at [591, 306] on p "I am currently working on Salesforce developer, salesforce Architect, Devops ,P…" at bounding box center [491, 311] width 343 height 108
click at [481, 258] on p "I am currently working on Salesforce developer, salesforce Architect, Devops ,P…" at bounding box center [491, 311] width 343 height 108
click at [524, 299] on p "I am currently working on Salesforce developer, salesforce Architect, Devops ,P…" at bounding box center [491, 311] width 343 height 108
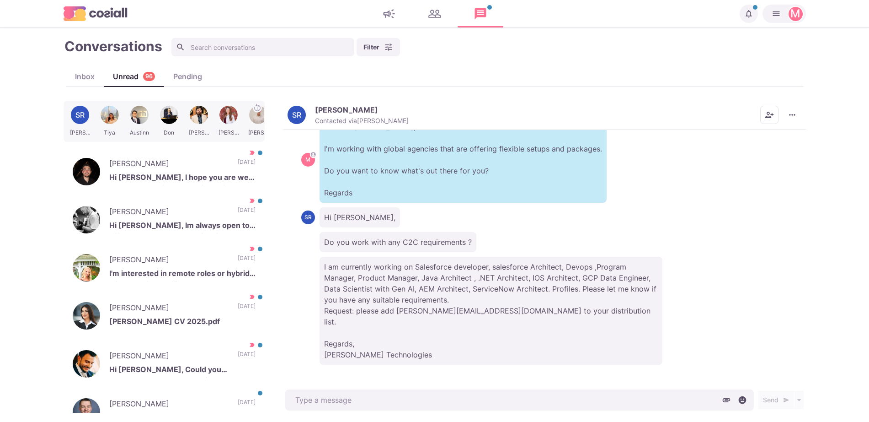
click at [565, 315] on p "I am currently working on Salesforce developer, salesforce Architect, Devops ,P…" at bounding box center [491, 311] width 343 height 108
click at [789, 113] on icon "More menu" at bounding box center [792, 114] width 9 height 9
click at [752, 179] on button "Info" at bounding box center [756, 180] width 89 height 14
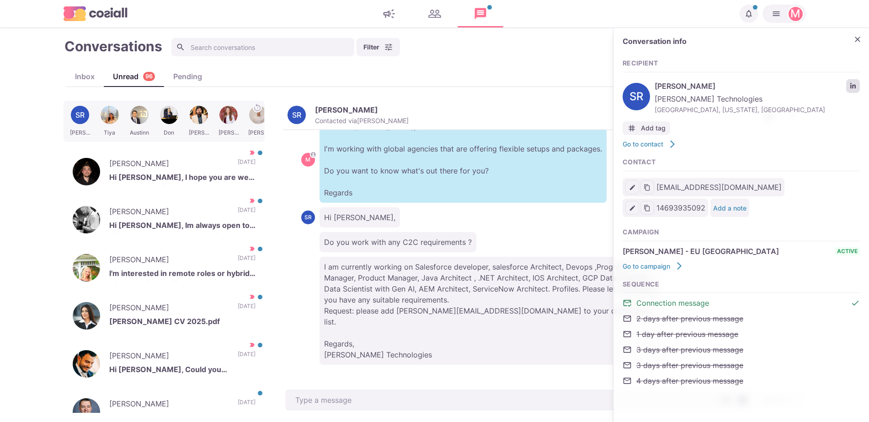
click at [858, 86] on link "LinkedIn profile link" at bounding box center [853, 86] width 14 height 14
click at [857, 38] on icon "Close" at bounding box center [857, 39] width 9 height 9
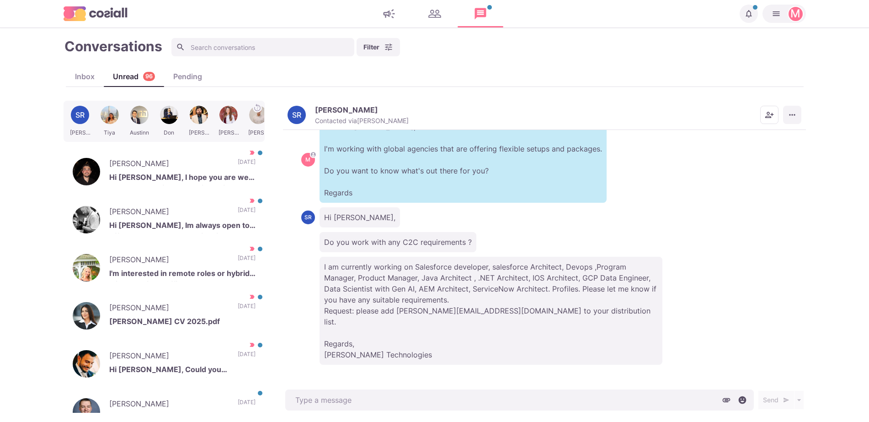
click at [791, 115] on icon "More menu" at bounding box center [792, 114] width 6 height 1
click at [754, 152] on button "Mark as Not Important" at bounding box center [756, 151] width 89 height 14
drag, startPoint x: 792, startPoint y: 122, endPoint x: 700, endPoint y: 96, distance: 95.5
click at [696, 91] on div "Conversations Filter Status Campaign Contact Mark conversations as important wh…" at bounding box center [435, 224] width 743 height 375
click at [803, 115] on div "SR Sam R Contacted via Sam Richardson Mark as Unread Mark as Important Schedule…" at bounding box center [544, 115] width 523 height 29
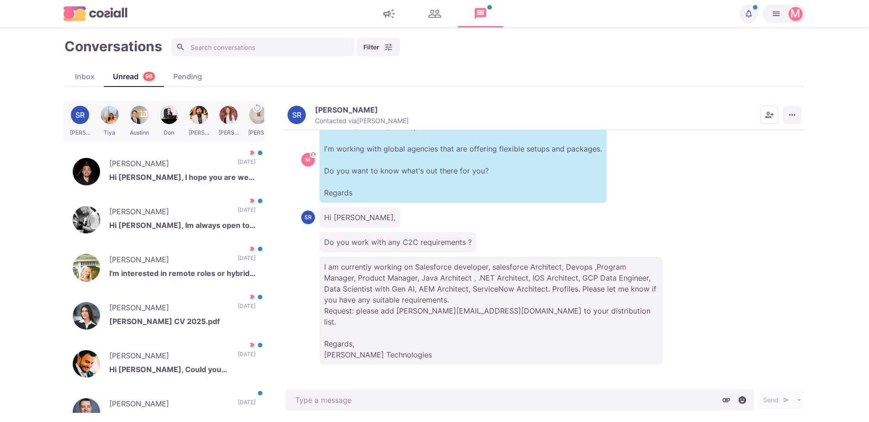
click at [786, 112] on button "More menu" at bounding box center [792, 115] width 18 height 18
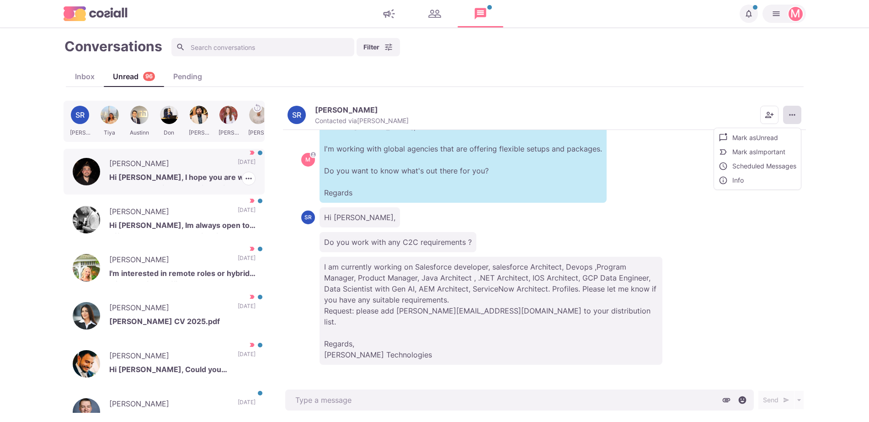
click at [209, 183] on p "Hi [PERSON_NAME], I hope you are well too. Yes, I'd be interested in seeing wha…" at bounding box center [182, 178] width 146 height 14
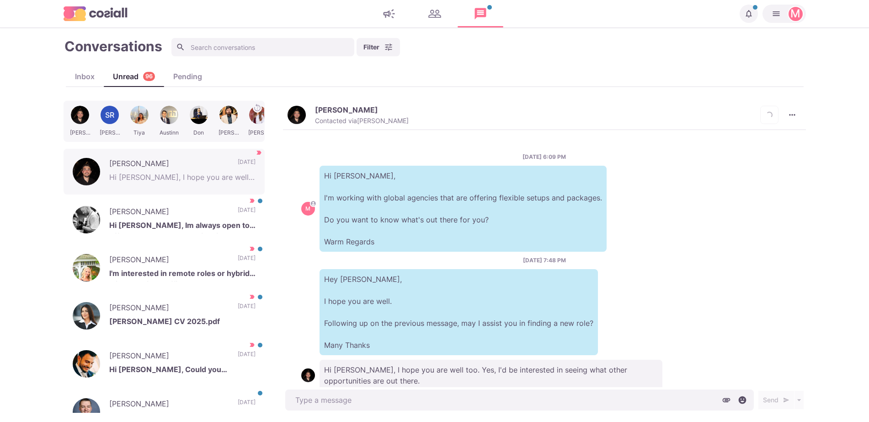
scroll to position [26, 0]
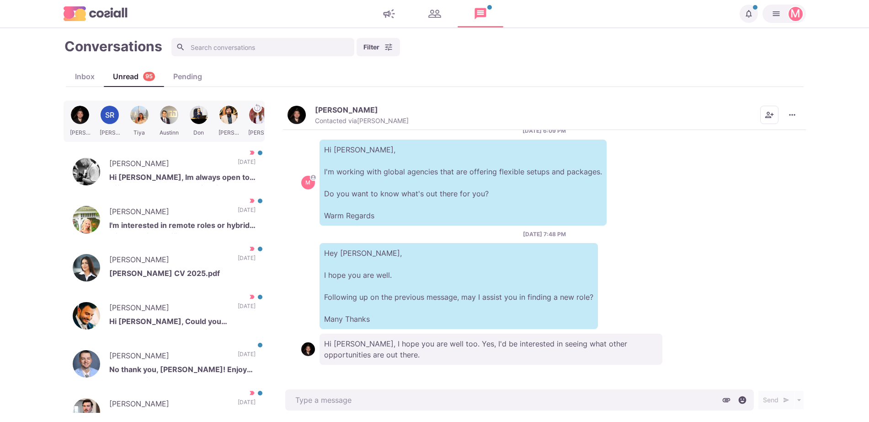
click at [300, 107] on img "button" at bounding box center [297, 115] width 18 height 18
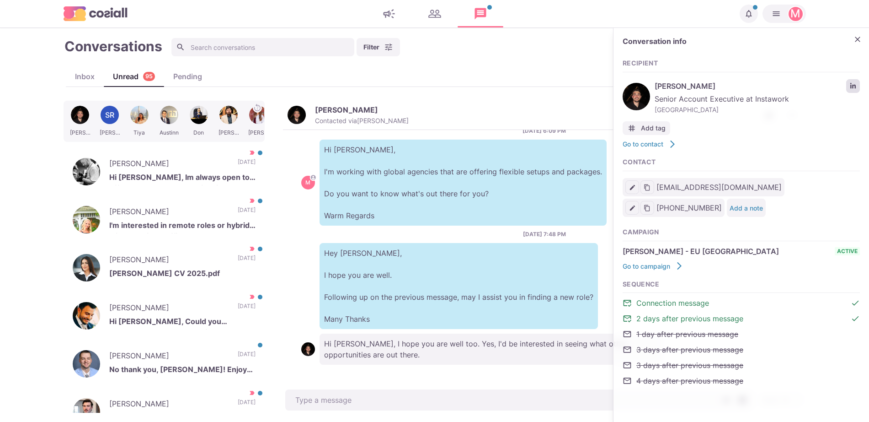
click at [852, 87] on icon "LinkedIn profile link" at bounding box center [853, 86] width 6 height 6
click at [853, 38] on icon "Close" at bounding box center [857, 39] width 9 height 9
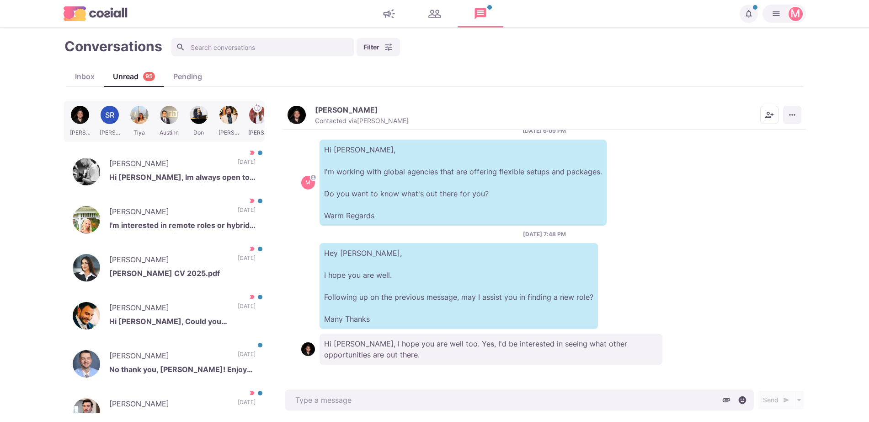
click at [786, 118] on button "More menu" at bounding box center [792, 115] width 18 height 18
drag, startPoint x: 782, startPoint y: 157, endPoint x: 775, endPoint y: 154, distance: 7.8
click at [775, 154] on button "Mark as Not Important" at bounding box center [756, 151] width 89 height 14
click at [775, 154] on div "Mike Petramale Contacted via Sam Richardson Mark as Unread Mark as Not Importan…" at bounding box center [544, 257] width 523 height 312
click at [307, 121] on button "Mike Petramale Contacted via Sam Richardson" at bounding box center [348, 115] width 121 height 20
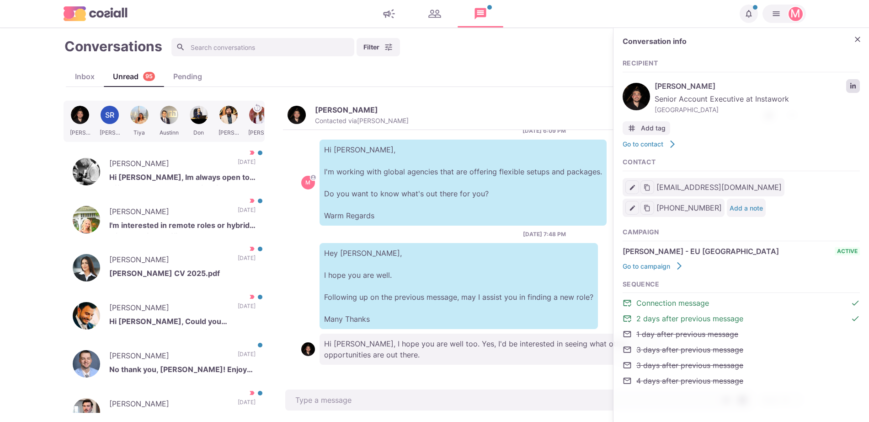
click at [855, 85] on icon "LinkedIn profile link" at bounding box center [852, 85] width 5 height 5
click at [442, 232] on div "9/16/2025, 7:48 PM Hey Mike, I hope you are well. Following up on the previous …" at bounding box center [544, 279] width 487 height 99
click at [852, 44] on button "Close" at bounding box center [858, 39] width 14 height 14
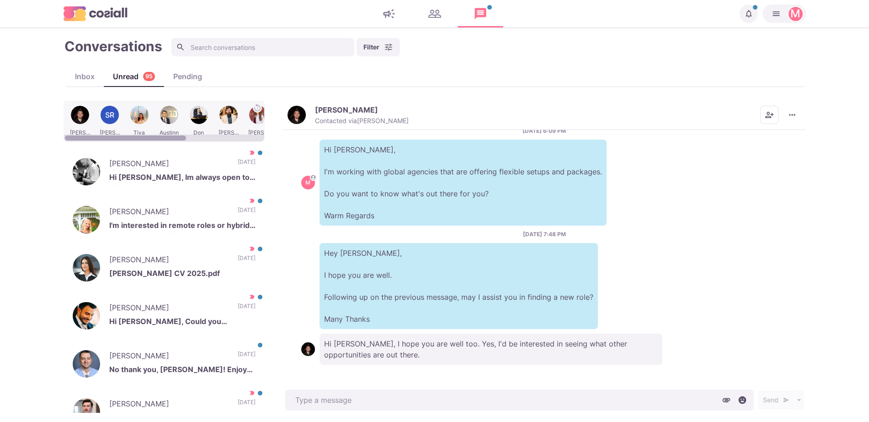
click at [310, 107] on button "Mike Petramale Contacted via Sam Richardson" at bounding box center [348, 115] width 121 height 20
type textarea "x"
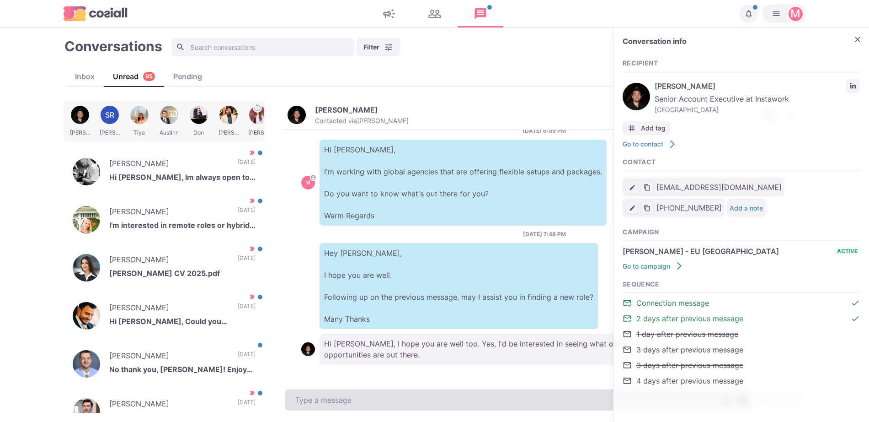
click at [336, 406] on textarea at bounding box center [519, 399] width 469 height 21
paste textarea "Quick question: Are you genuinely enjoying where you are, or are you just stayi…"
type textarea "Quick question: Are you genuinely enjoying where you are, or are you just stayi…"
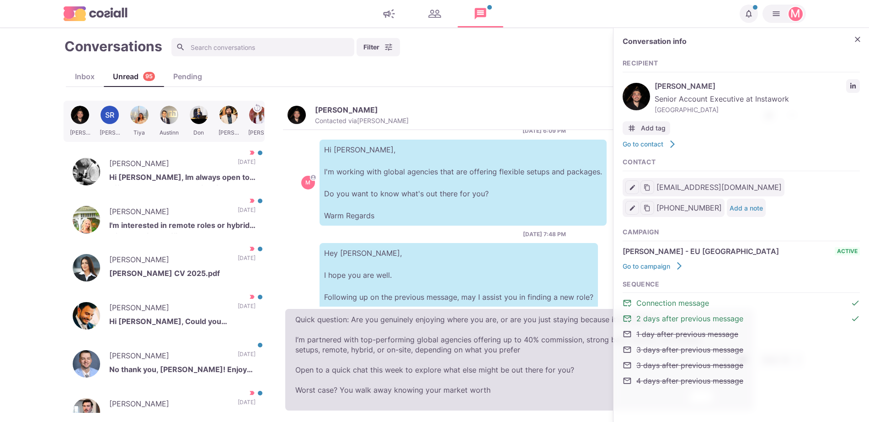
type textarea "x"
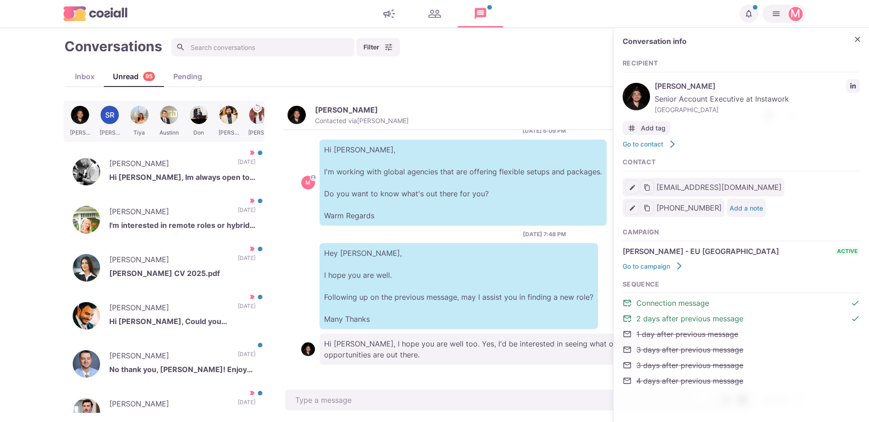
click at [369, 342] on p "Hi [PERSON_NAME], I hope you are well too. Yes, I'd be interested in seeing wha…" at bounding box center [491, 348] width 343 height 31
click at [856, 84] on icon "LinkedIn profile link" at bounding box center [853, 86] width 6 height 6
drag, startPoint x: 864, startPoint y: 29, endPoint x: 859, endPoint y: 42, distance: 13.8
click at [862, 31] on div "Conversation info Recipient Mike Petramale Senior Account Executive at Instawor…" at bounding box center [742, 216] width 256 height 376
click at [859, 42] on icon "Close" at bounding box center [857, 39] width 9 height 9
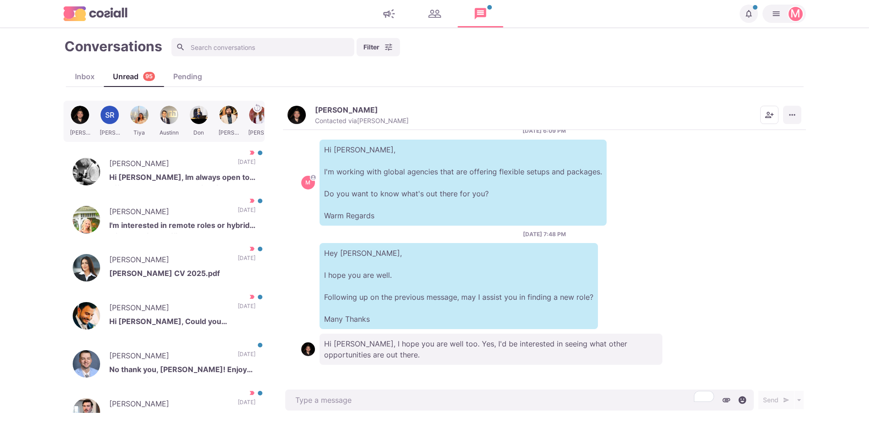
click at [786, 117] on button "More menu" at bounding box center [792, 115] width 18 height 18
click at [532, 211] on p "Hi Mike, I'm working with global agencies that are offering flexible setups and…" at bounding box center [463, 182] width 287 height 86
click at [184, 159] on p "[PERSON_NAME]" at bounding box center [168, 165] width 119 height 14
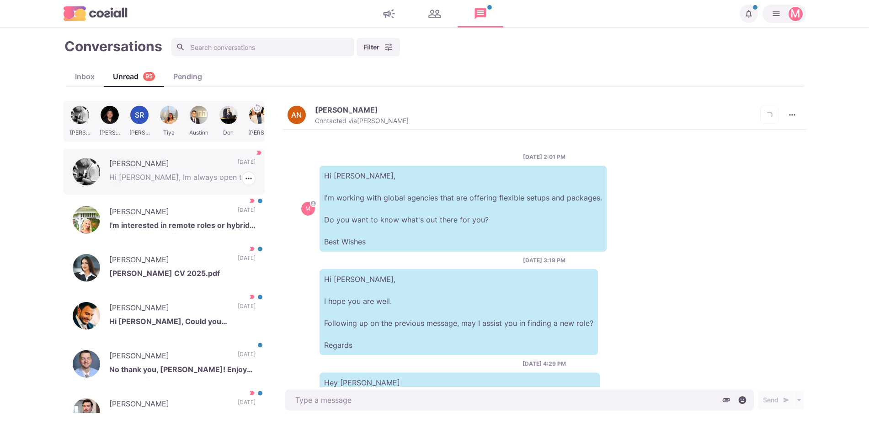
scroll to position [142, 0]
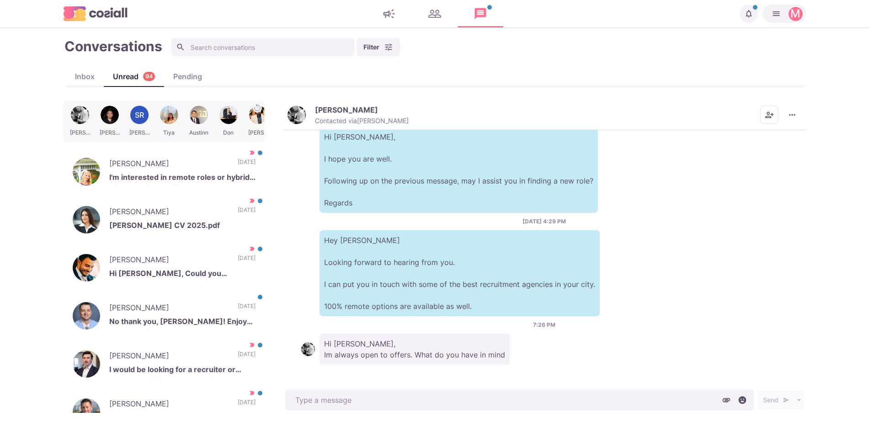
click at [298, 112] on img "button" at bounding box center [297, 115] width 18 height 18
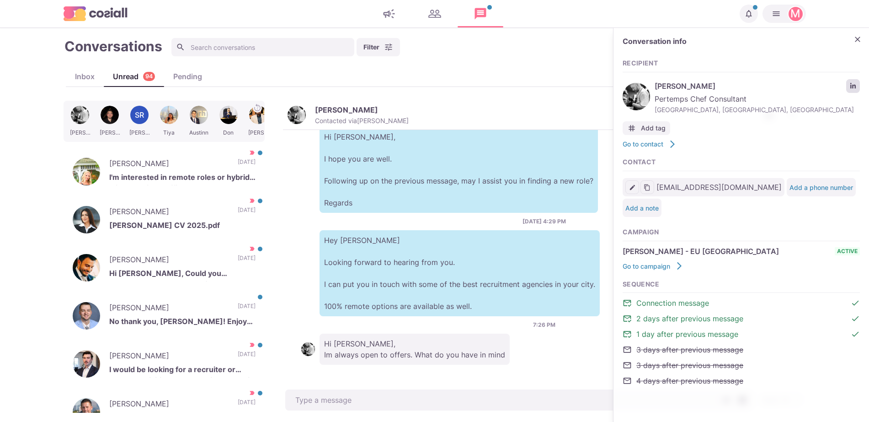
click at [854, 92] on link "LinkedIn profile link" at bounding box center [853, 86] width 14 height 14
click at [855, 41] on icon "Close" at bounding box center [857, 39] width 9 height 9
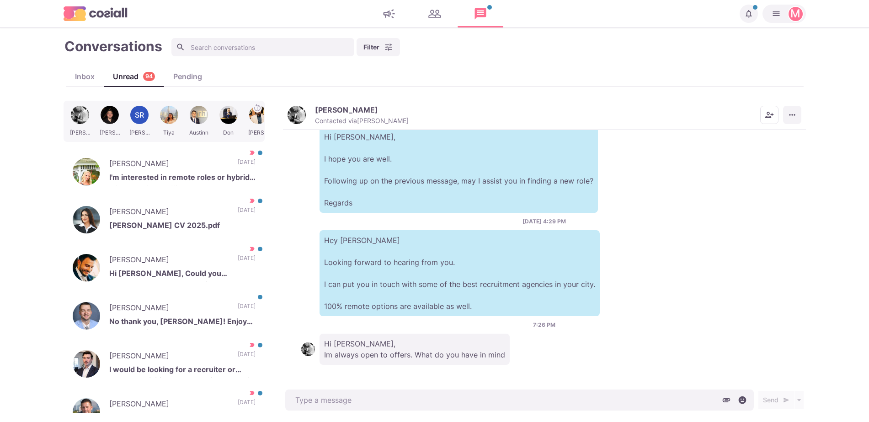
click at [787, 116] on button "More menu" at bounding box center [792, 115] width 18 height 18
drag, startPoint x: 776, startPoint y: 149, endPoint x: 457, endPoint y: 249, distance: 333.9
click at [775, 149] on button "Mark as Not Important" at bounding box center [756, 151] width 89 height 14
click at [182, 305] on p "[PERSON_NAME]" at bounding box center [168, 309] width 119 height 14
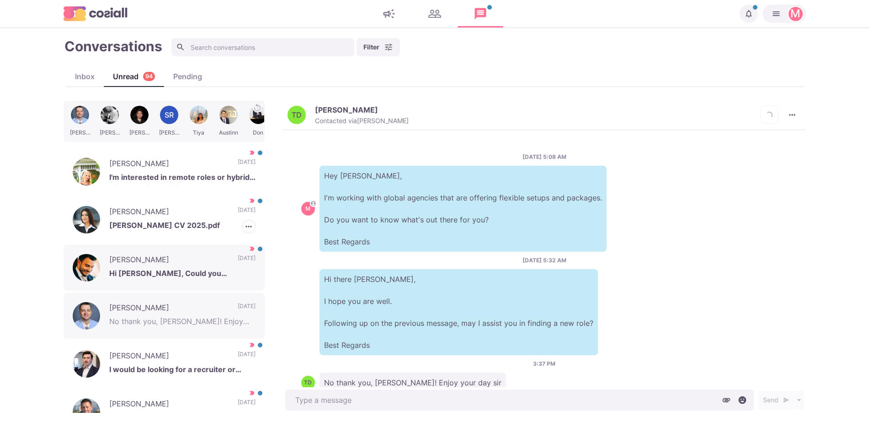
click at [193, 268] on p "Hi [PERSON_NAME], Could you elaborate on what types of roles and packages" at bounding box center [182, 274] width 146 height 14
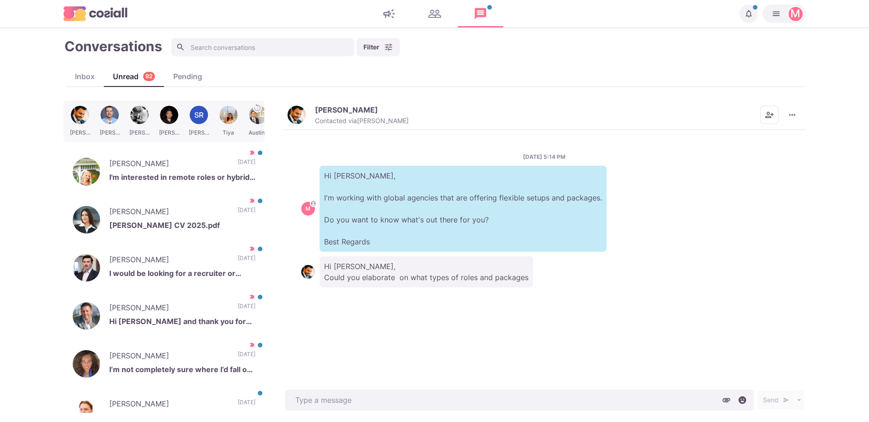
click at [436, 330] on div "9/16/2025, 5:14 PM M Hi Alexis, I'm working with global agencies that are offer…" at bounding box center [544, 258] width 523 height 257
click at [353, 114] on div "Alexis Charalambous Contacted via Jacob Moss" at bounding box center [362, 115] width 94 height 20
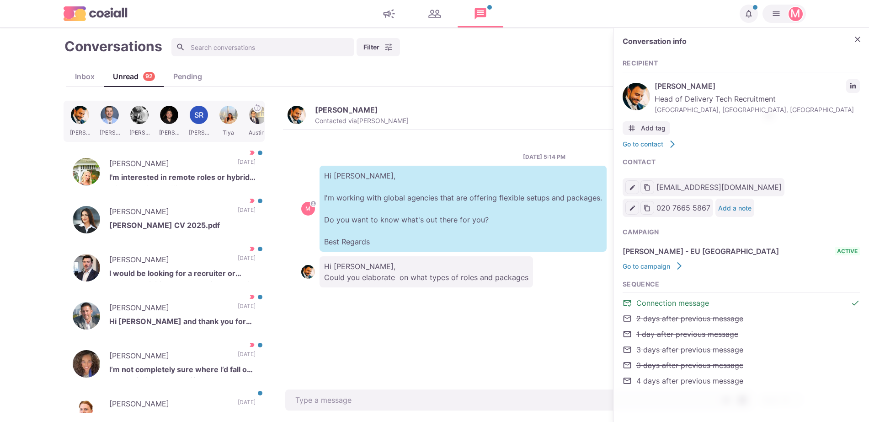
click at [853, 82] on link "LinkedIn profile link" at bounding box center [853, 86] width 14 height 14
click at [373, 417] on main "Conversations Filter Status Campaign Contact Mark conversations as important wh…" at bounding box center [434, 225] width 869 height 394
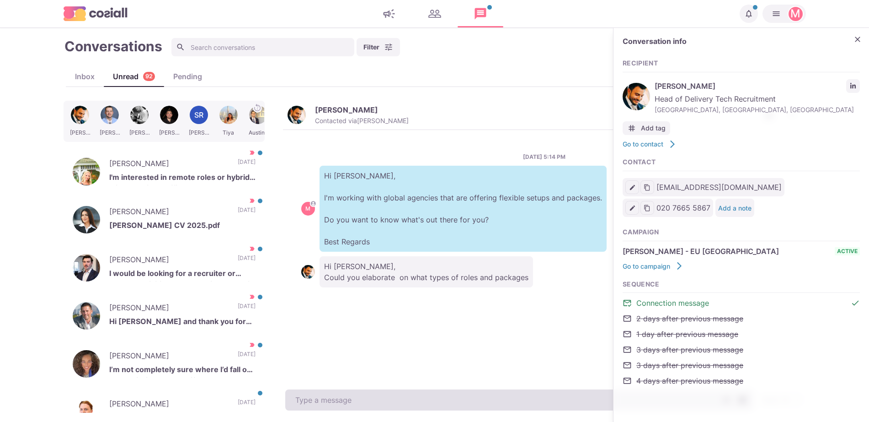
click at [369, 408] on textarea at bounding box center [519, 399] width 469 height 21
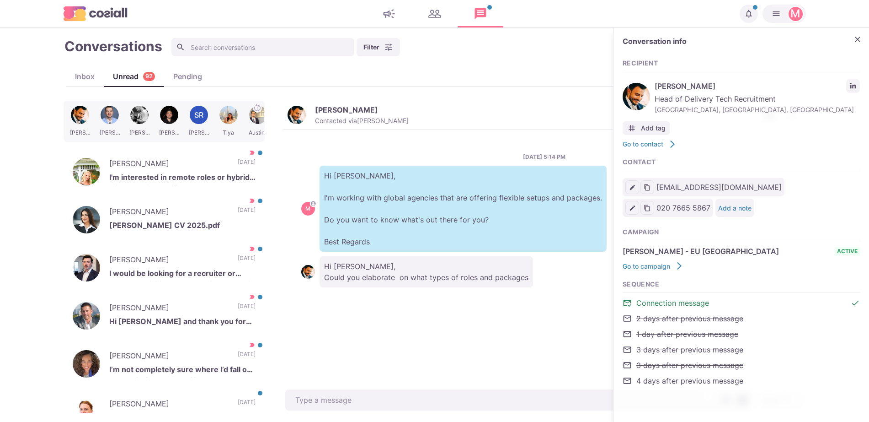
type textarea "x"
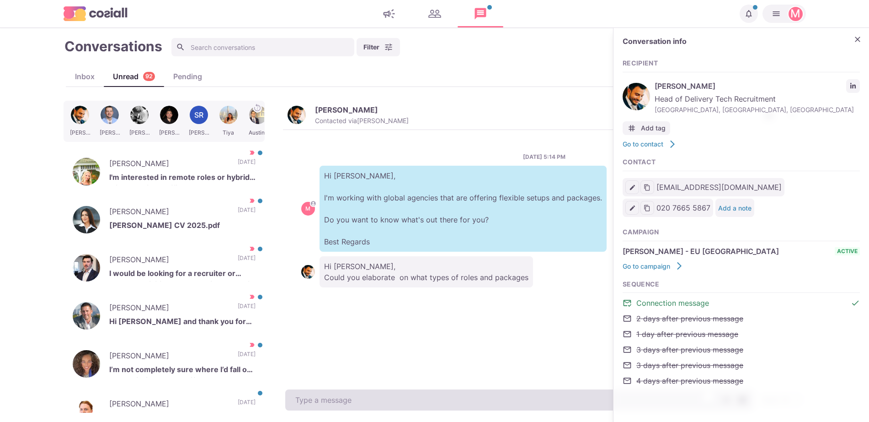
click at [351, 400] on textarea "To enrich screen reader interactions, please activate Accessibility in Grammarl…" at bounding box center [519, 399] width 469 height 21
paste textarea "I work with over 500 clients that offer remote, hybrid, and non-remote position…"
type textarea "I work with over 500 clients that offer remote, hybrid, and non-remote position…"
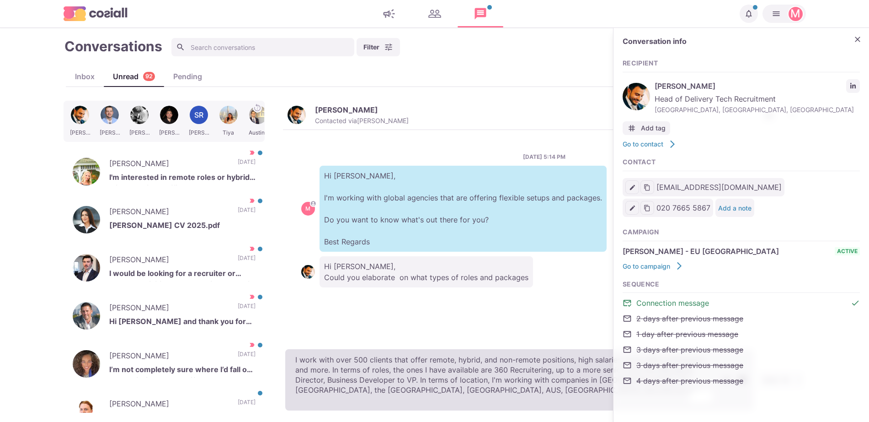
type textarea "x"
type textarea "I work with over 500 clients that offer remote, hybrid, and non-remote position…"
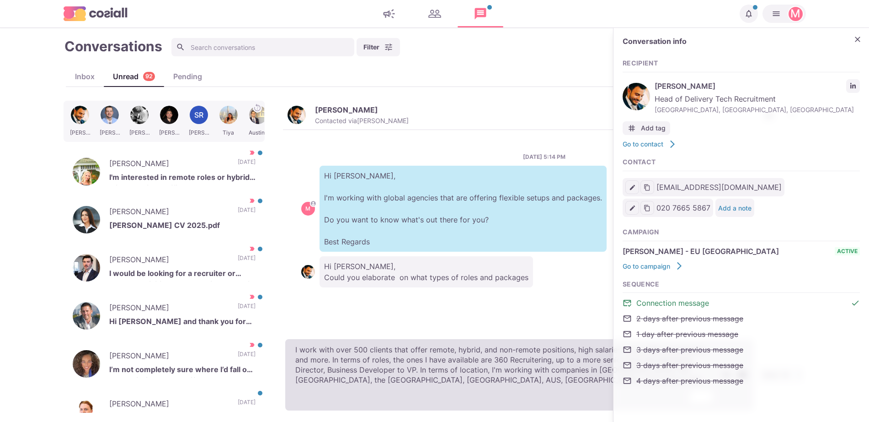
type textarea "x"
type textarea "I work with over 500 clients that offer remote, hybrid, and non-remote position…"
type textarea "x"
type textarea "I work with over 500 clients that offer remote, hybrid, and non-remote position…"
type textarea "x"
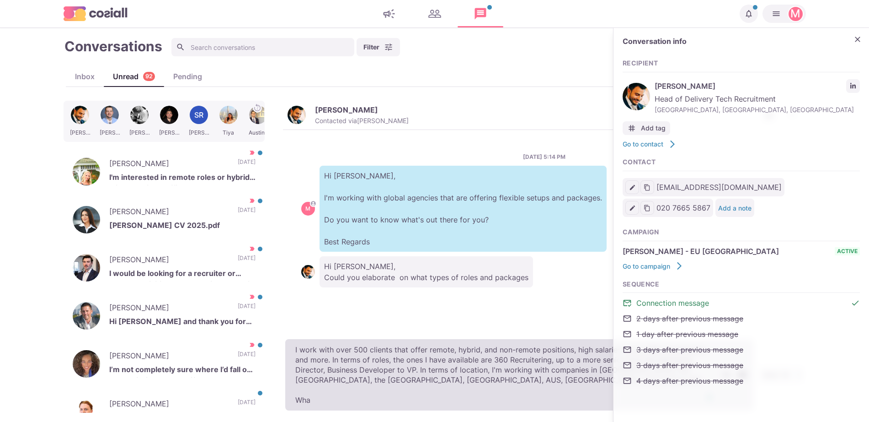
type textarea "I work with over 500 clients that offer remote, hybrid, and non-remote position…"
type textarea "x"
